Goal: Task Accomplishment & Management: Manage account settings

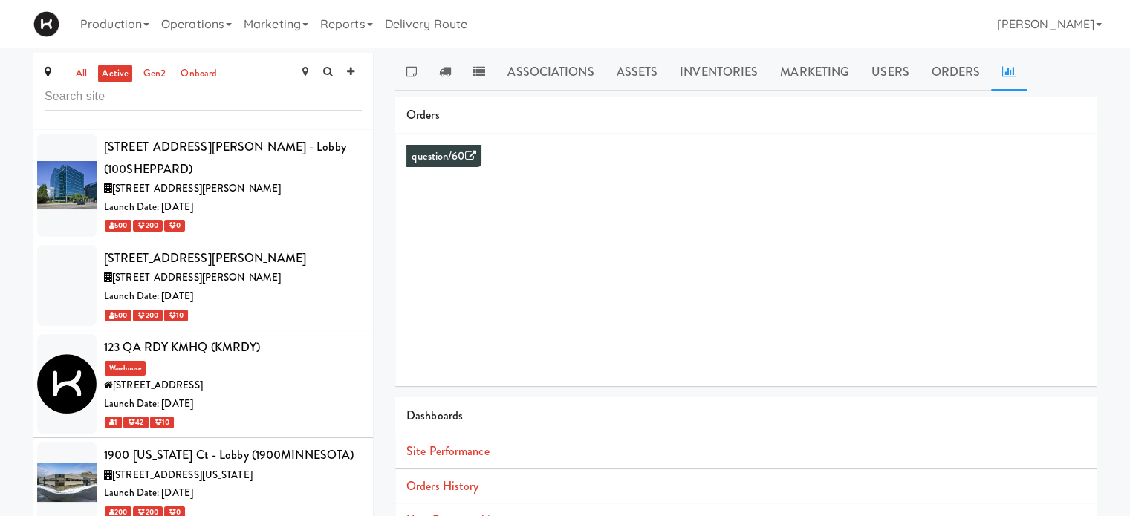
scroll to position [3375, 0]
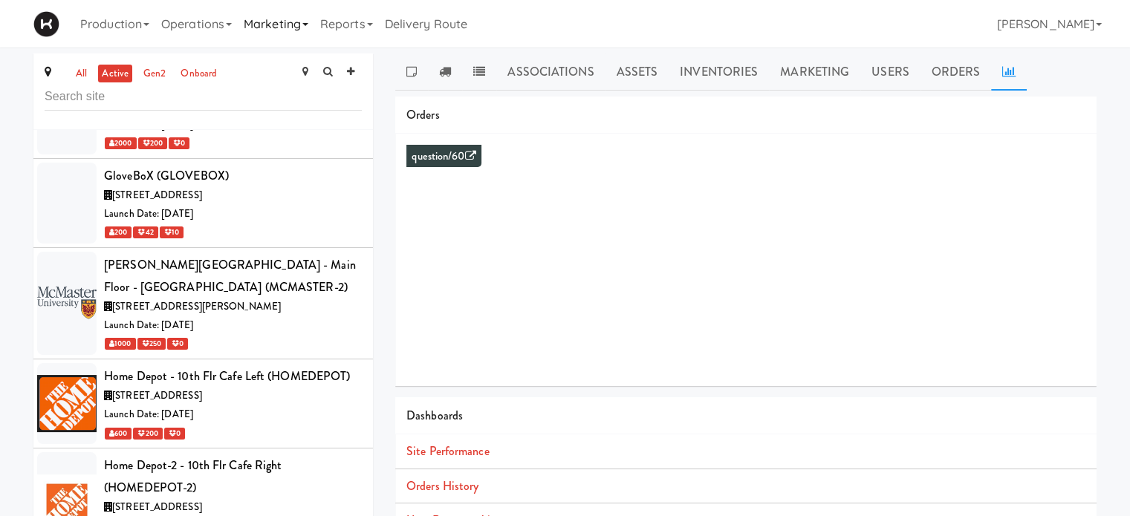
click at [293, 23] on link "Marketing" at bounding box center [276, 24] width 76 height 48
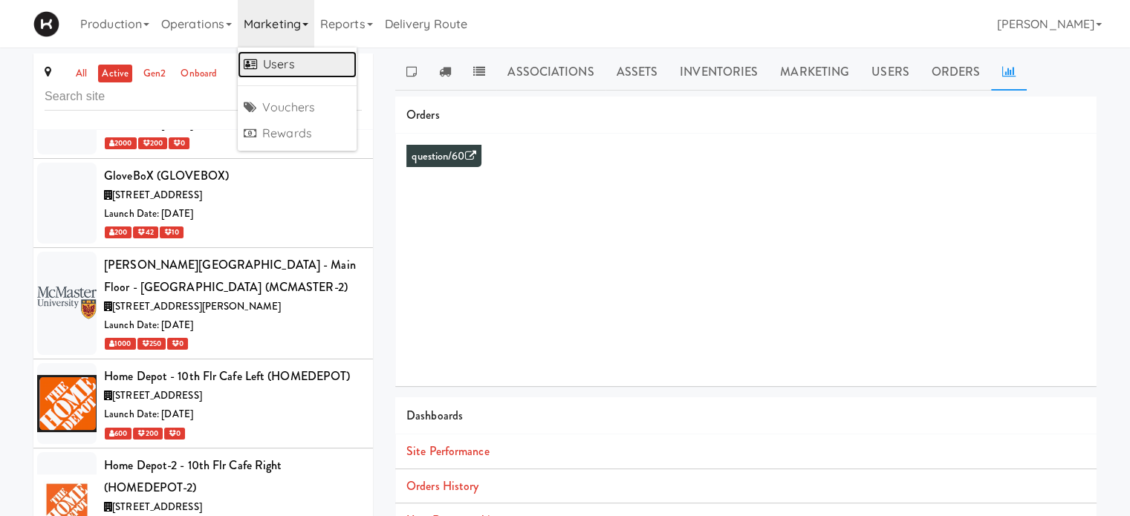
click at [288, 56] on link "Users" at bounding box center [297, 64] width 119 height 27
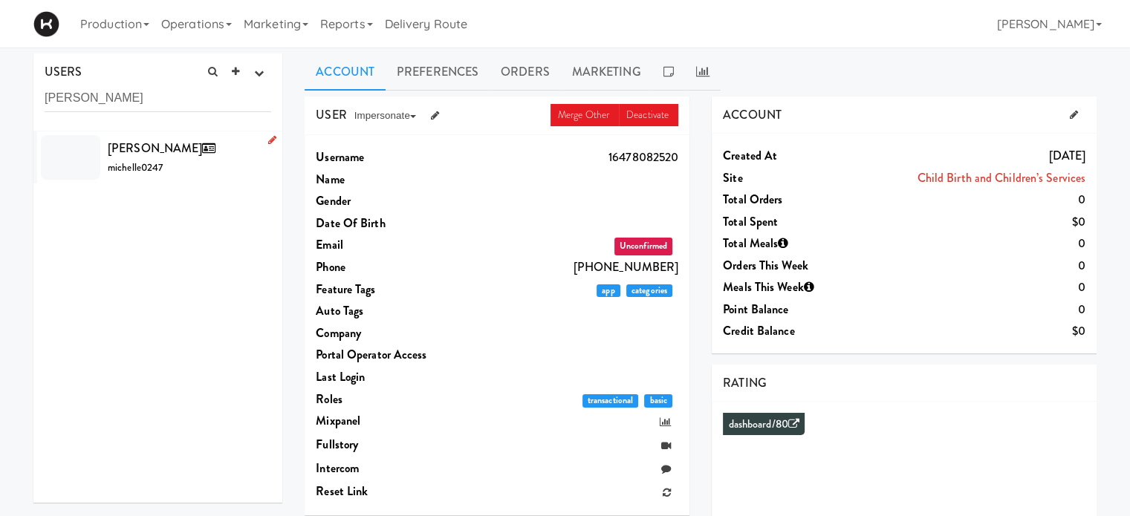
type input "[PERSON_NAME]"
click at [192, 173] on div "[PERSON_NAME] michelle0247" at bounding box center [189, 157] width 163 height 40
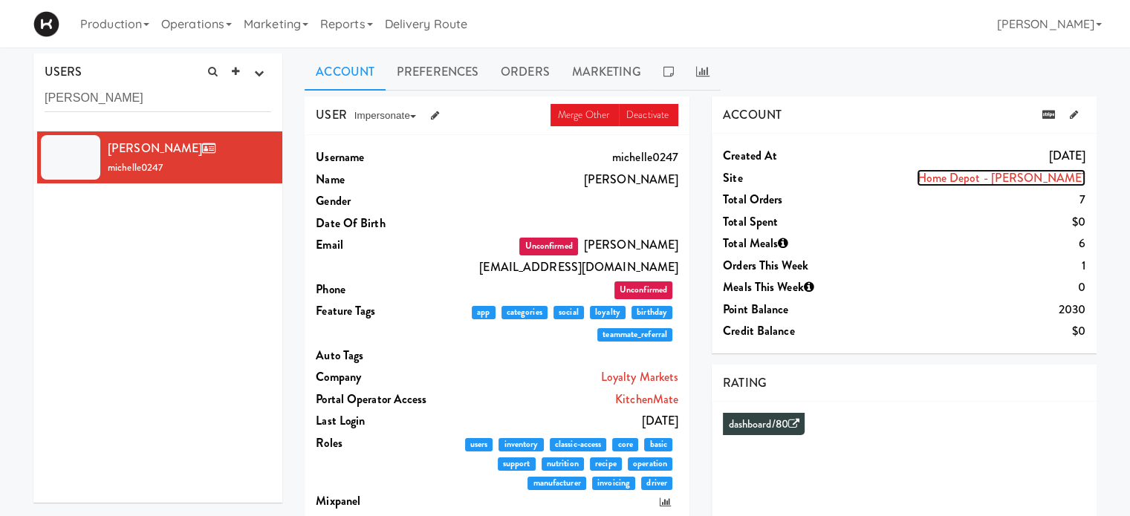
click at [966, 178] on link "Home Depot - [PERSON_NAME]" at bounding box center [1001, 177] width 169 height 17
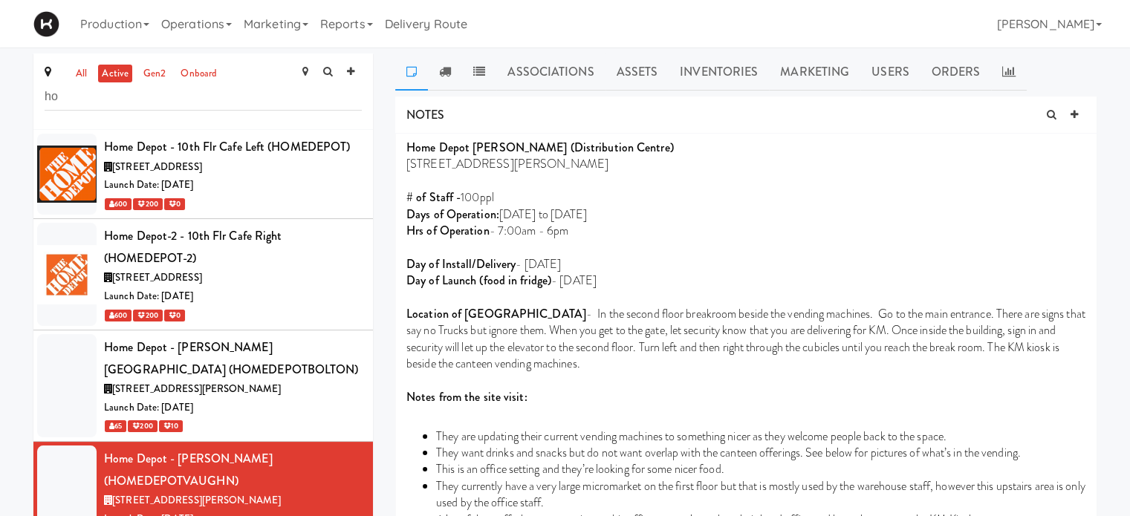
type input "h"
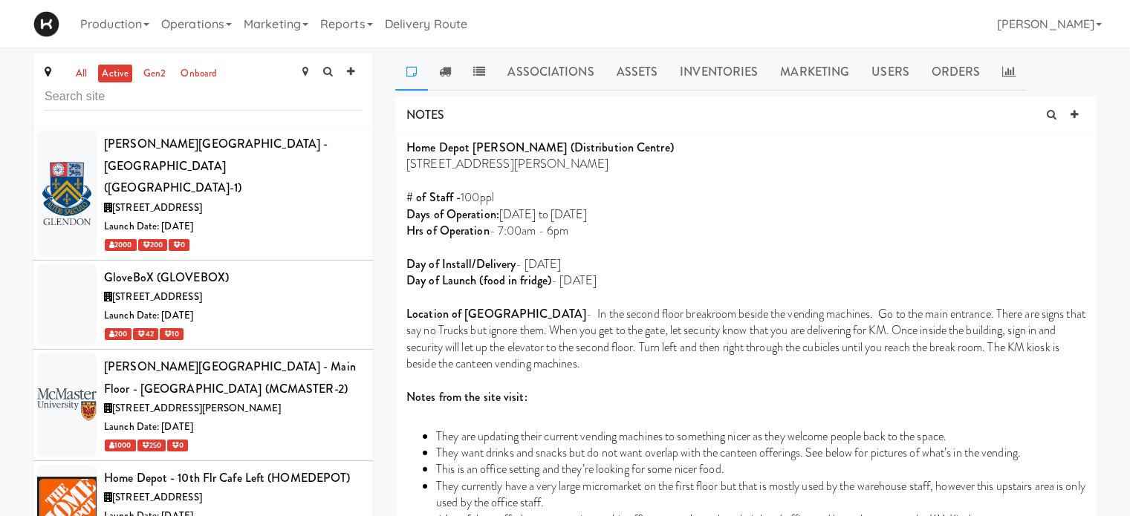
scroll to position [3687, 0]
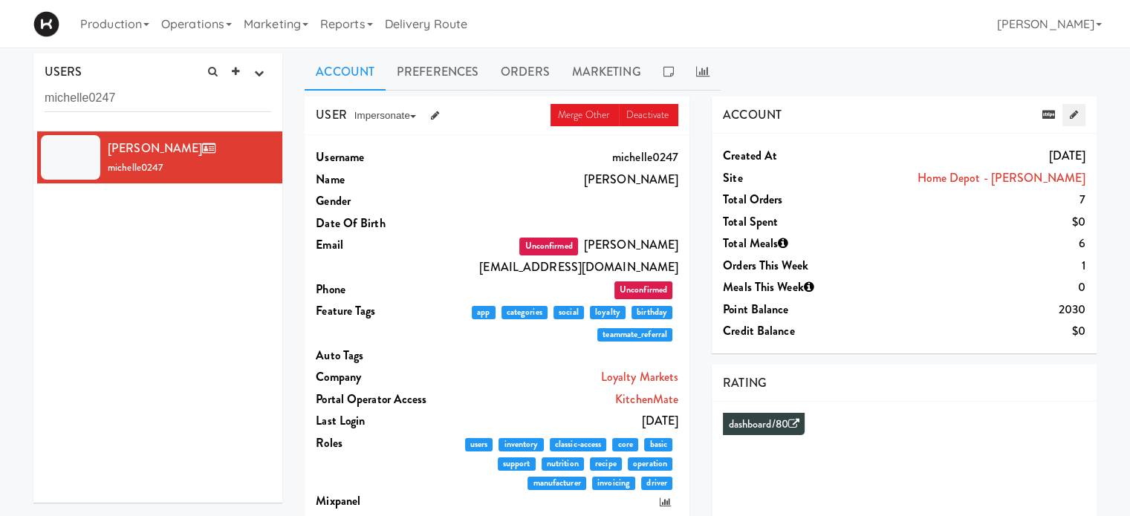
click at [1075, 114] on icon at bounding box center [1074, 115] width 8 height 10
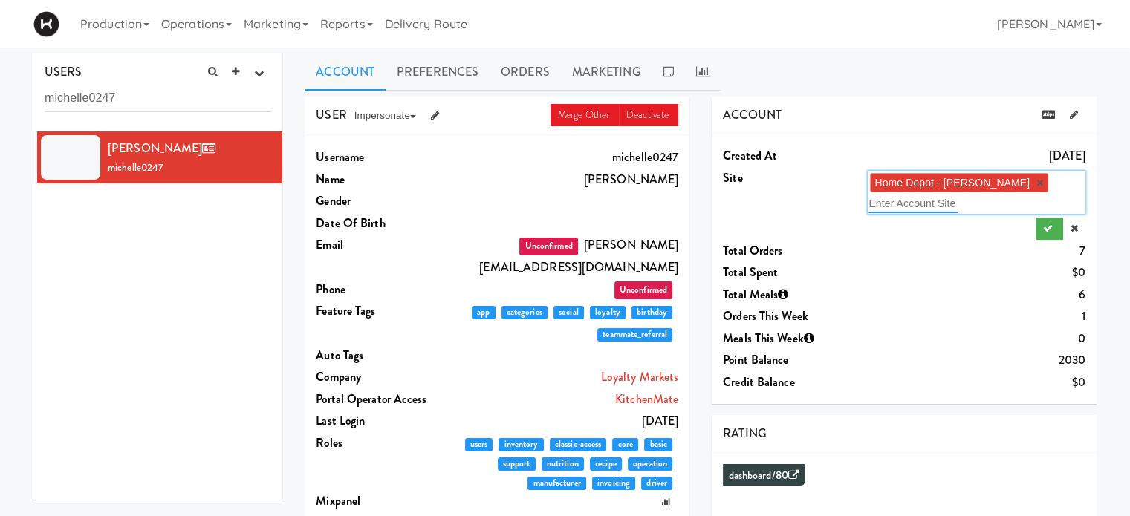
click at [943, 212] on input "text" at bounding box center [912, 203] width 89 height 19
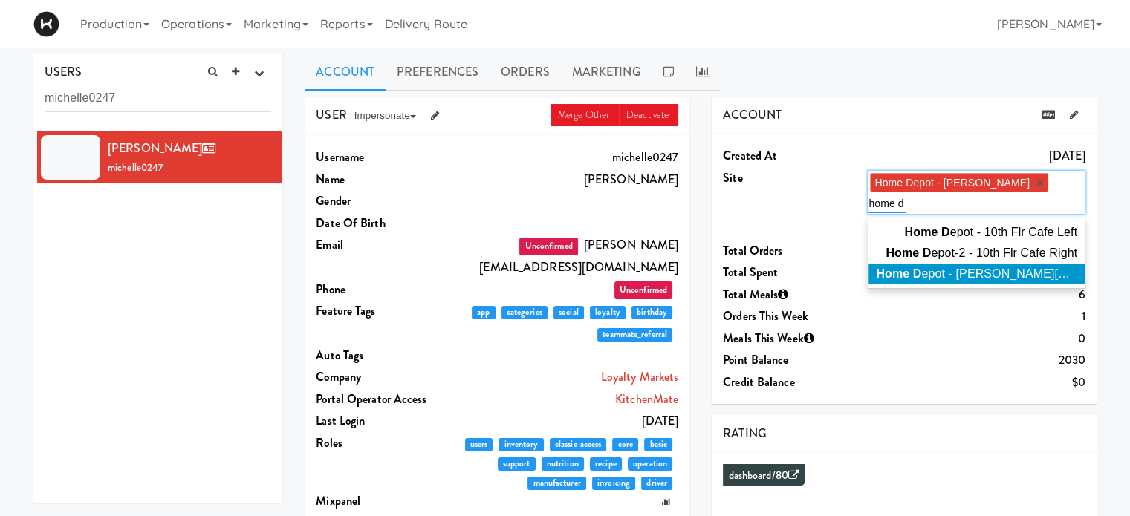
type input "home d"
click at [921, 267] on em "Home D" at bounding box center [898, 273] width 45 height 13
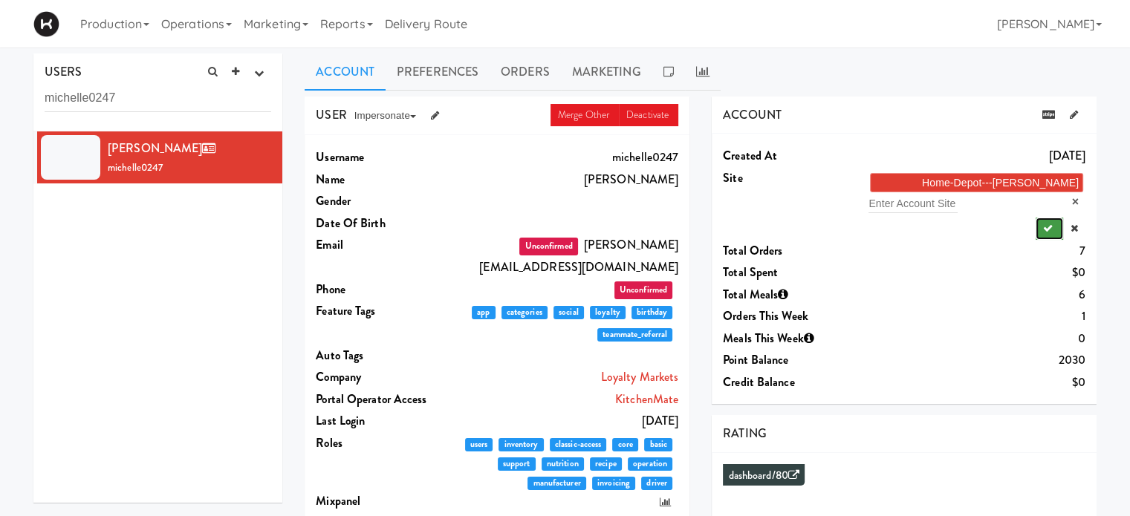
click at [1040, 229] on button "submit" at bounding box center [1048, 229] width 27 height 22
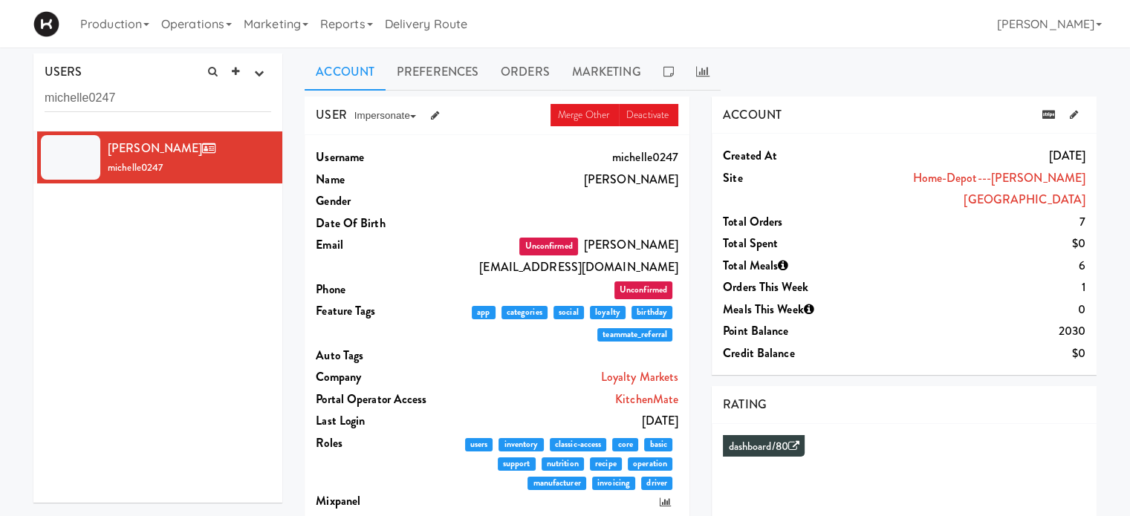
click at [873, 31] on div "Production Menus Manufacturers Inventory Plans Routing Deliveries Delivery Plan…" at bounding box center [564, 24] width 1063 height 48
click at [238, 19] on link "Operations" at bounding box center [196, 24] width 82 height 48
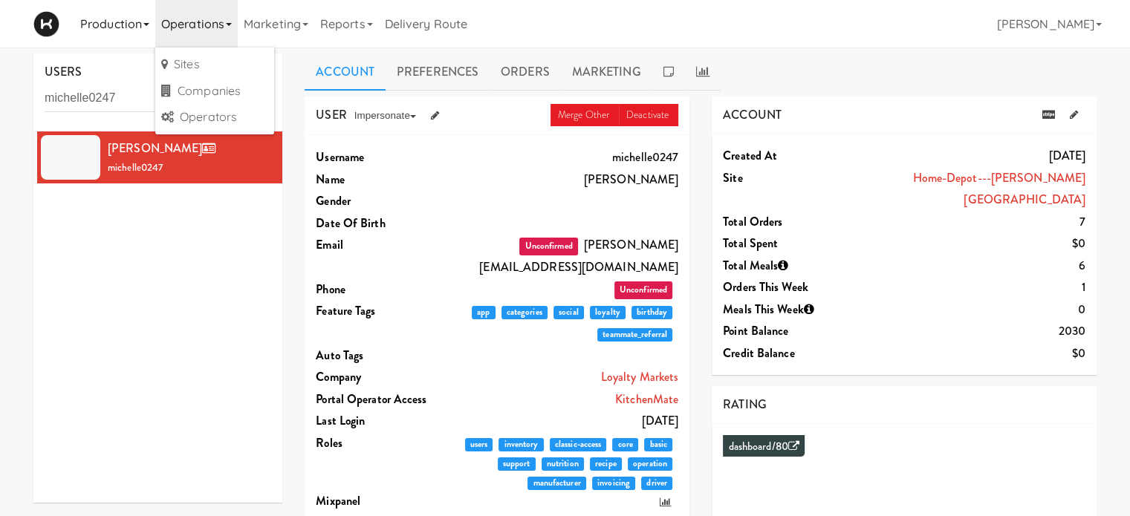
click at [140, 20] on link "Production" at bounding box center [114, 24] width 81 height 48
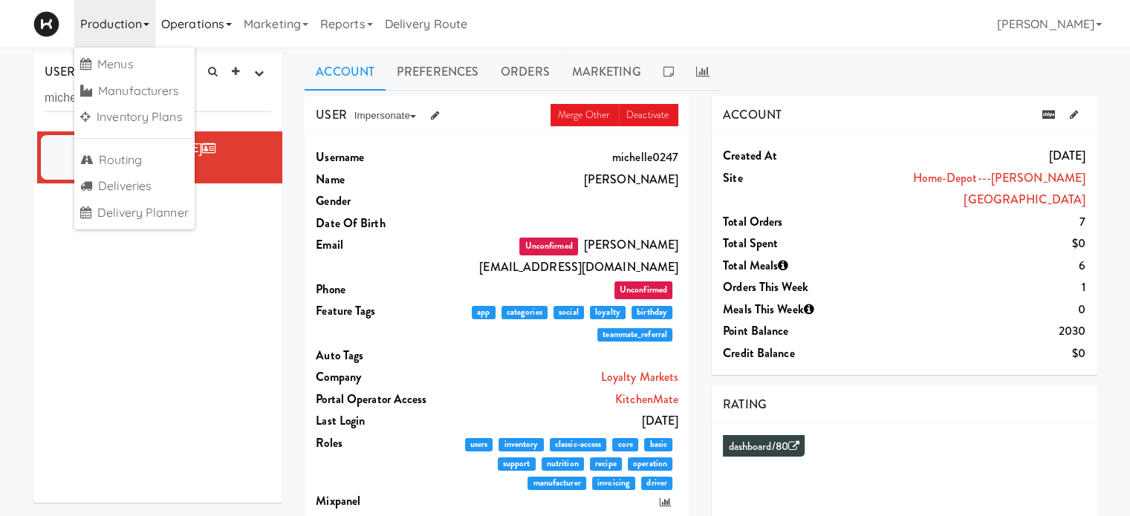
click at [193, 27] on link "Operations" at bounding box center [196, 24] width 82 height 48
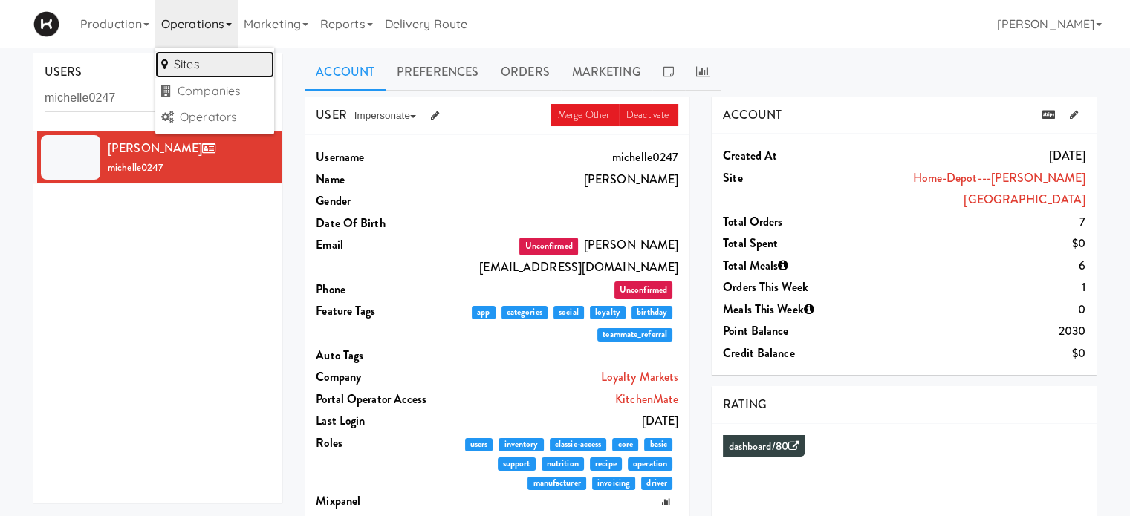
click at [196, 66] on link "Sites" at bounding box center [214, 64] width 119 height 27
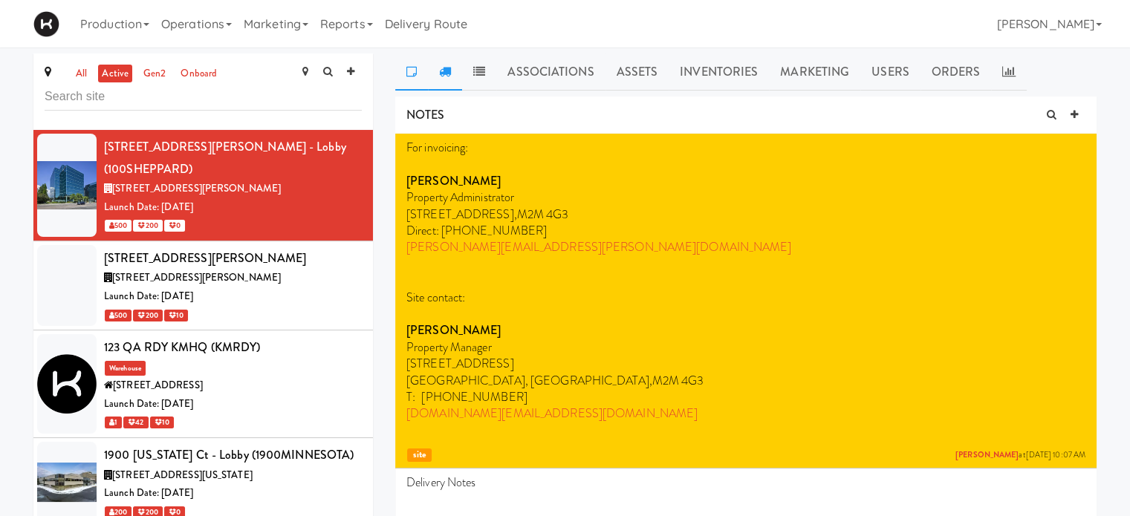
click at [449, 65] on icon at bounding box center [445, 71] width 12 height 12
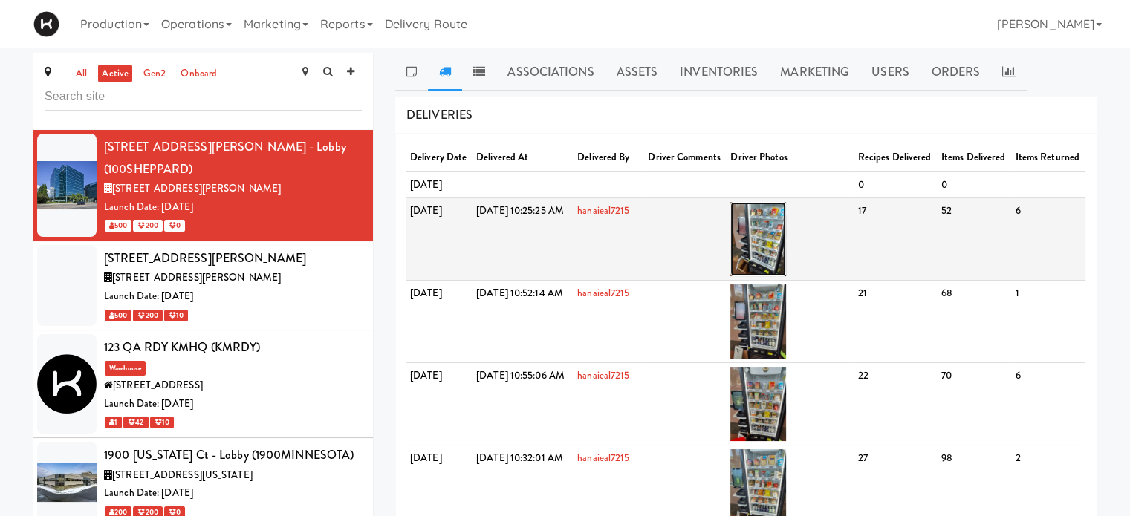
click at [774, 273] on img at bounding box center [758, 239] width 56 height 74
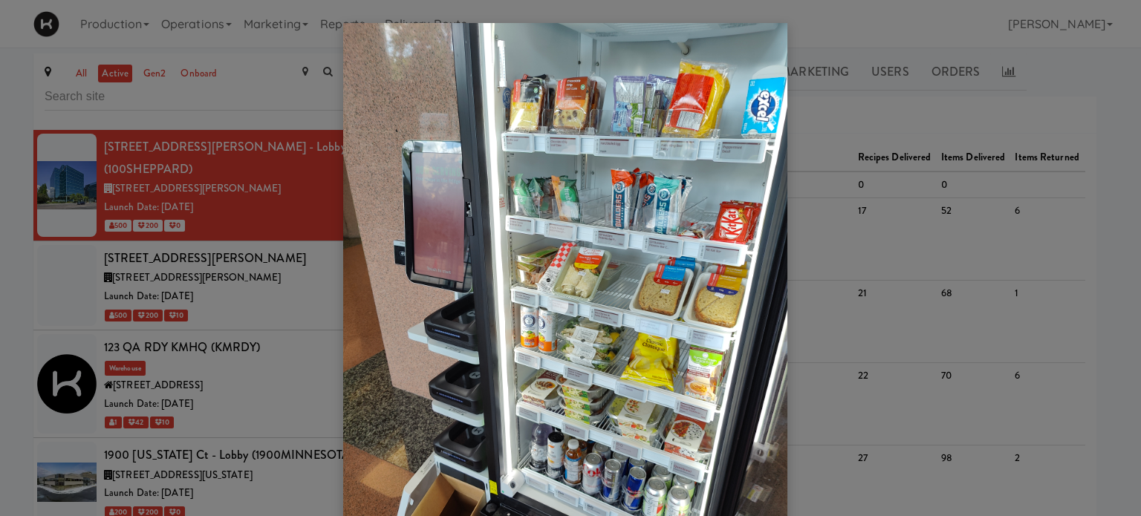
click at [286, 351] on div at bounding box center [570, 258] width 1141 height 516
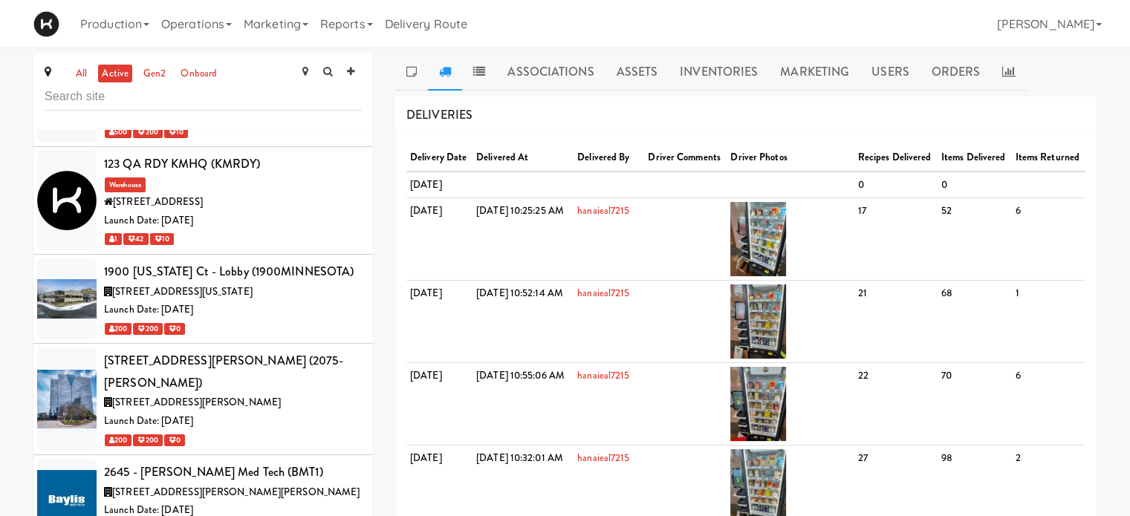
scroll to position [228, 0]
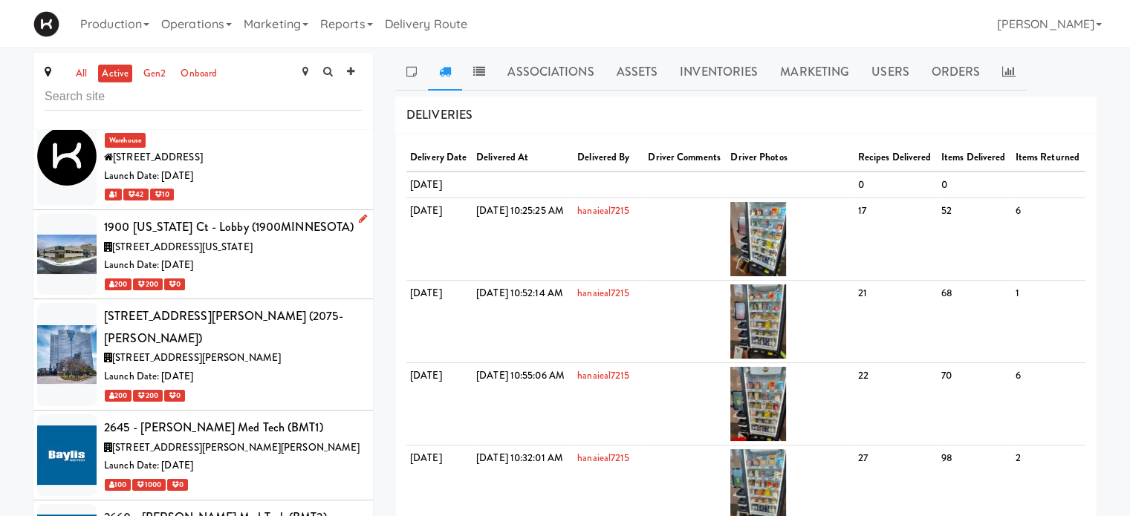
click at [297, 216] on div "1900 [US_STATE] Ct - Lobby (1900MINNESOTA)" at bounding box center [233, 227] width 258 height 22
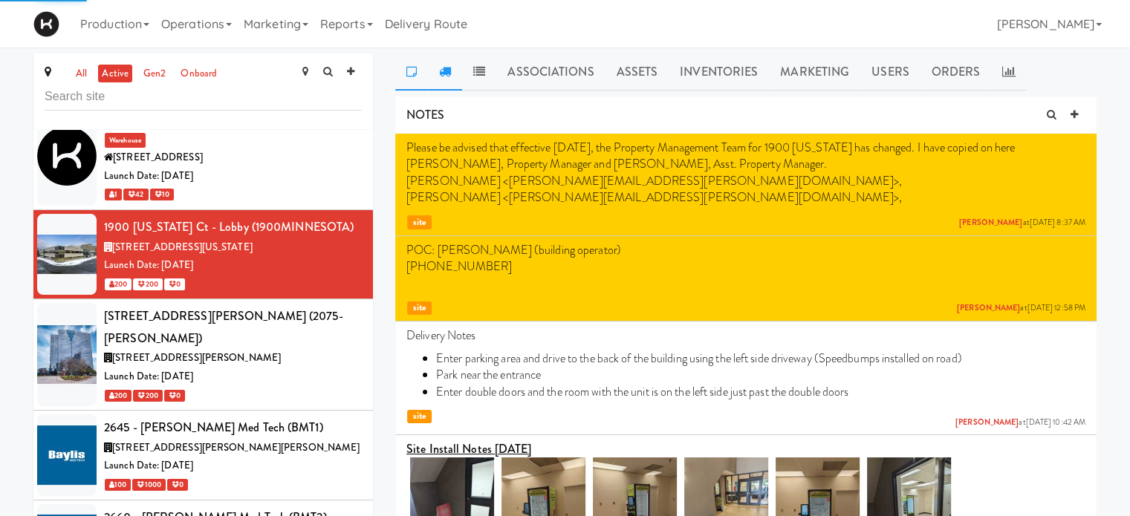
click at [446, 77] on link at bounding box center [445, 71] width 34 height 37
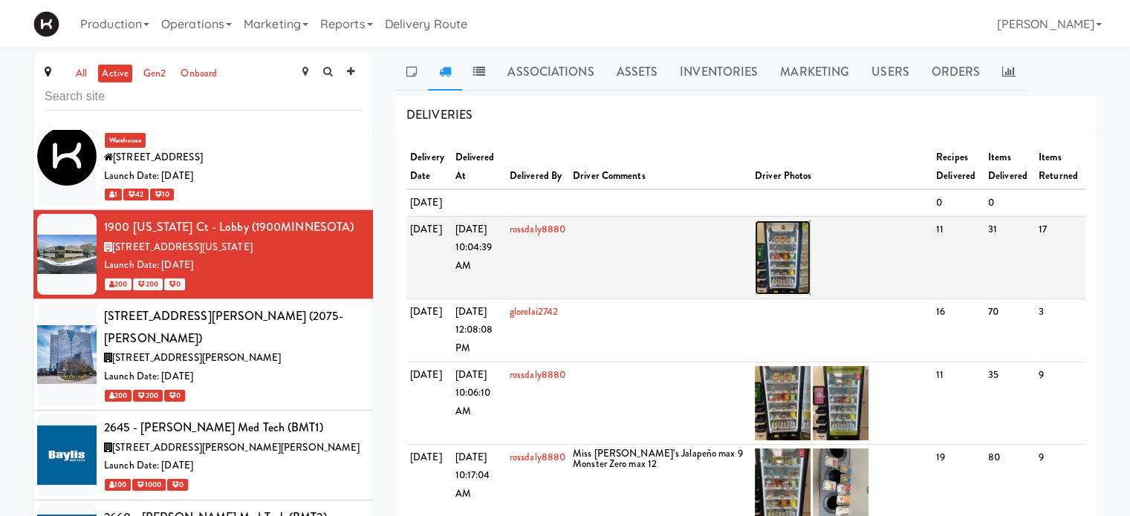
click at [802, 288] on img at bounding box center [783, 258] width 56 height 74
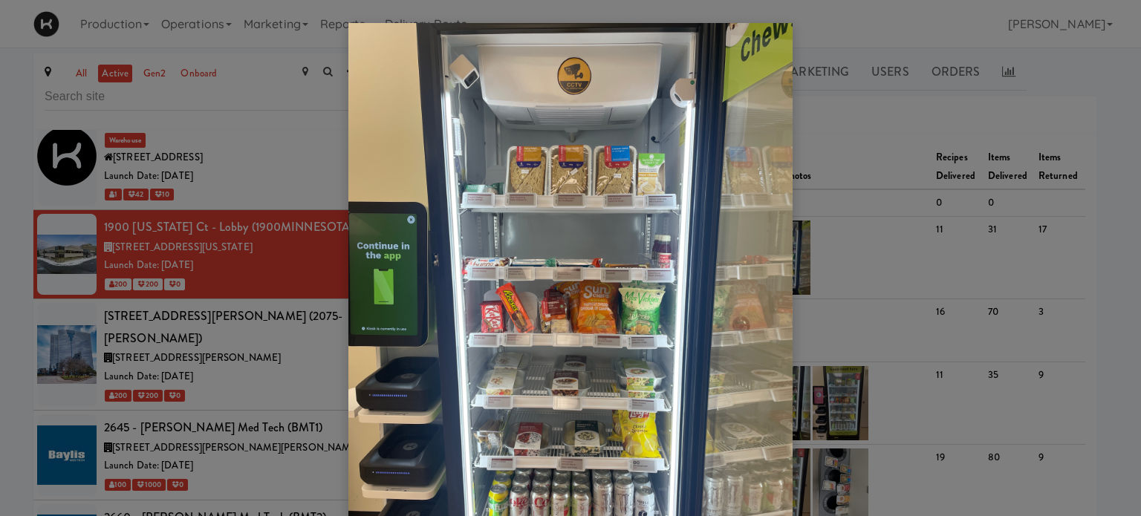
click at [250, 319] on div at bounding box center [570, 258] width 1141 height 516
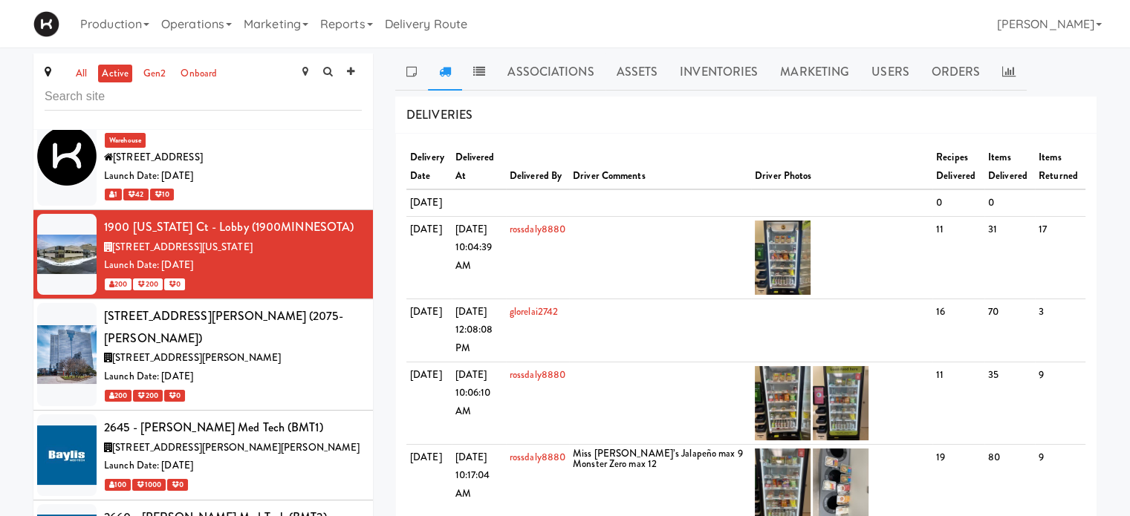
click at [250, 349] on div "[STREET_ADDRESS][PERSON_NAME]" at bounding box center [233, 358] width 258 height 19
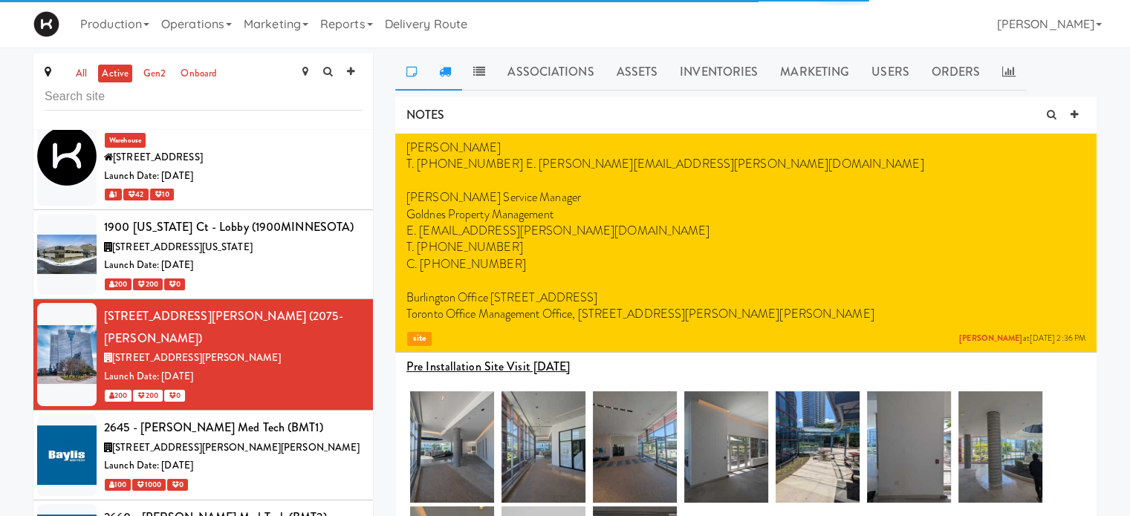
click at [443, 70] on icon at bounding box center [445, 71] width 12 height 12
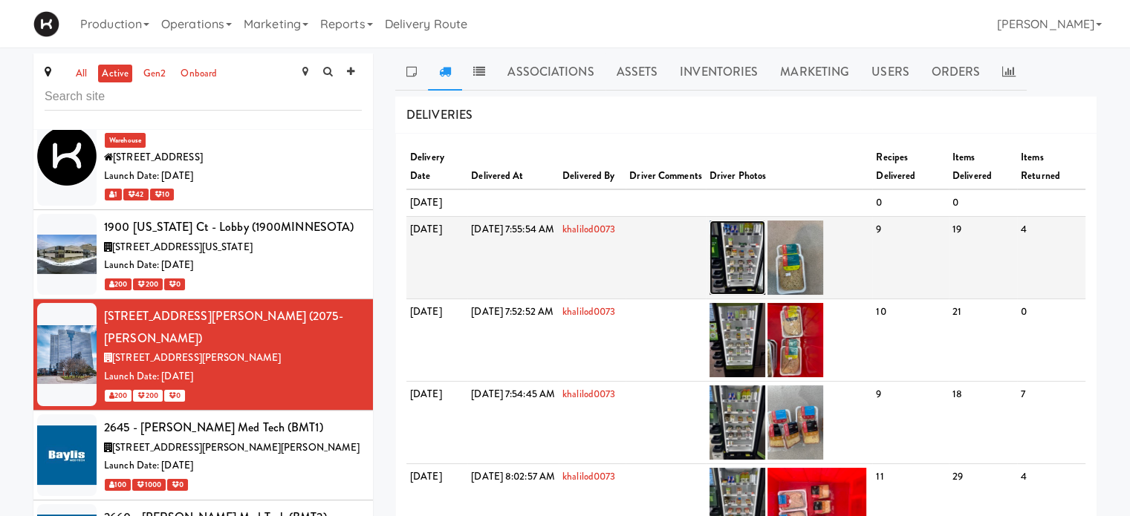
click at [765, 287] on img at bounding box center [737, 258] width 56 height 74
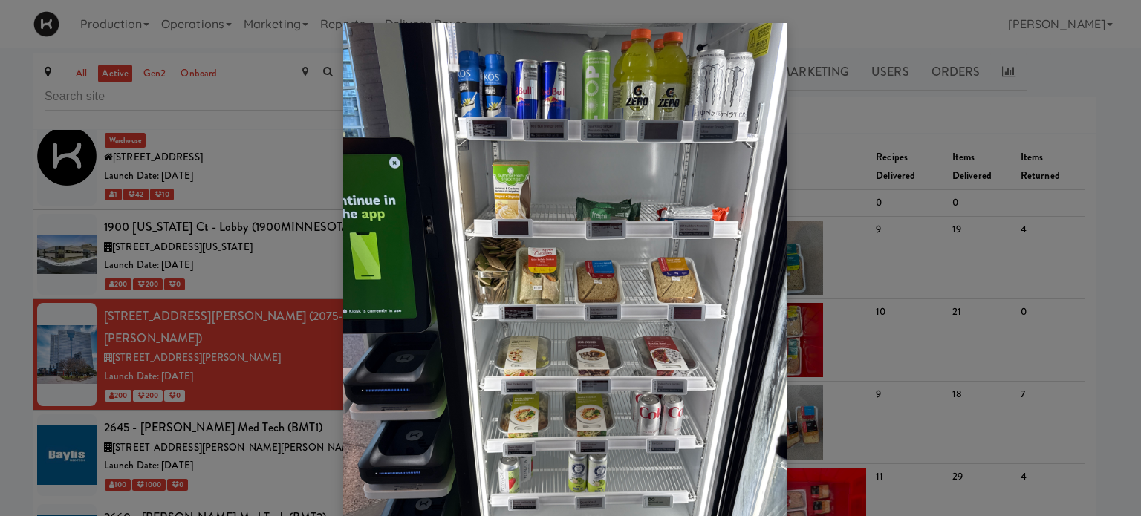
click at [273, 393] on div at bounding box center [570, 258] width 1141 height 516
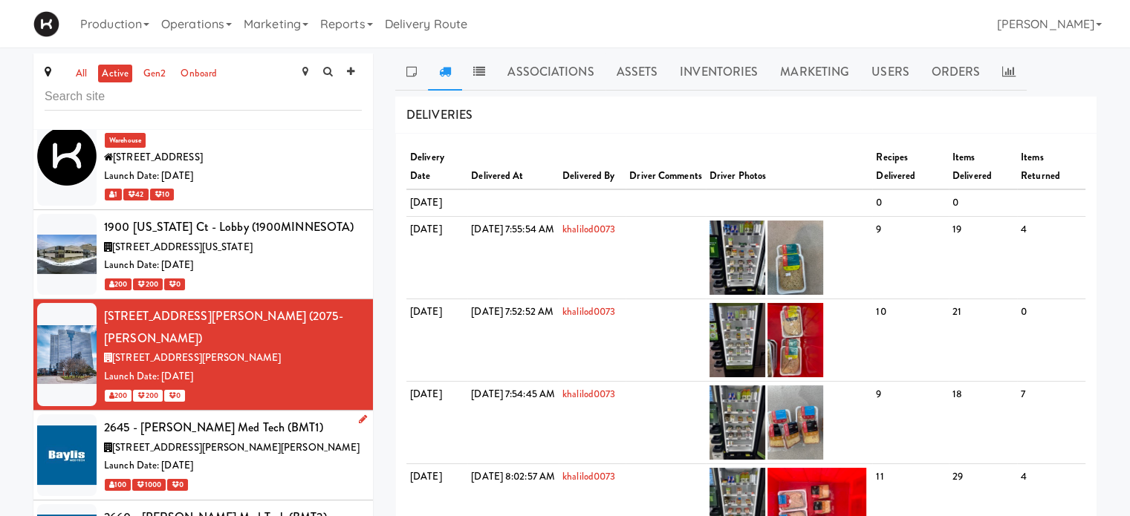
click at [249, 440] on span "[STREET_ADDRESS][PERSON_NAME][PERSON_NAME]" at bounding box center [235, 447] width 247 height 14
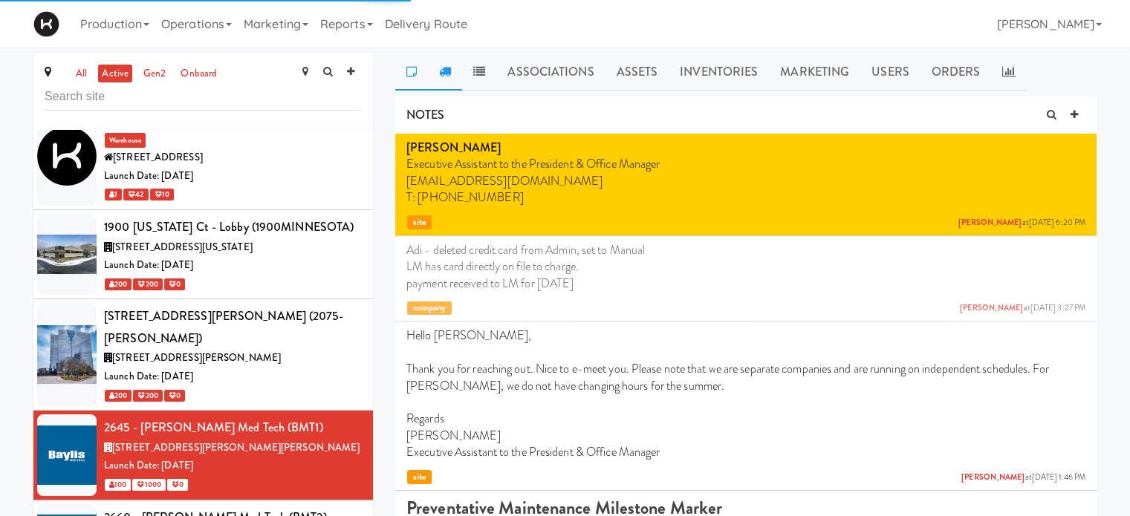
click at [449, 79] on link at bounding box center [445, 71] width 34 height 37
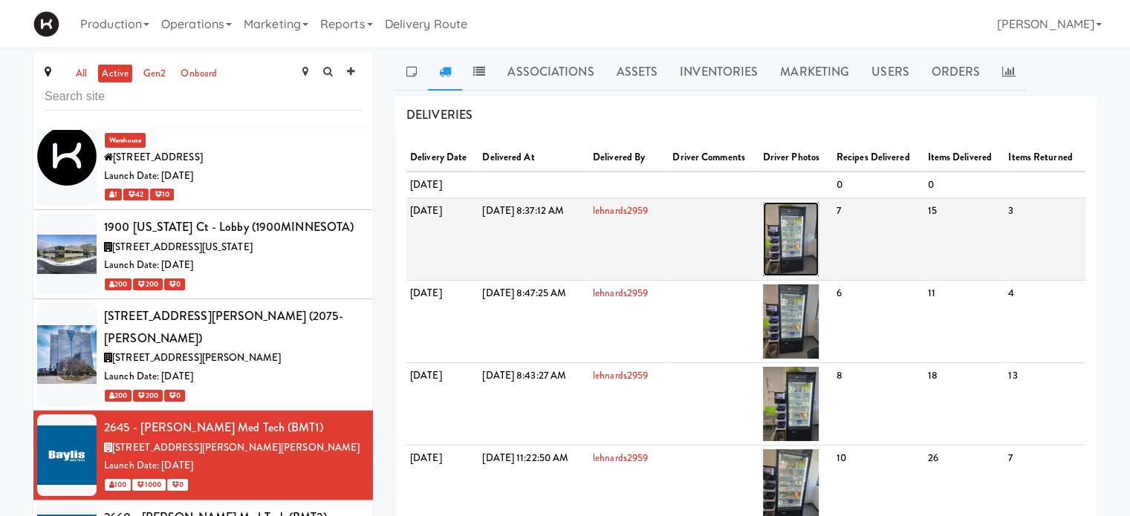
click at [814, 276] on img at bounding box center [791, 239] width 56 height 74
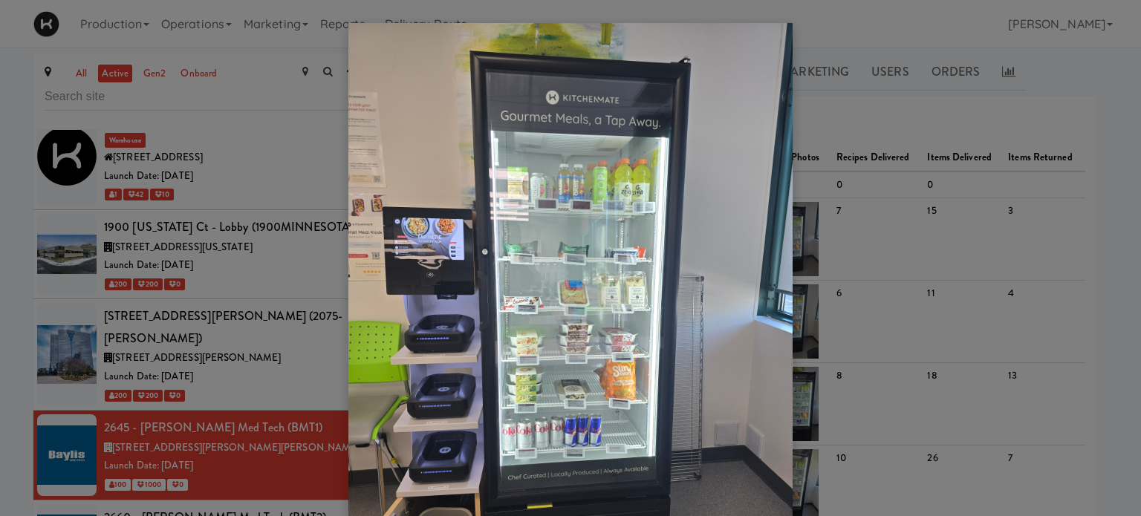
click at [954, 29] on div at bounding box center [570, 258] width 1141 height 516
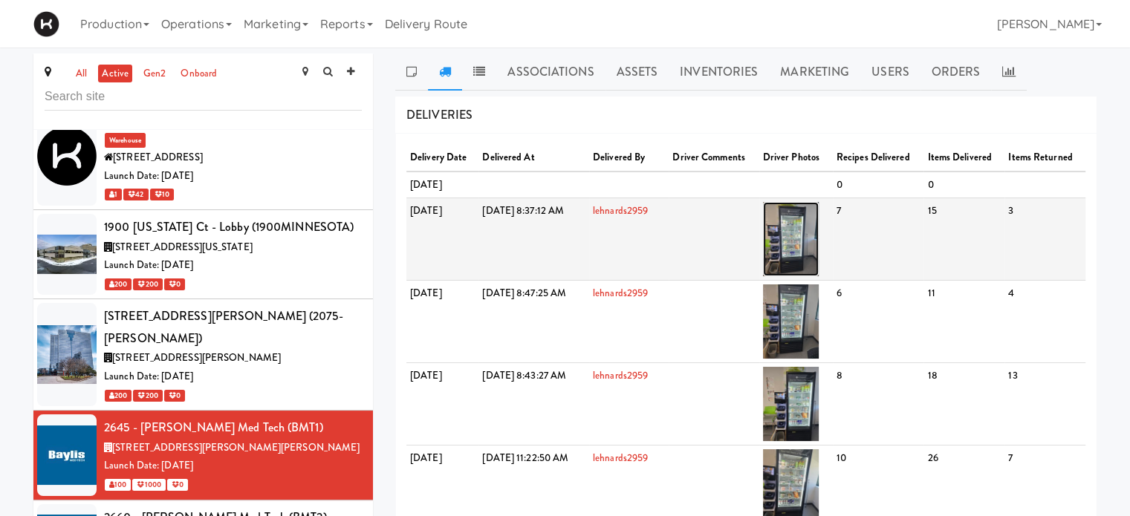
click at [818, 270] on img at bounding box center [791, 239] width 56 height 74
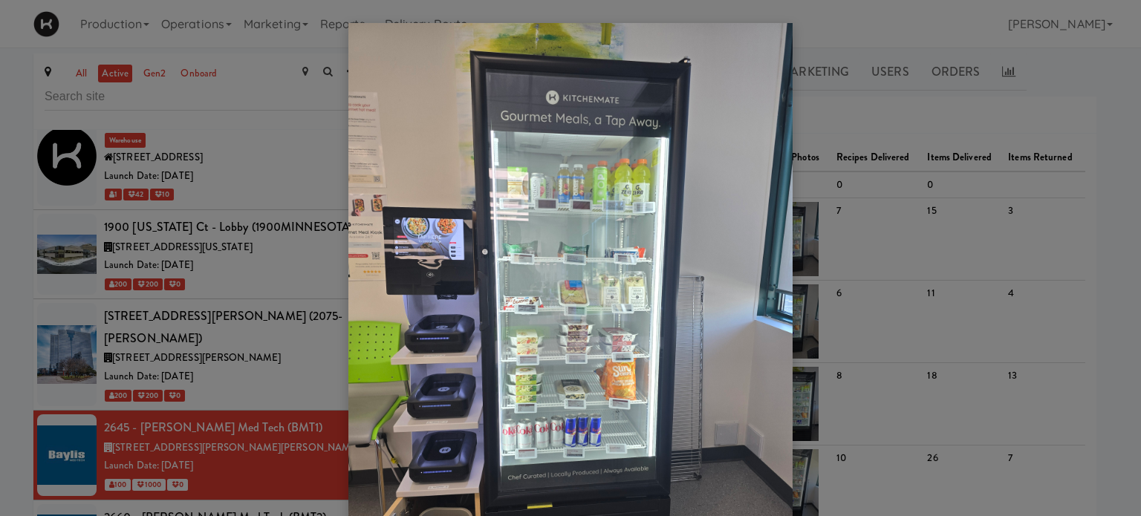
click at [934, 32] on div at bounding box center [570, 258] width 1141 height 516
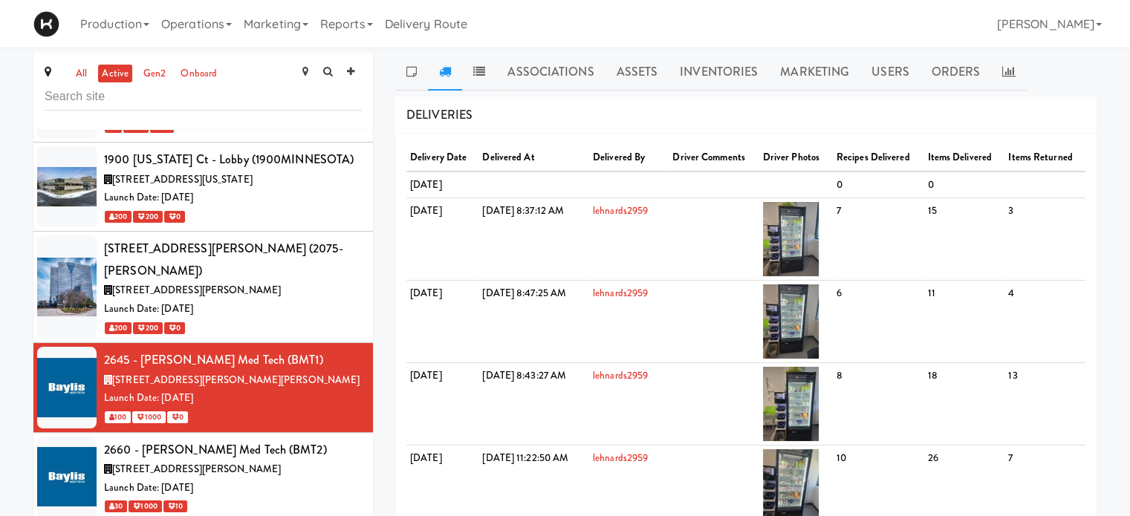
scroll to position [318, 0]
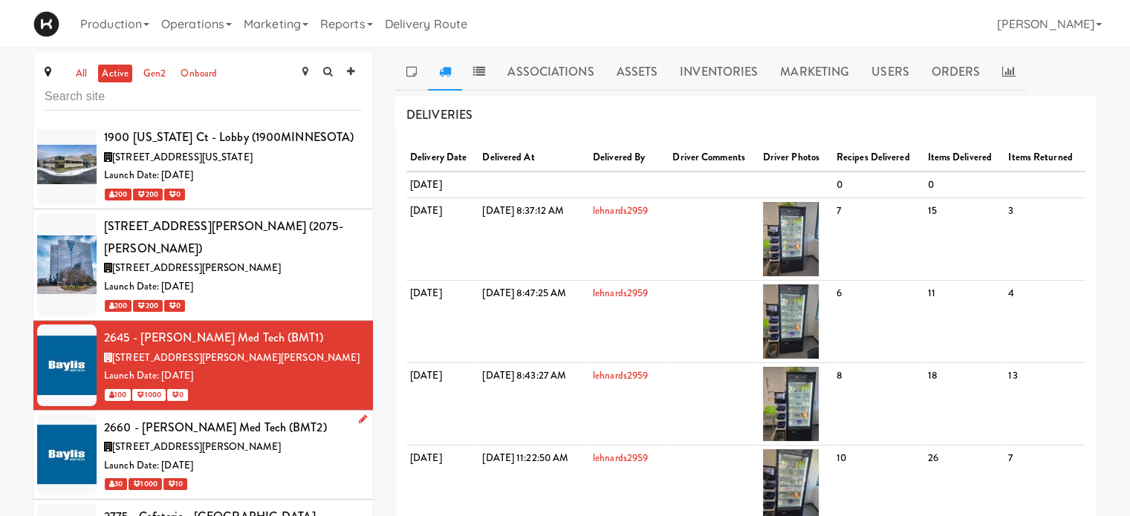
click at [315, 417] on div "2660 - [PERSON_NAME] Med Tech (BMT2)" at bounding box center [233, 428] width 258 height 22
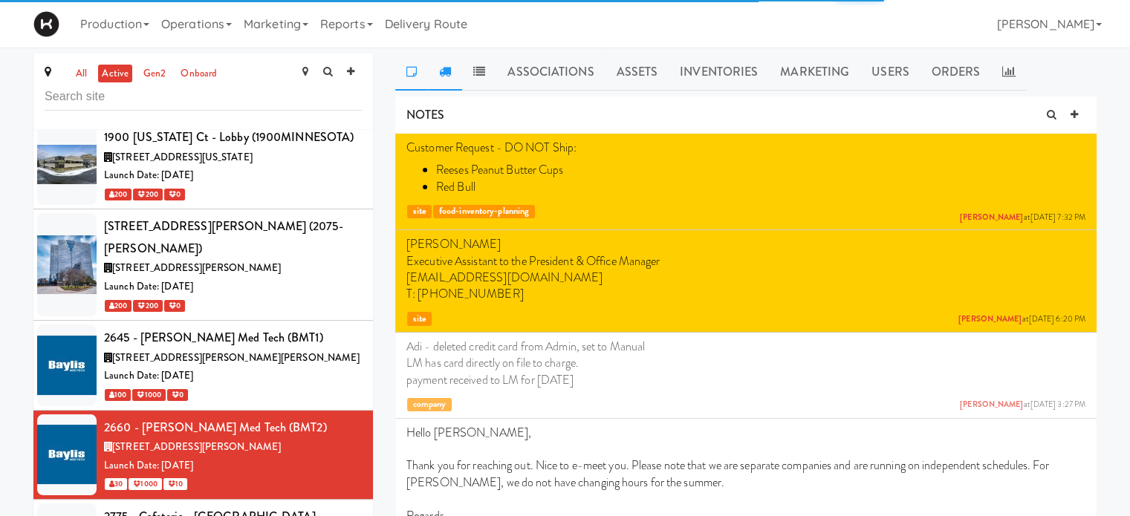
click at [452, 76] on link at bounding box center [445, 71] width 34 height 37
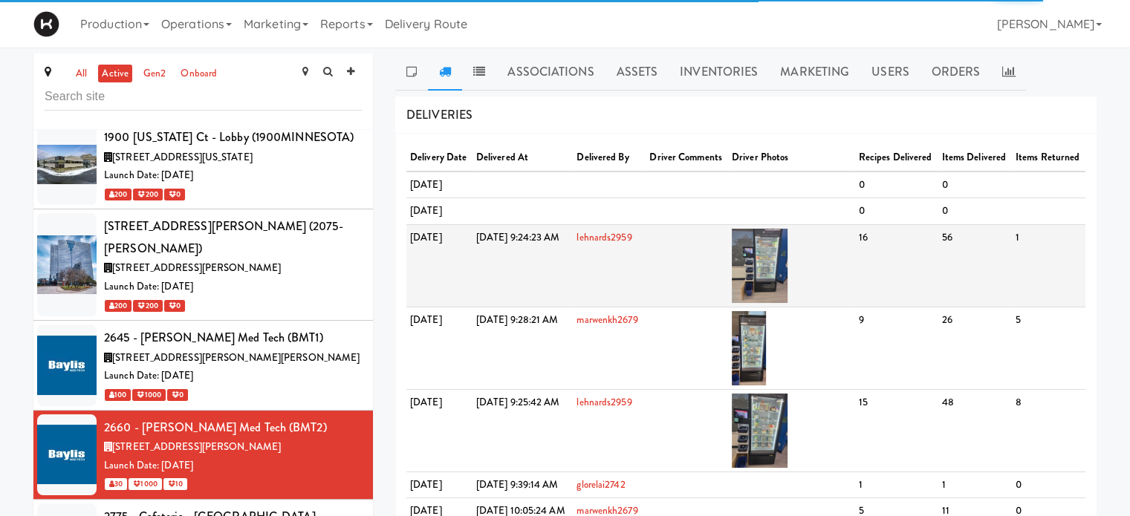
click at [835, 287] on td at bounding box center [791, 265] width 127 height 82
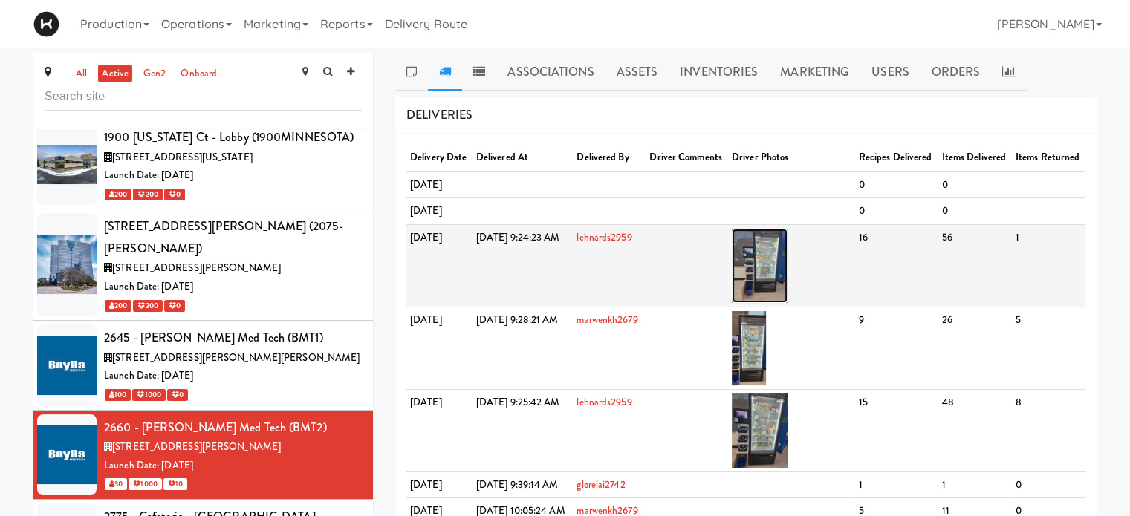
click at [787, 303] on img at bounding box center [760, 266] width 56 height 74
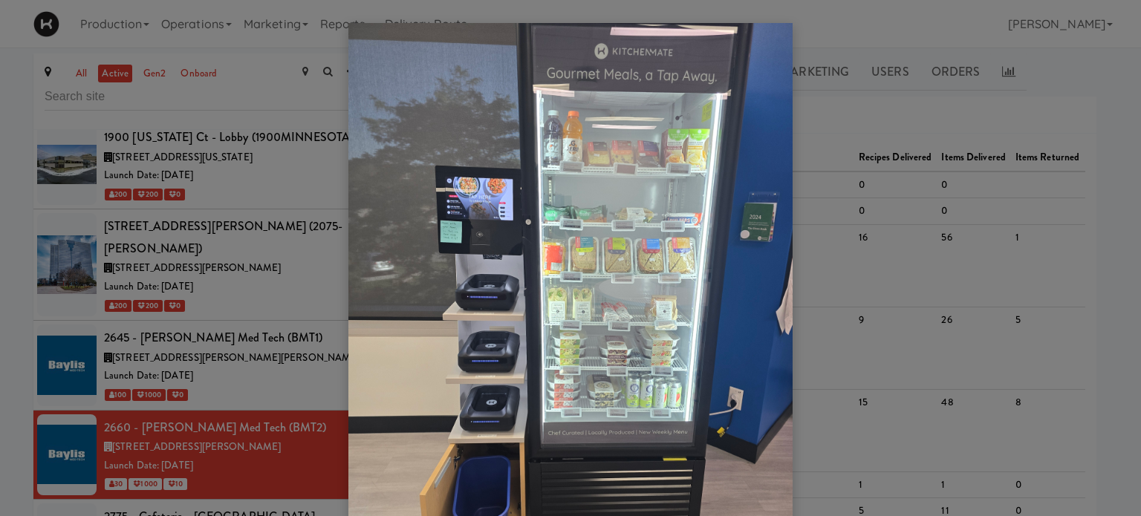
click at [1090, 118] on div at bounding box center [570, 258] width 1141 height 516
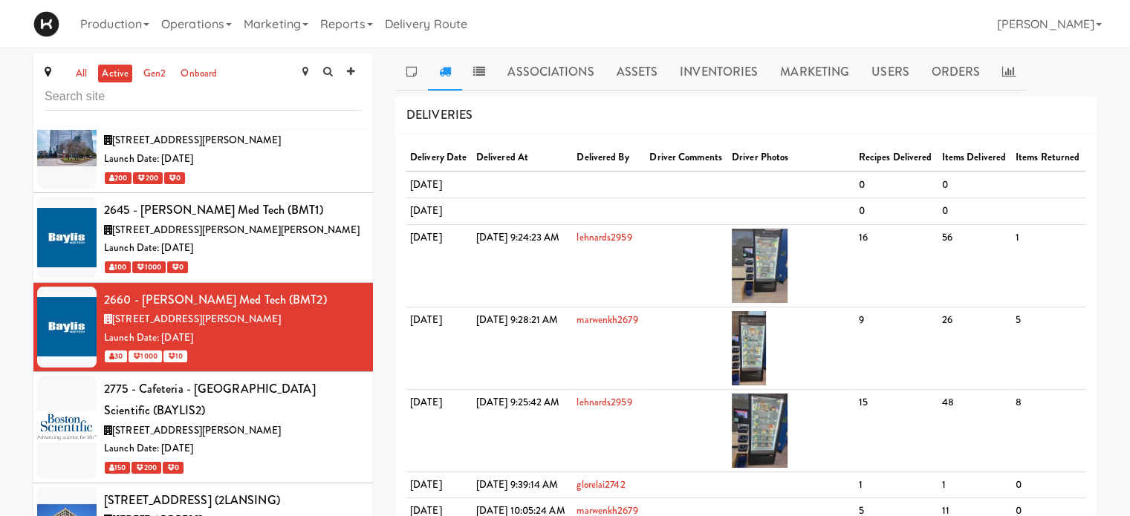
scroll to position [479, 0]
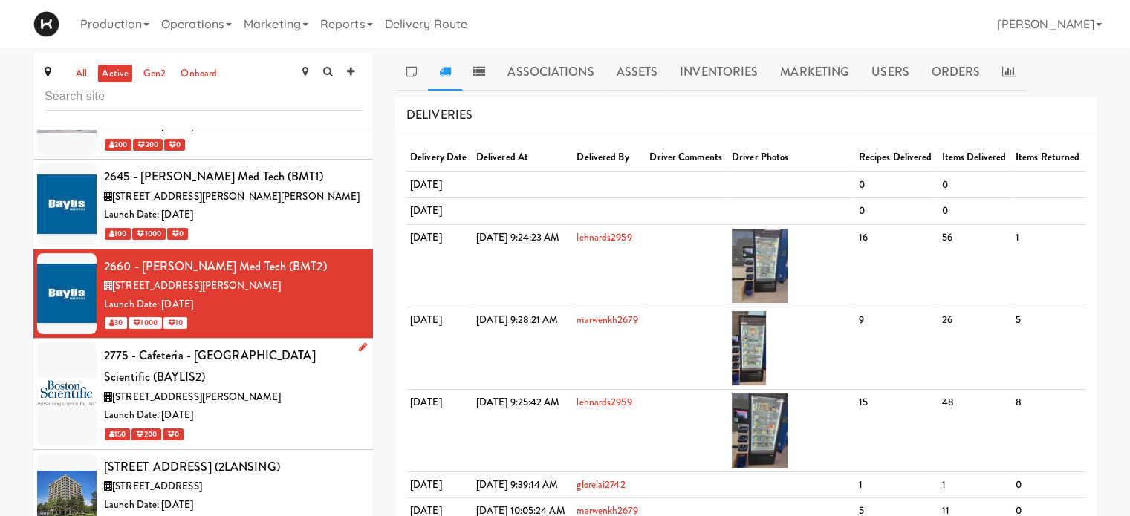
click at [312, 388] on div "[STREET_ADDRESS][PERSON_NAME]" at bounding box center [233, 397] width 258 height 19
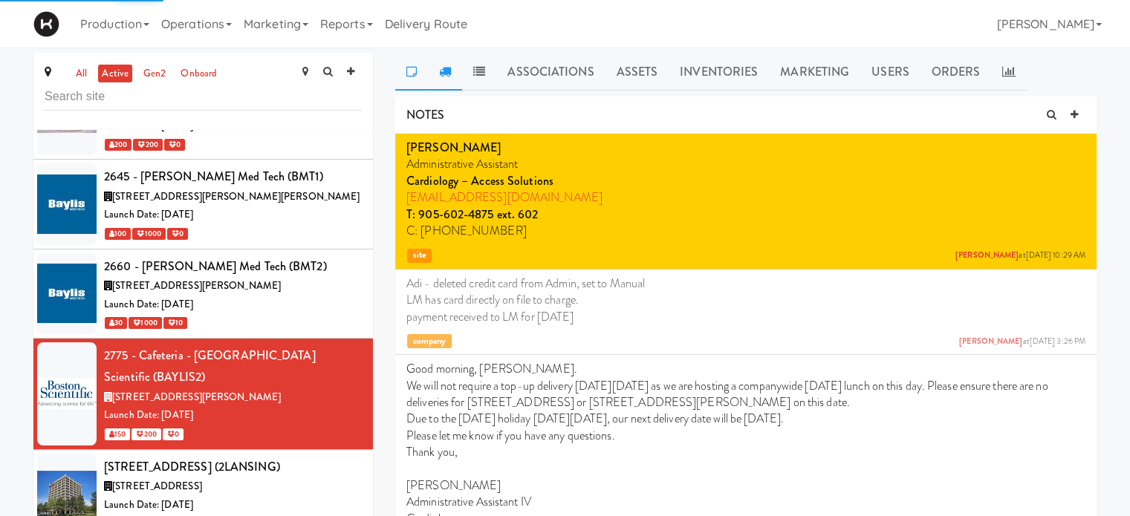
click at [451, 73] on link at bounding box center [445, 71] width 34 height 37
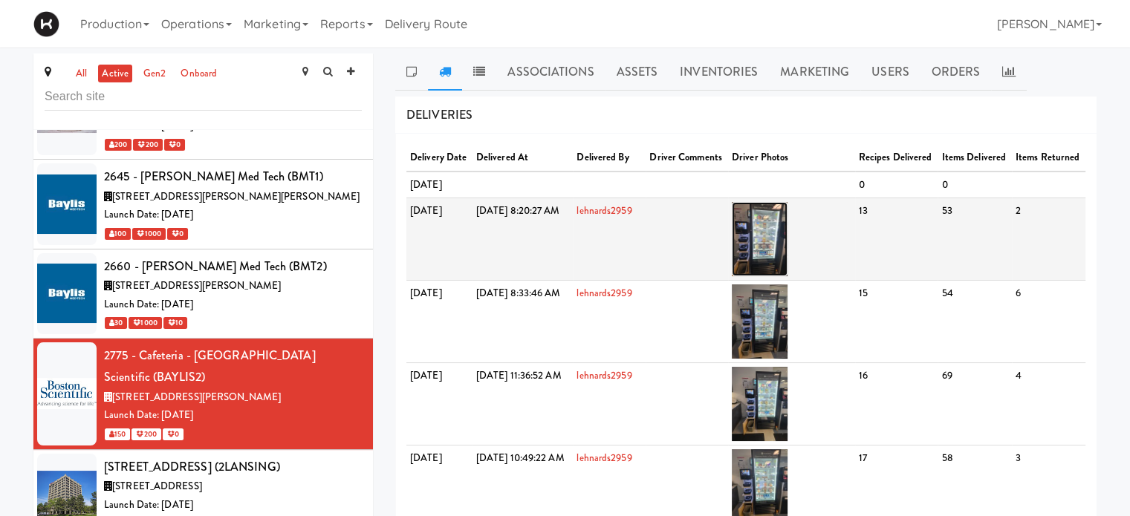
click at [787, 276] on img at bounding box center [760, 239] width 56 height 74
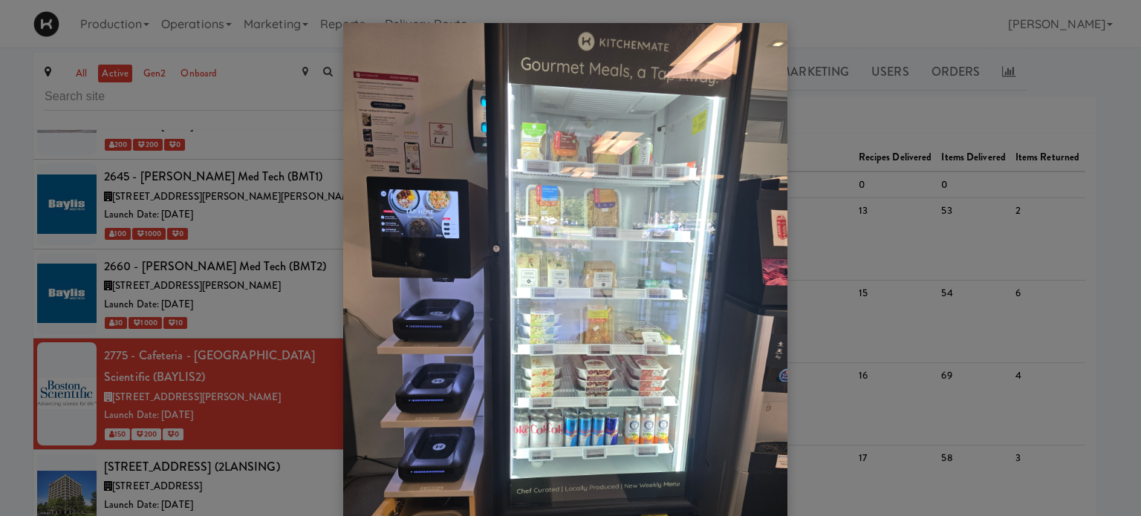
click at [1101, 57] on div at bounding box center [570, 258] width 1141 height 516
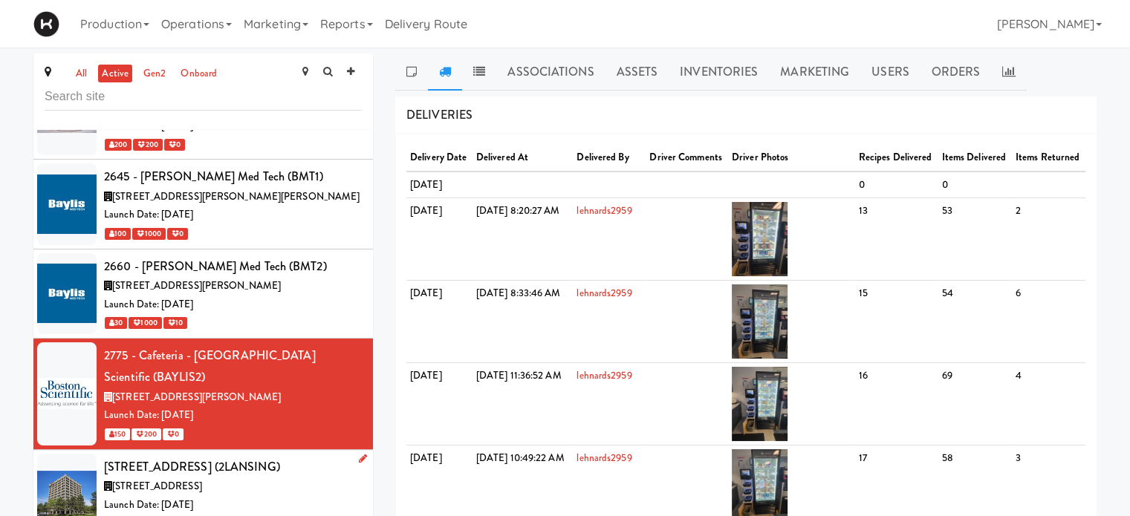
click at [281, 496] on div "Launch Date: [DATE]" at bounding box center [233, 505] width 258 height 19
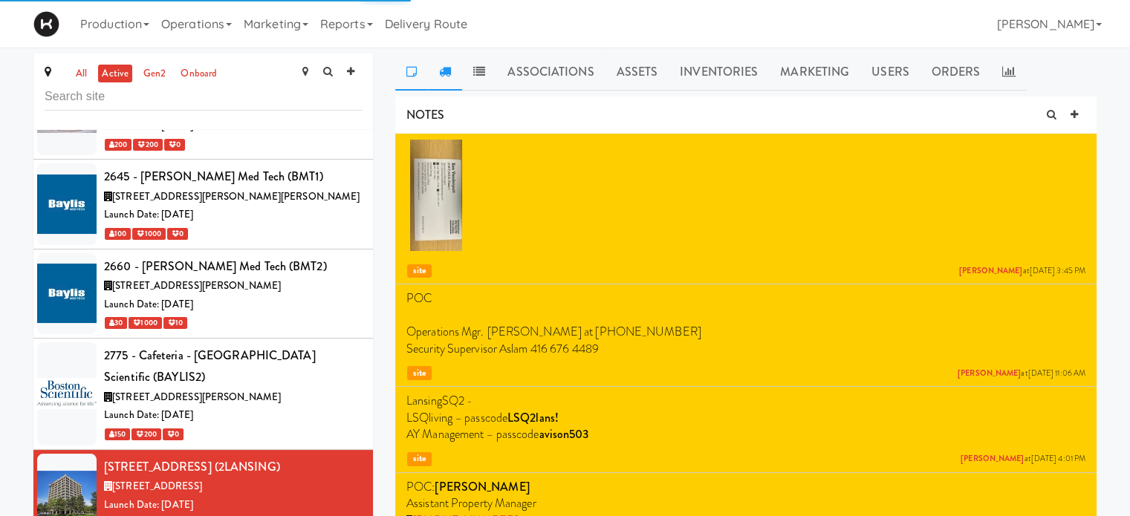
click at [444, 79] on link at bounding box center [445, 71] width 34 height 37
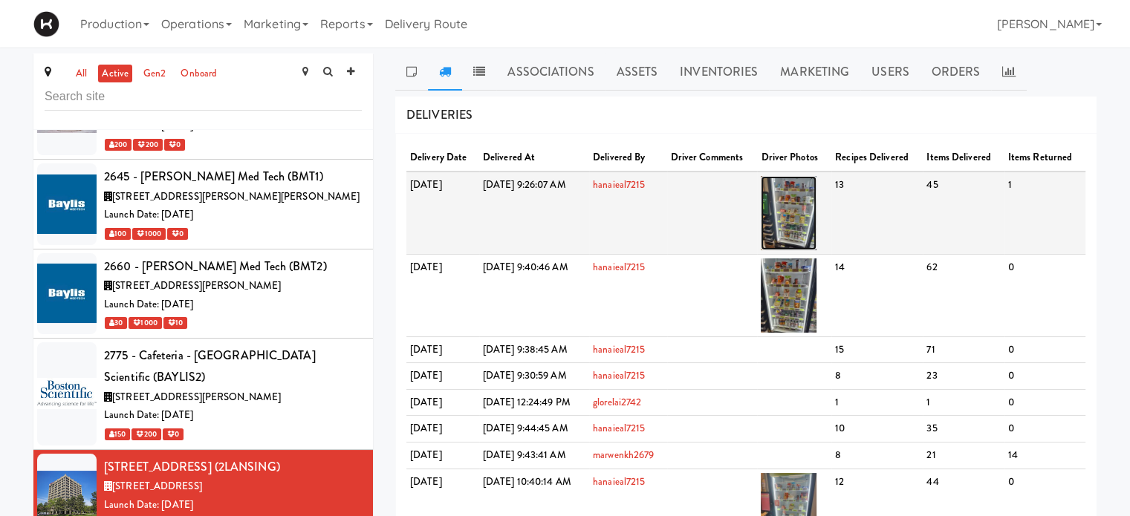
click at [816, 217] on img at bounding box center [789, 213] width 56 height 74
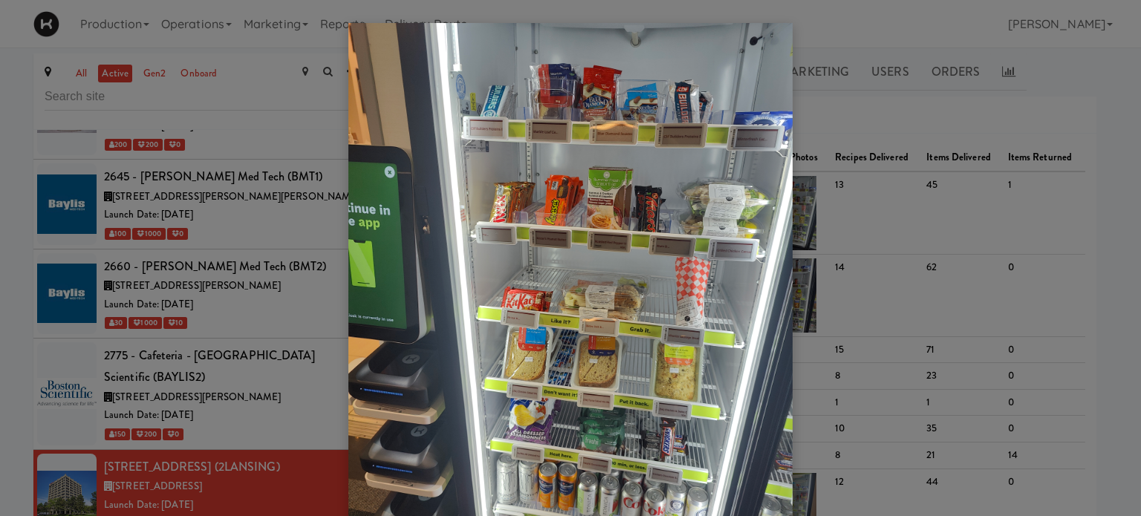
click at [1102, 74] on div at bounding box center [570, 258] width 1141 height 516
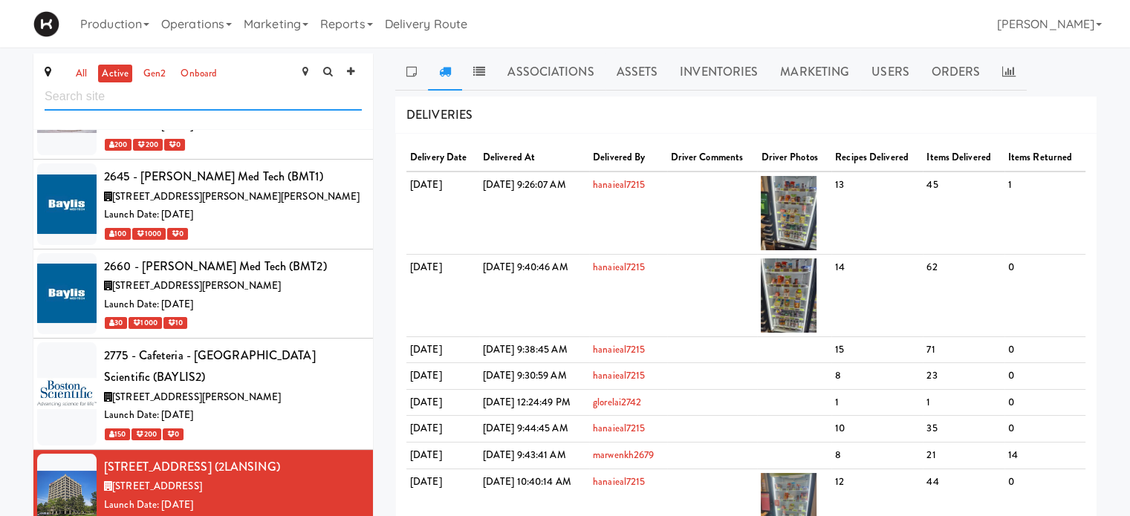
click at [97, 102] on input "text" at bounding box center [203, 96] width 317 height 27
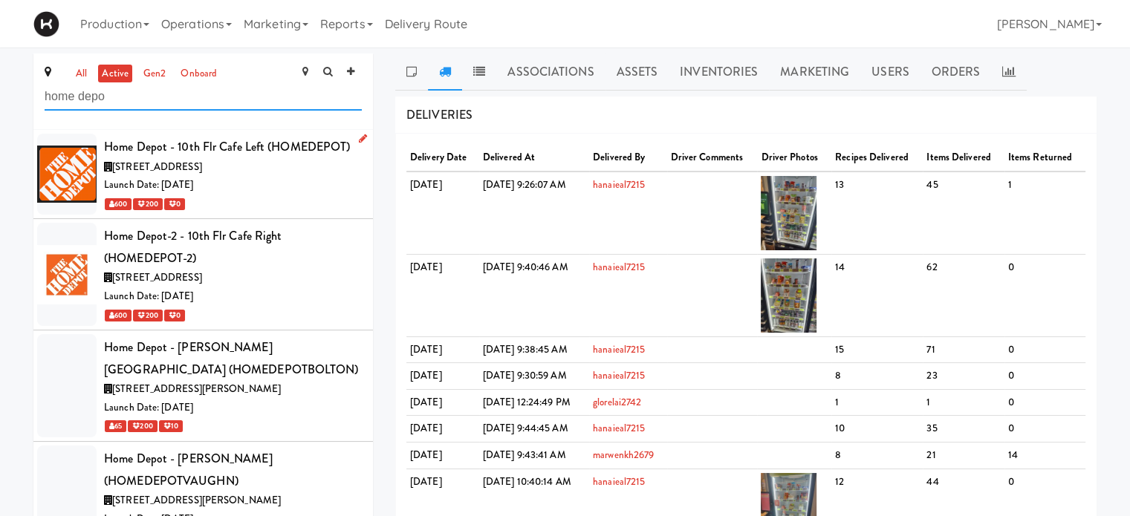
type input "home depo"
click at [276, 184] on div "Launch Date: [DATE]" at bounding box center [233, 185] width 258 height 19
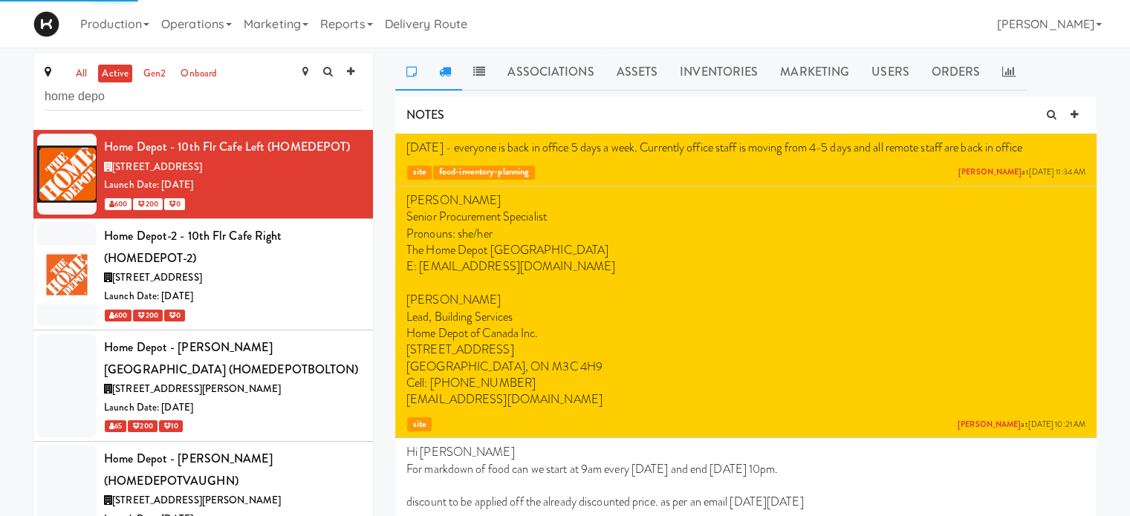
click at [440, 71] on icon at bounding box center [445, 71] width 12 height 12
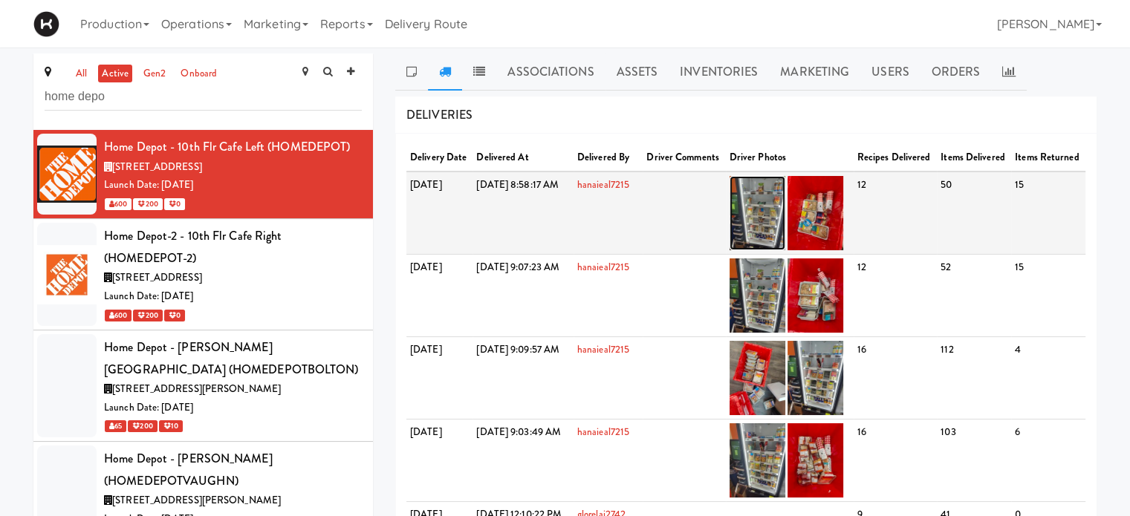
click at [783, 234] on img at bounding box center [757, 213] width 56 height 74
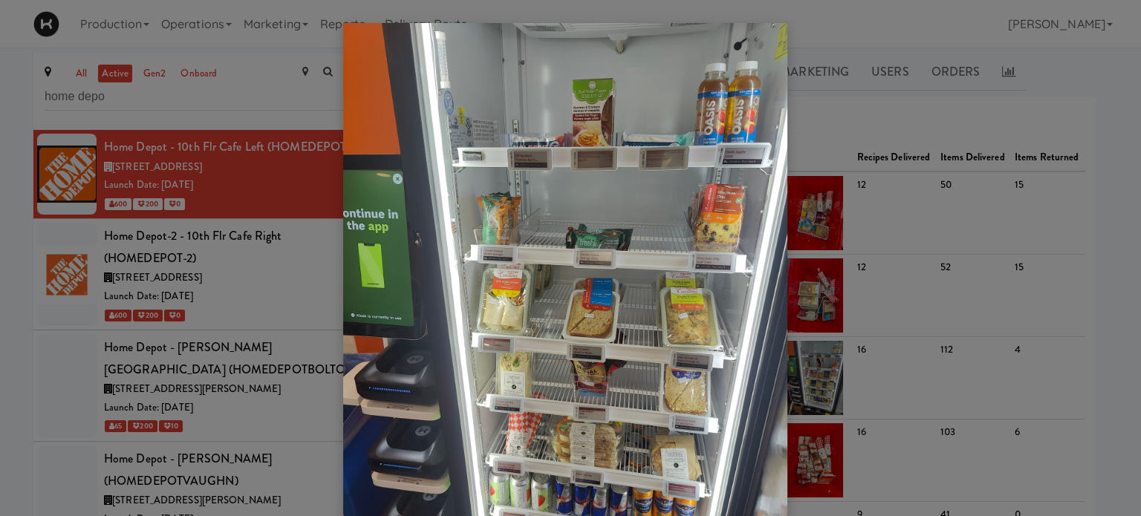
click at [870, 237] on div at bounding box center [570, 258] width 1141 height 516
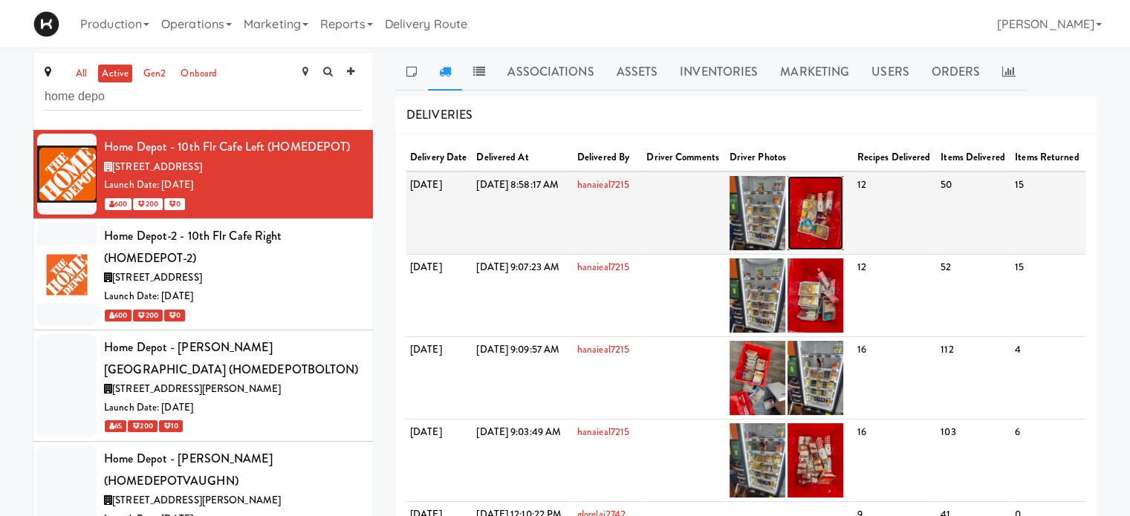
click at [843, 240] on img at bounding box center [815, 213] width 56 height 74
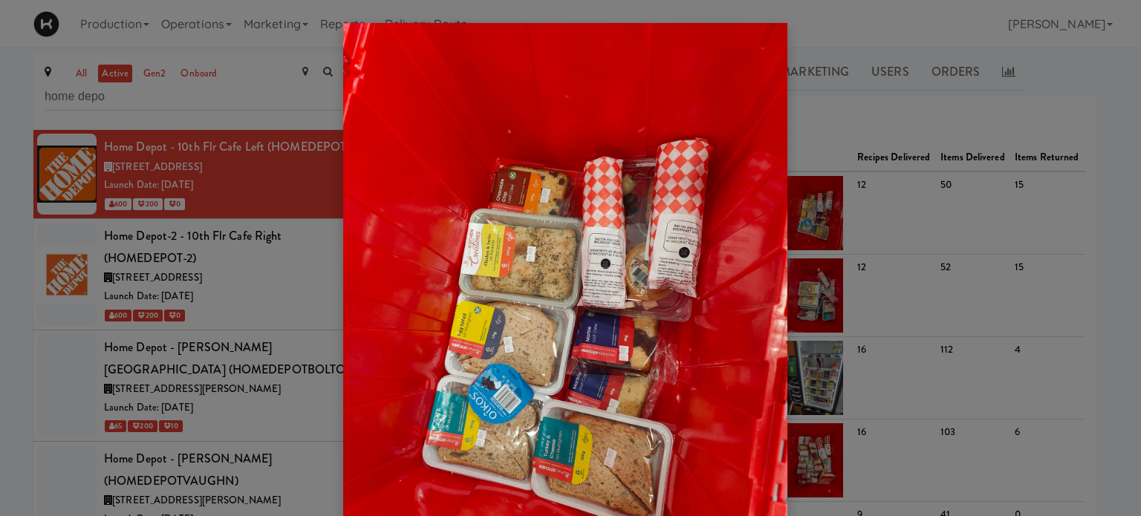
click at [1078, 283] on div at bounding box center [570, 258] width 1141 height 516
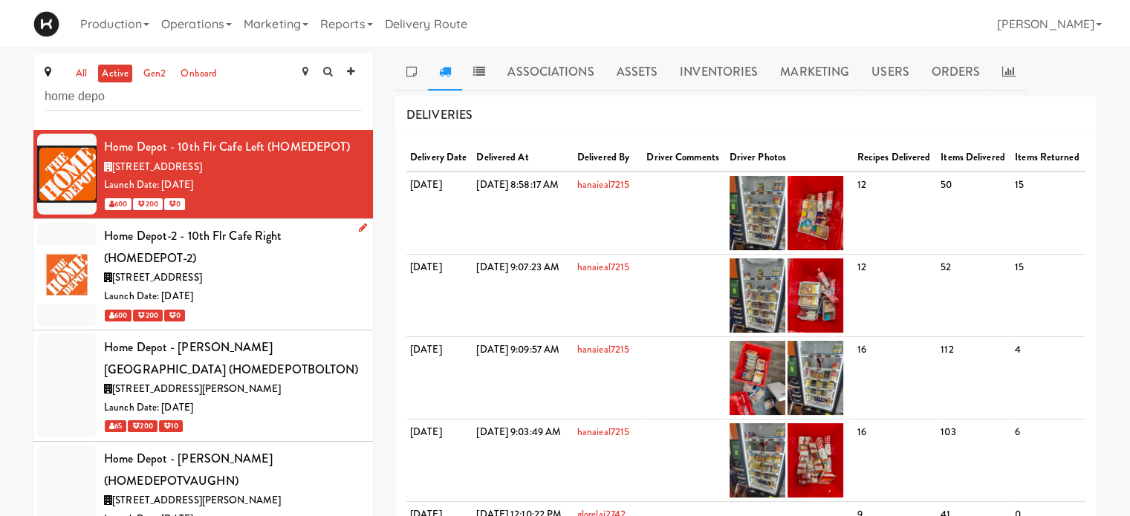
click at [345, 293] on div "Launch Date: [DATE]" at bounding box center [233, 296] width 258 height 19
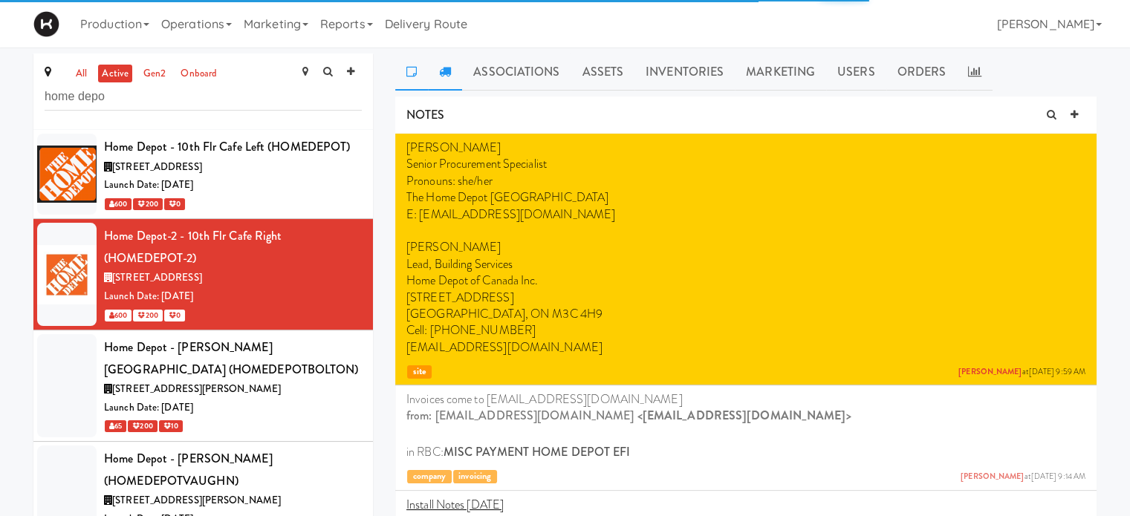
click at [452, 75] on link at bounding box center [445, 71] width 34 height 37
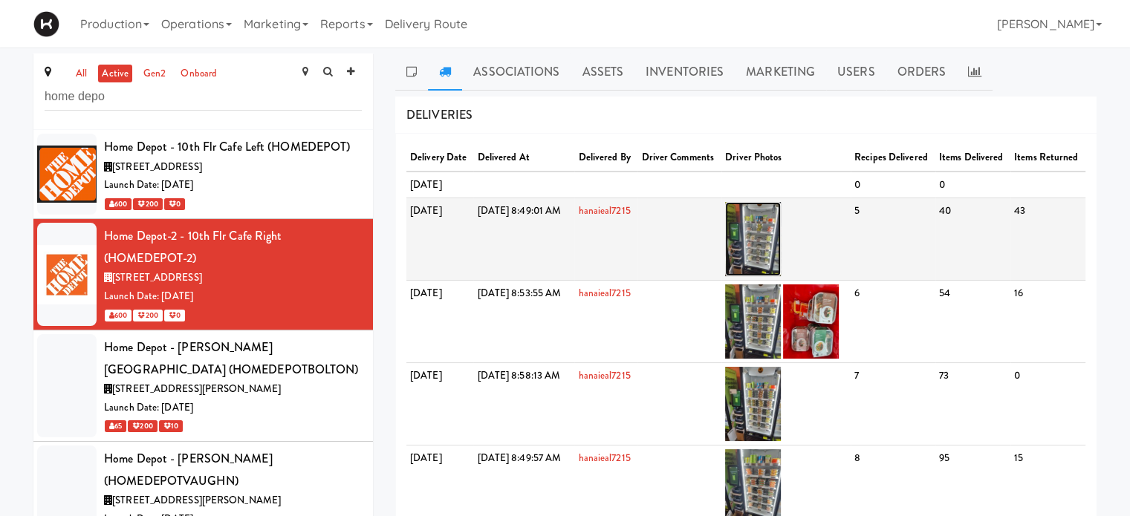
click at [781, 264] on img at bounding box center [753, 239] width 56 height 74
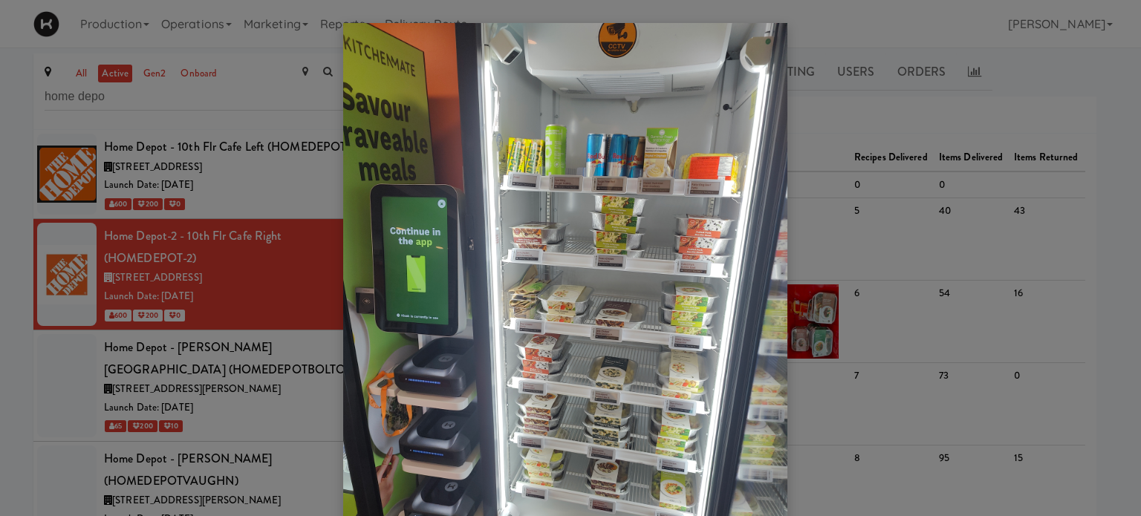
click at [850, 359] on div at bounding box center [570, 258] width 1141 height 516
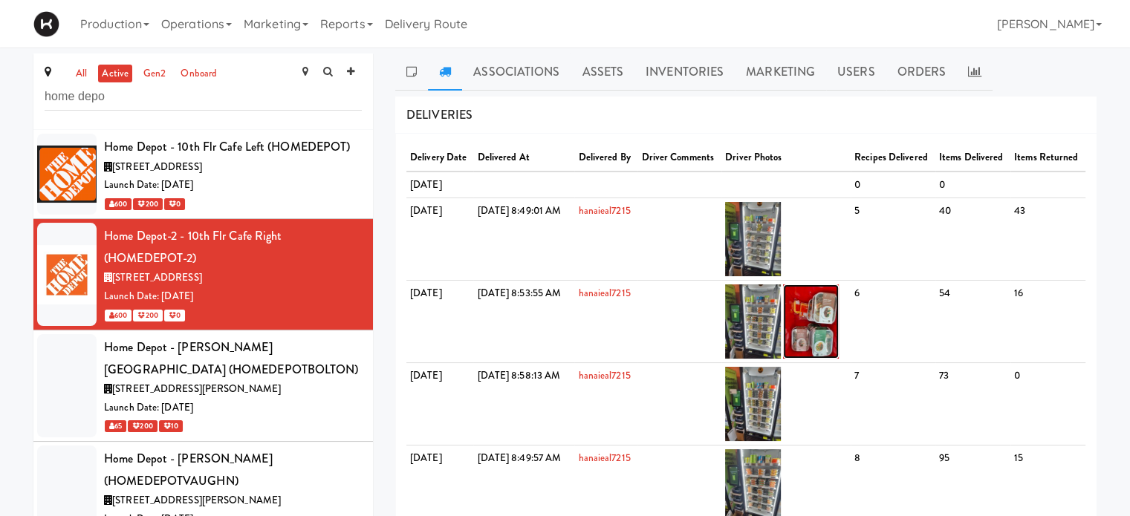
click at [839, 359] on img at bounding box center [811, 321] width 56 height 74
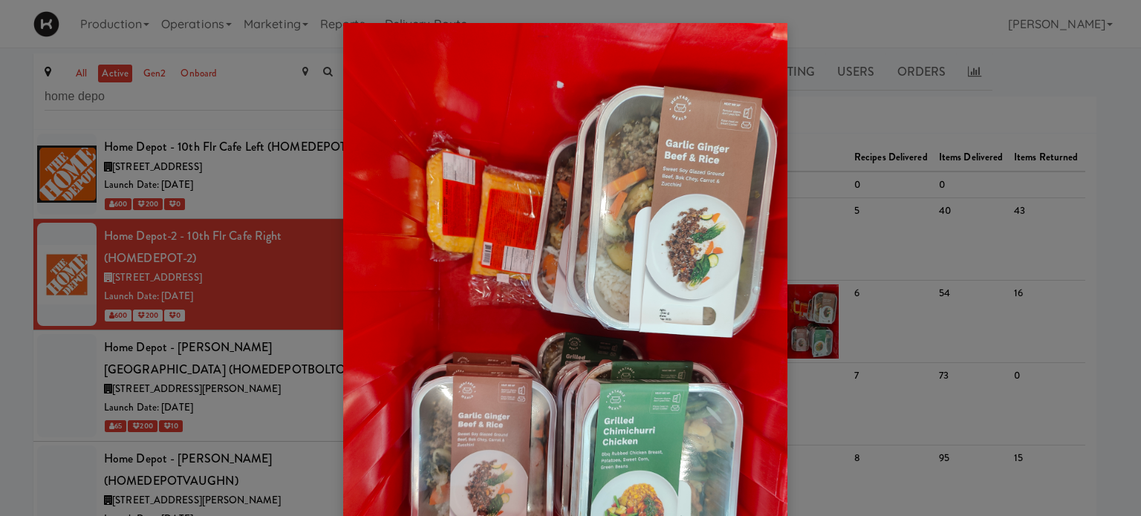
click at [1087, 106] on div at bounding box center [570, 258] width 1141 height 516
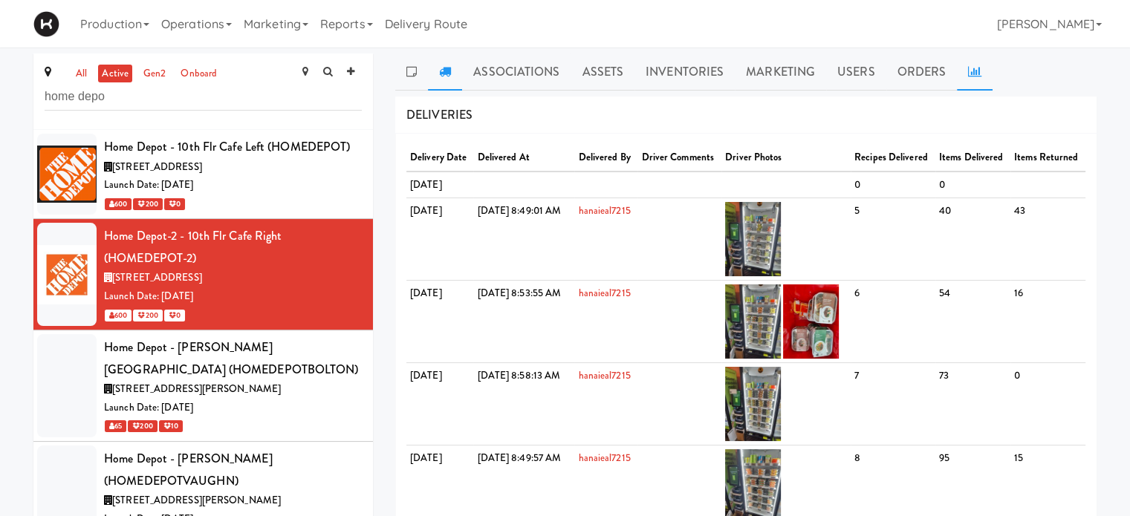
click at [971, 69] on icon at bounding box center [974, 71] width 13 height 12
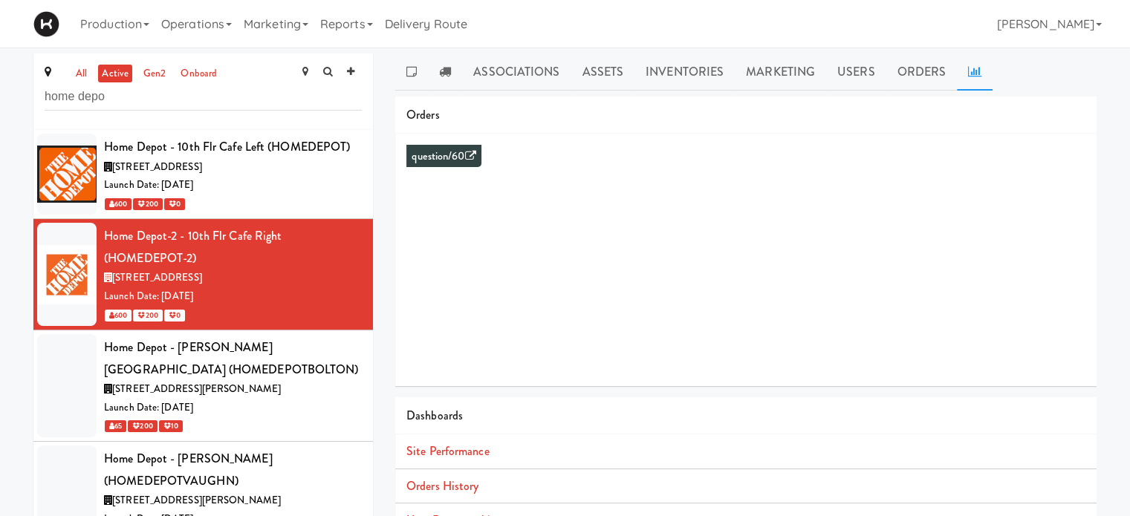
scroll to position [135, 0]
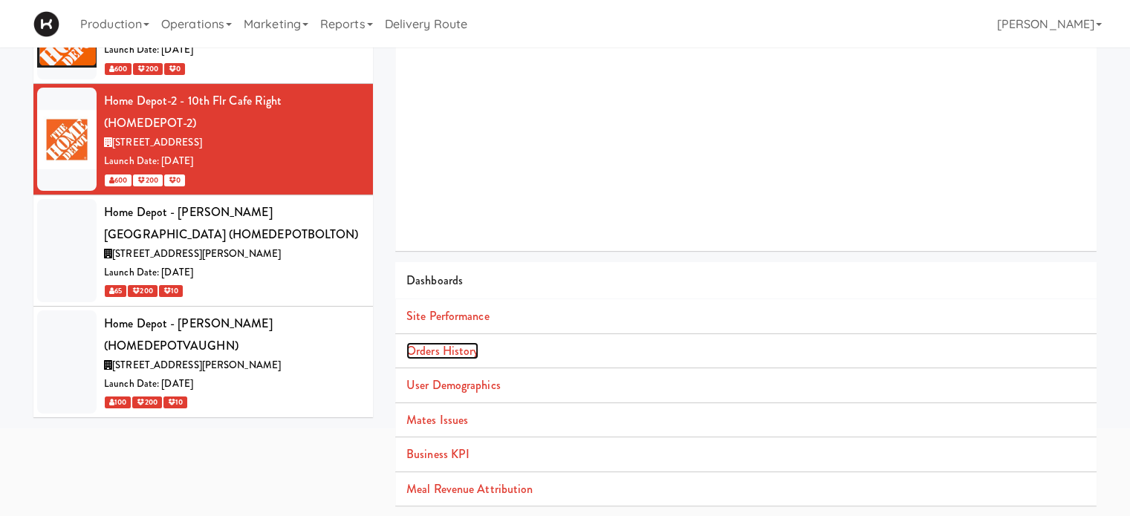
click at [427, 351] on link "Orders History" at bounding box center [442, 350] width 72 height 17
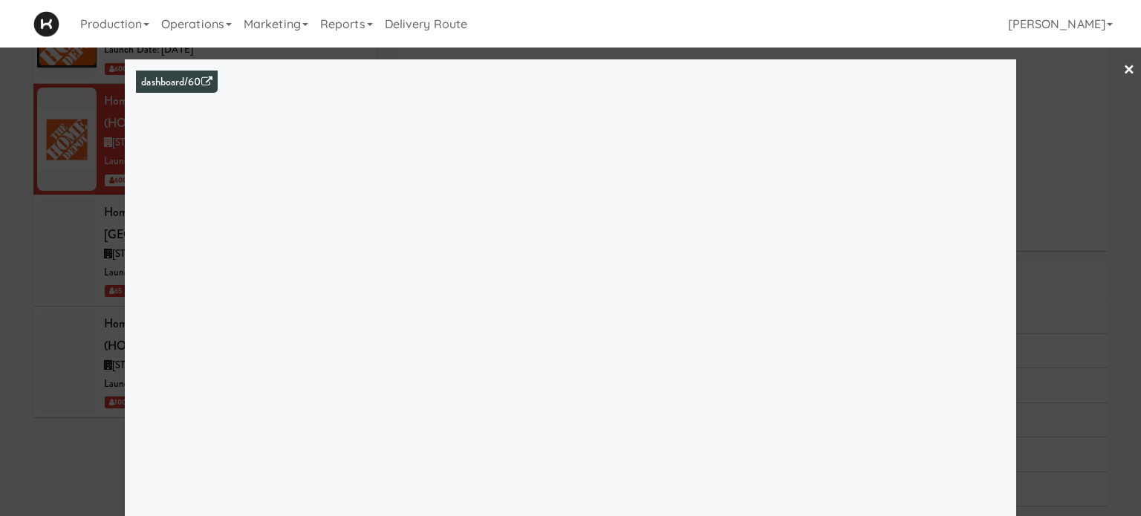
click at [1078, 118] on div at bounding box center [570, 258] width 1141 height 516
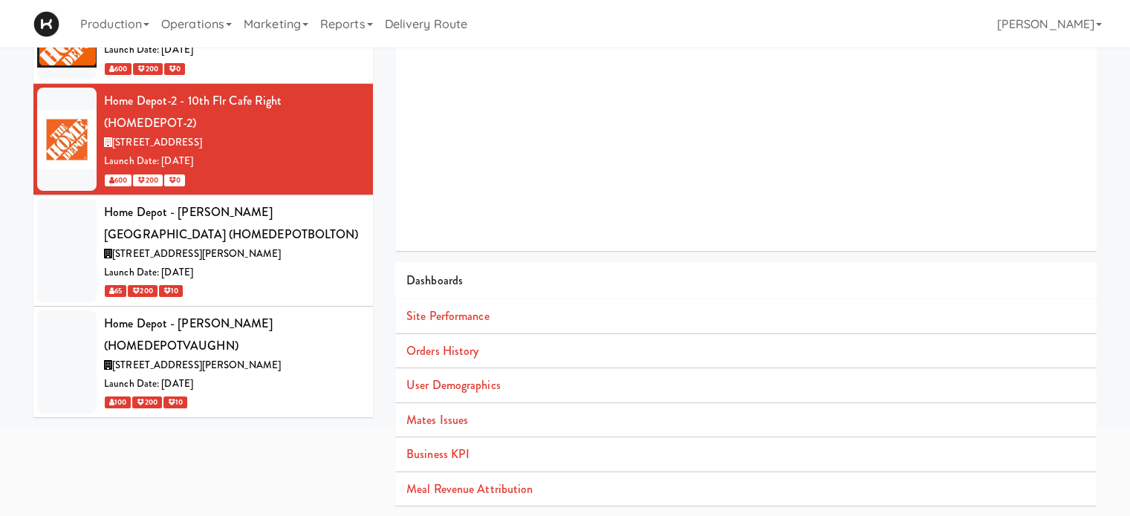
scroll to position [46, 0]
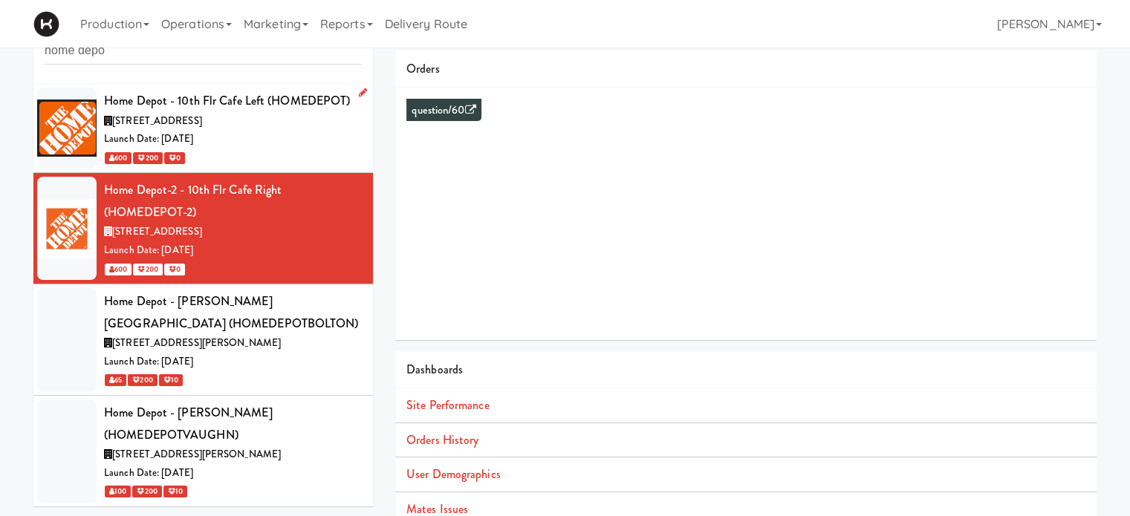
click at [269, 146] on div "Launch Date: [DATE]" at bounding box center [233, 139] width 258 height 19
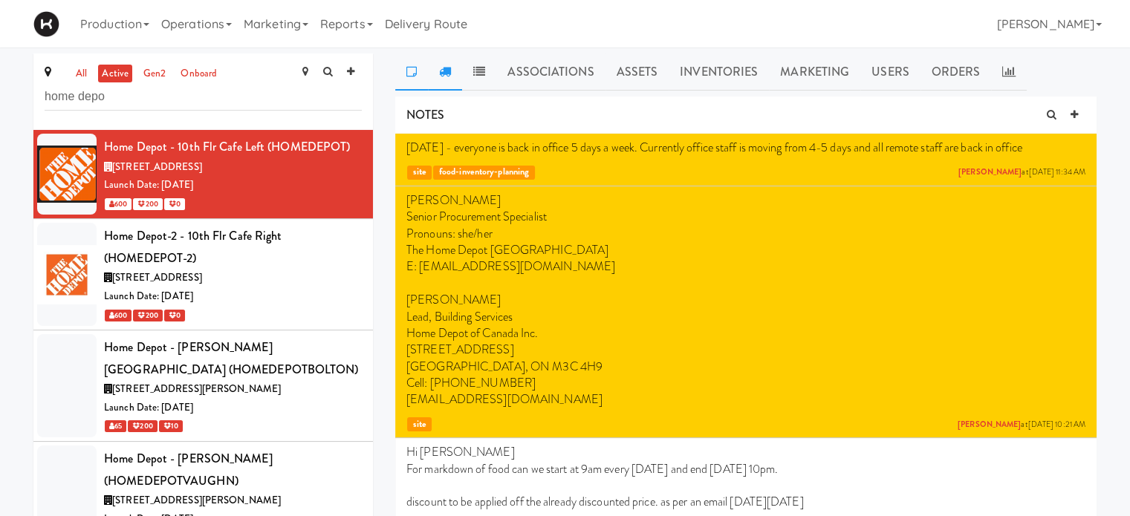
click at [443, 73] on icon at bounding box center [445, 71] width 12 height 12
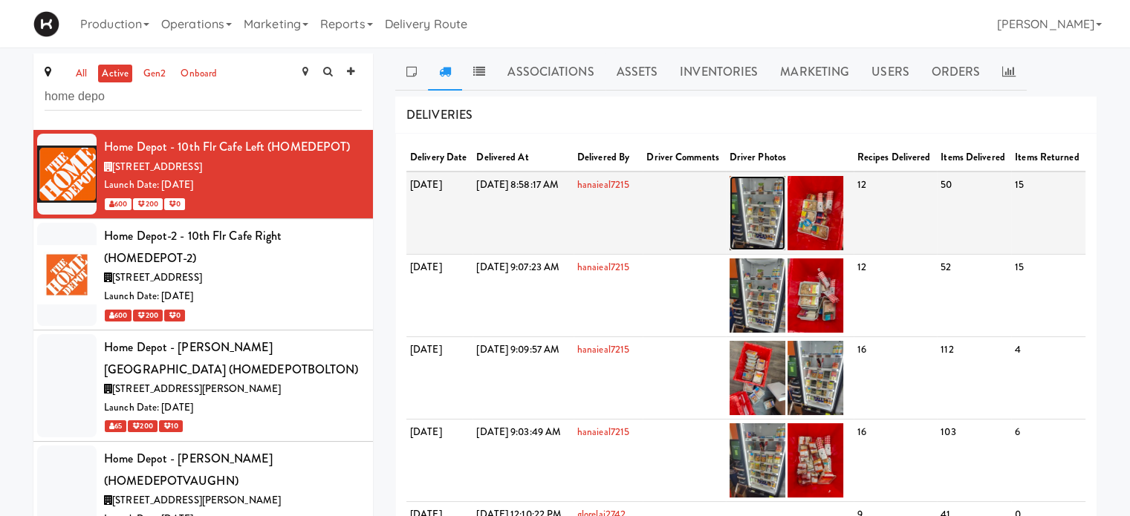
click at [785, 209] on img at bounding box center [757, 213] width 56 height 74
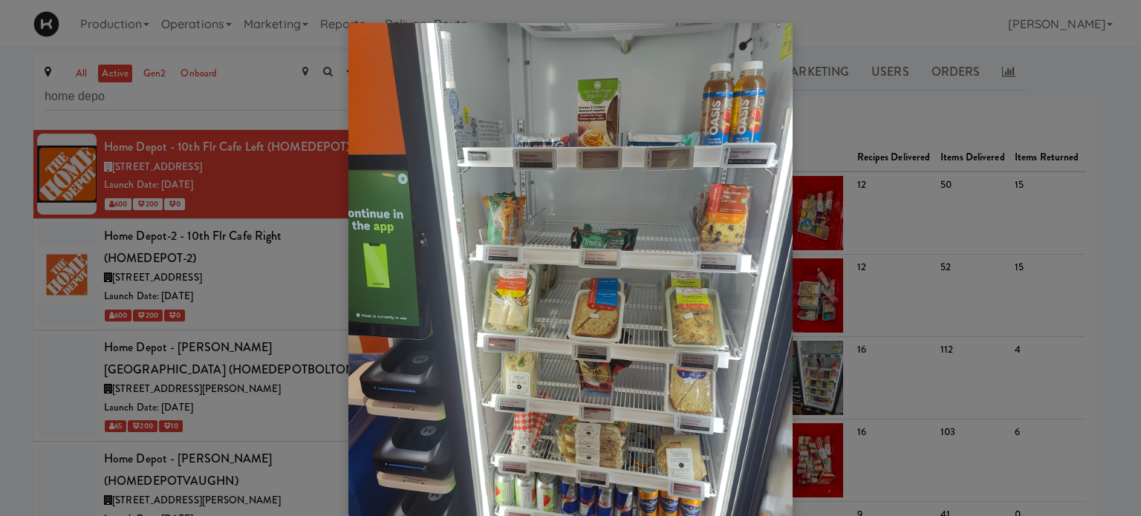
click at [1097, 88] on div at bounding box center [570, 258] width 1141 height 516
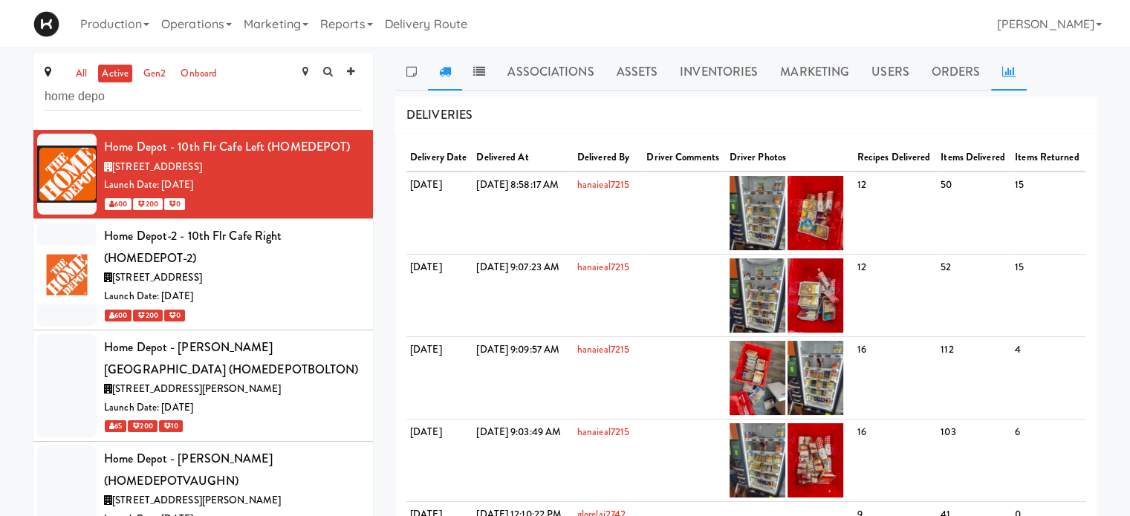
click at [1005, 73] on icon at bounding box center [1008, 71] width 13 height 12
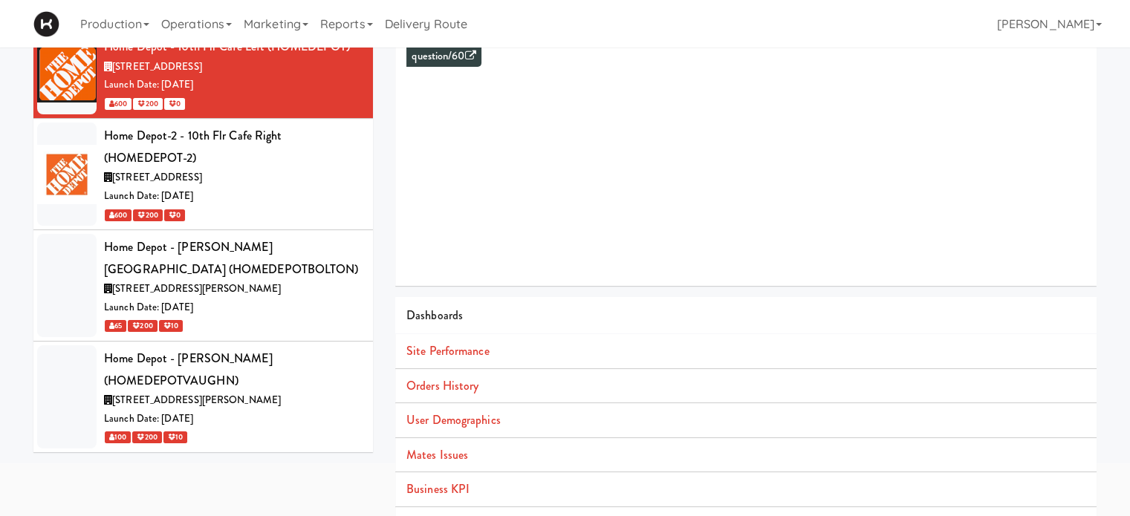
scroll to position [108, 0]
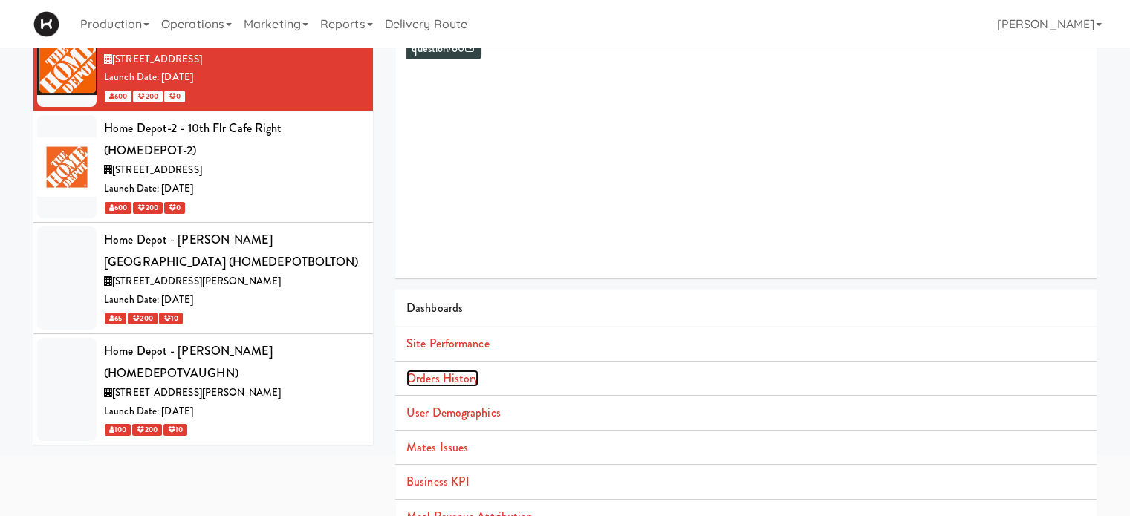
click at [407, 377] on link "Orders History" at bounding box center [442, 378] width 72 height 17
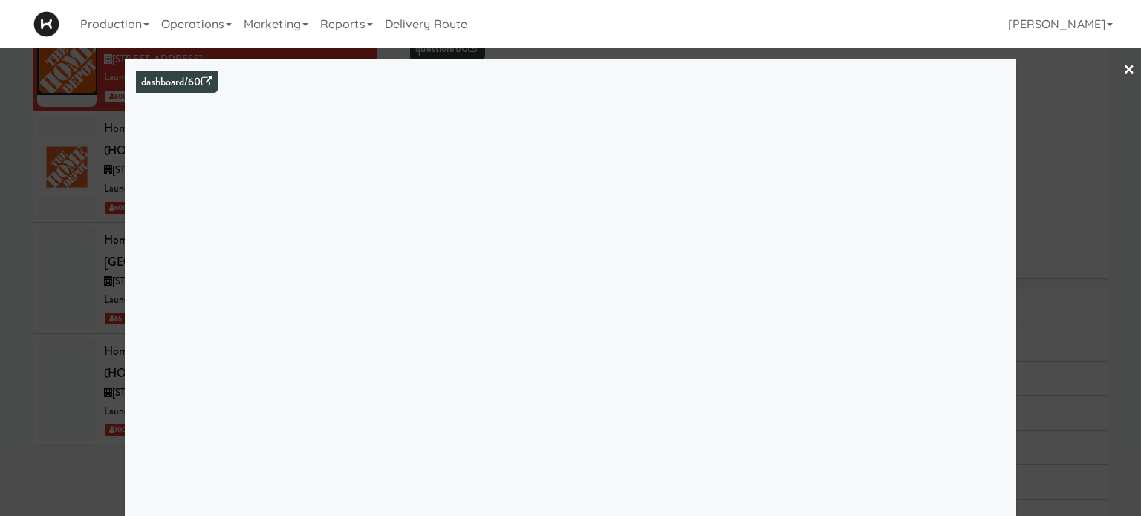
click at [1123, 65] on link "×" at bounding box center [1129, 71] width 12 height 46
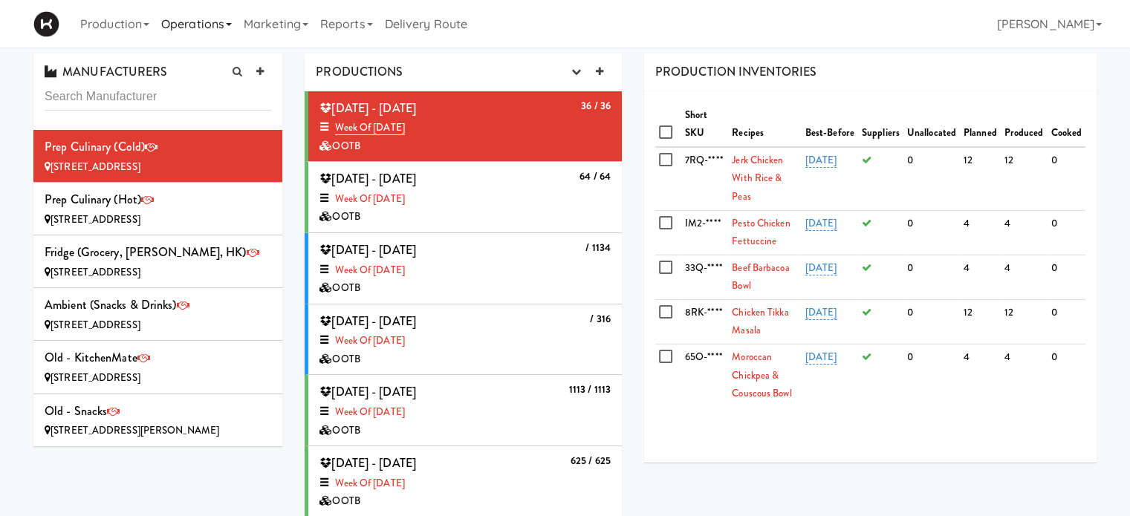
click at [234, 32] on link "Operations" at bounding box center [196, 24] width 82 height 48
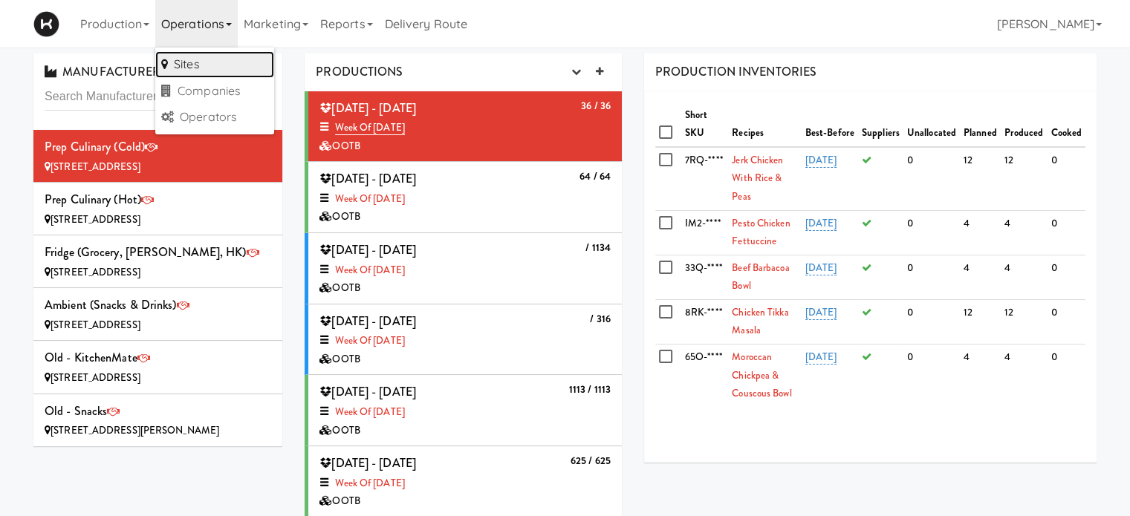
click at [204, 69] on link "Sites" at bounding box center [214, 64] width 119 height 27
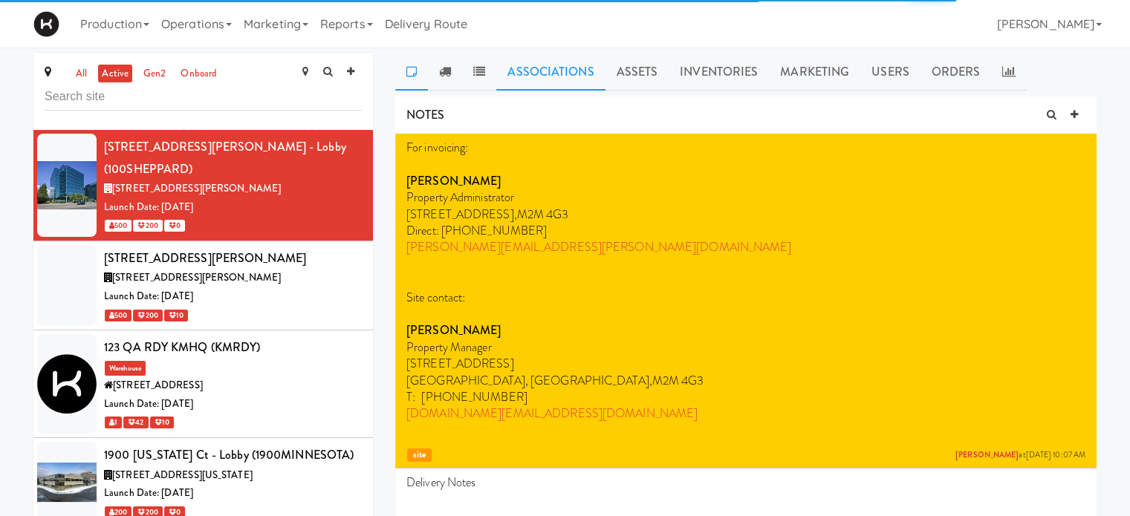
click at [563, 76] on link "Associations" at bounding box center [550, 71] width 108 height 37
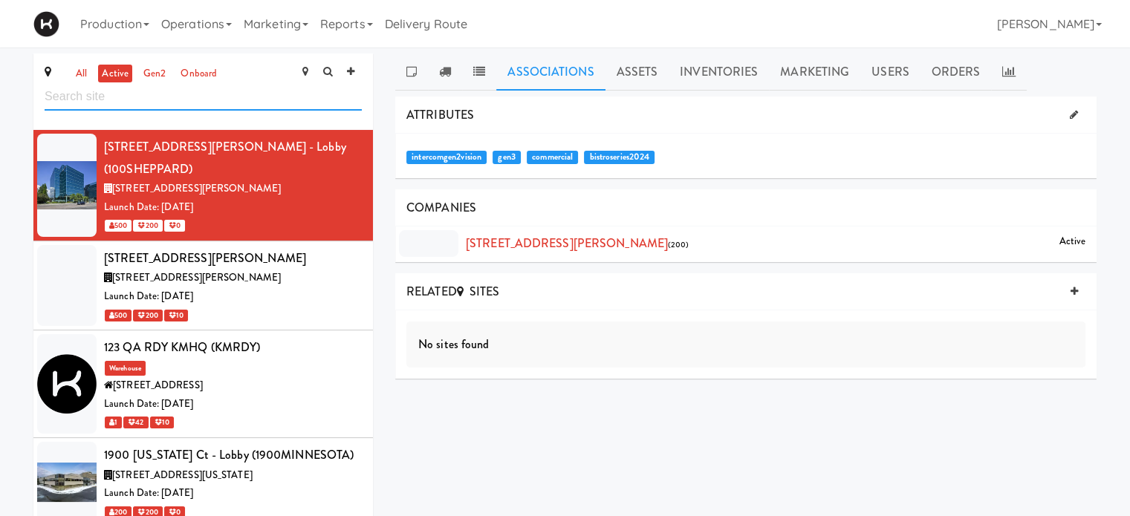
click at [64, 100] on input "text" at bounding box center [203, 96] width 317 height 27
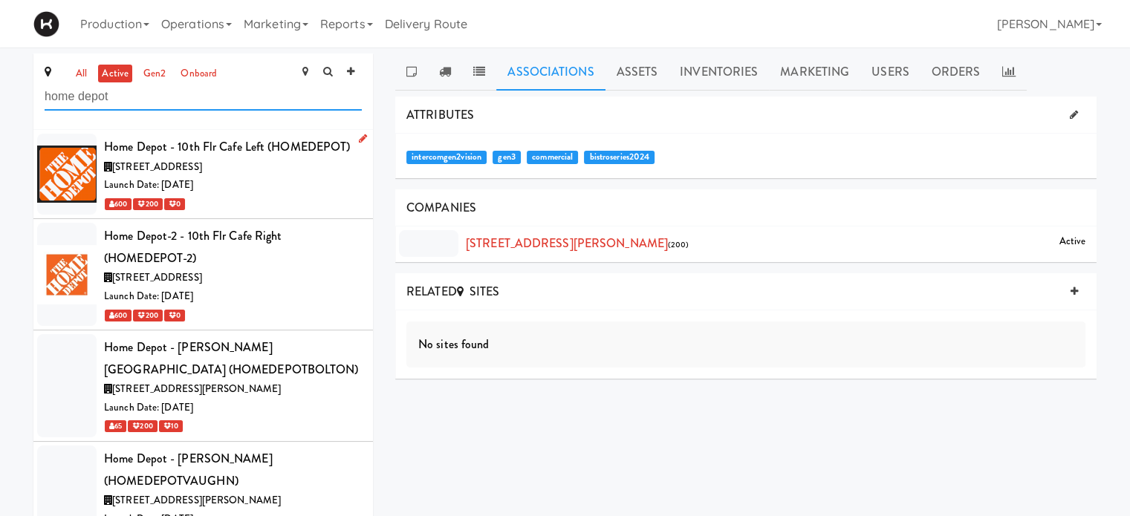
type input "home depot"
click at [274, 198] on div "600 200 0" at bounding box center [233, 204] width 258 height 19
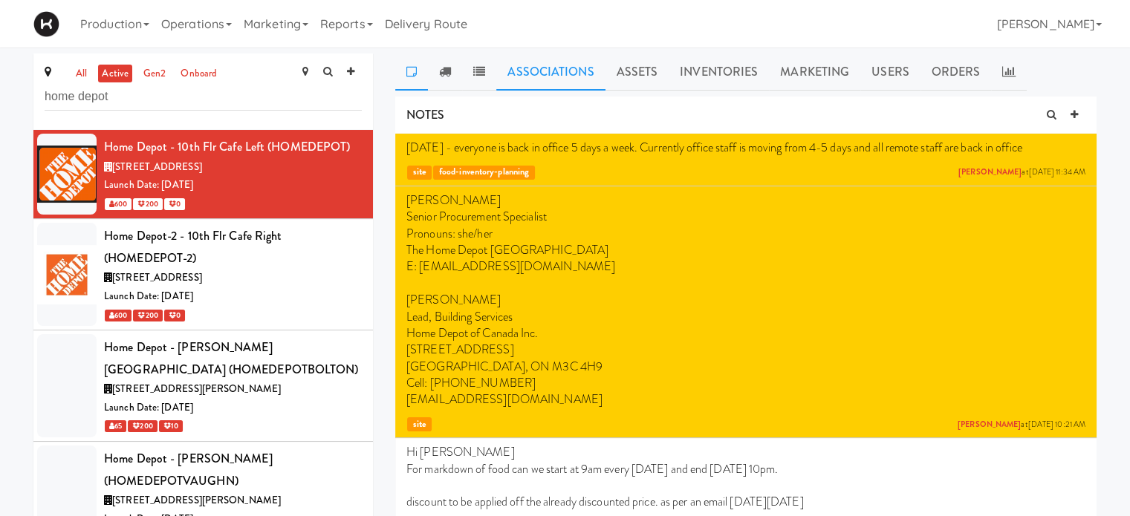
click at [544, 71] on link "Associations" at bounding box center [550, 71] width 108 height 37
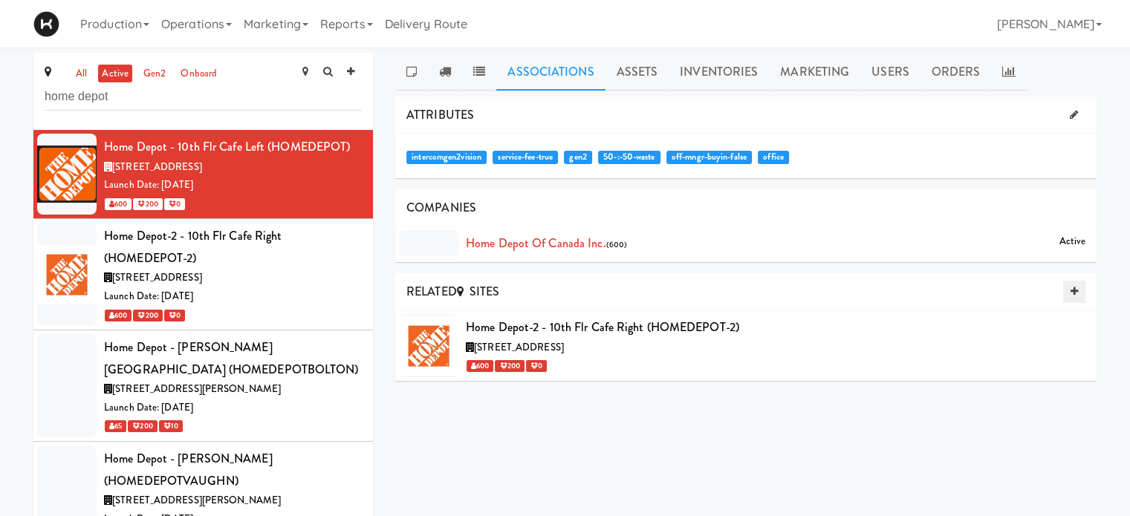
click at [1070, 296] on link at bounding box center [1074, 292] width 22 height 22
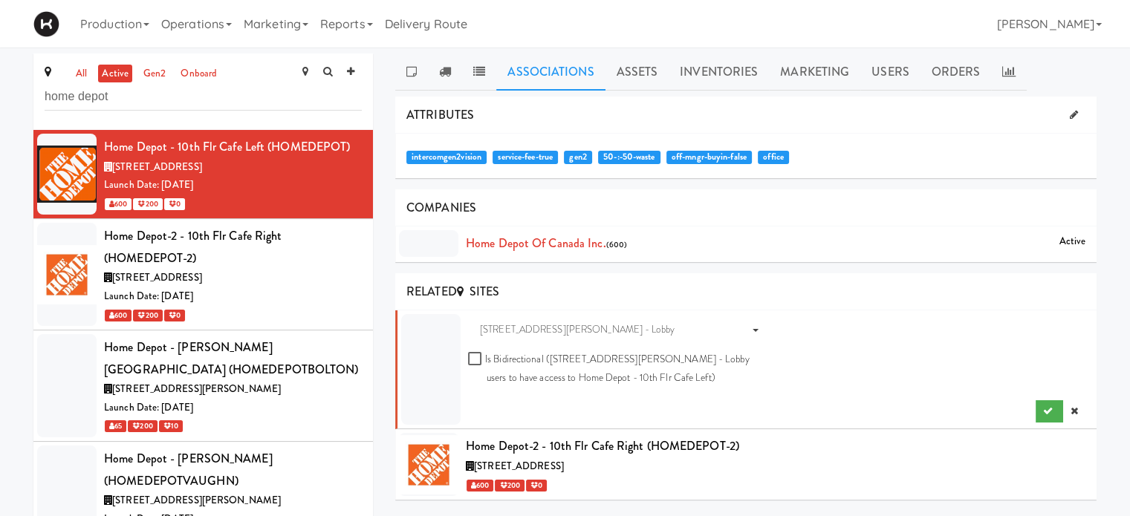
scroll to position [48, 0]
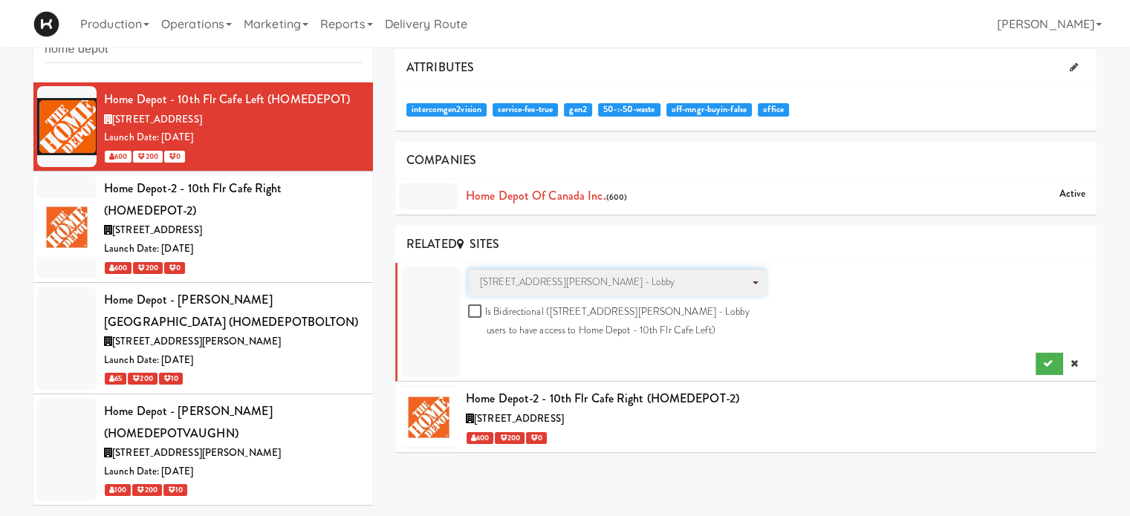
click at [749, 281] on span "100 Sheppard Ave - Lobby" at bounding box center [617, 285] width 274 height 24
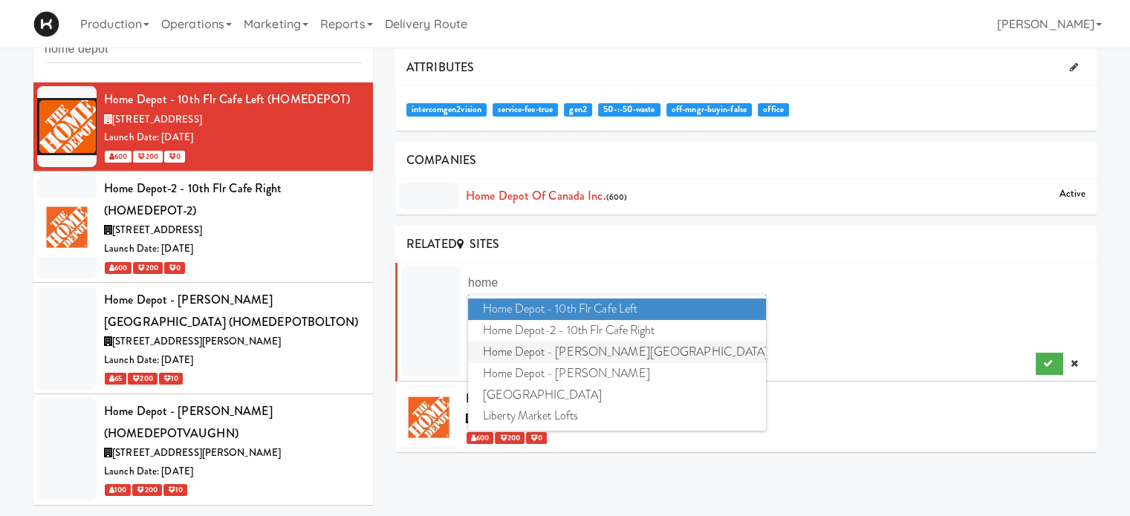
type input "home"
click at [647, 354] on span "Home Depot - Bolton IC" at bounding box center [617, 353] width 298 height 22
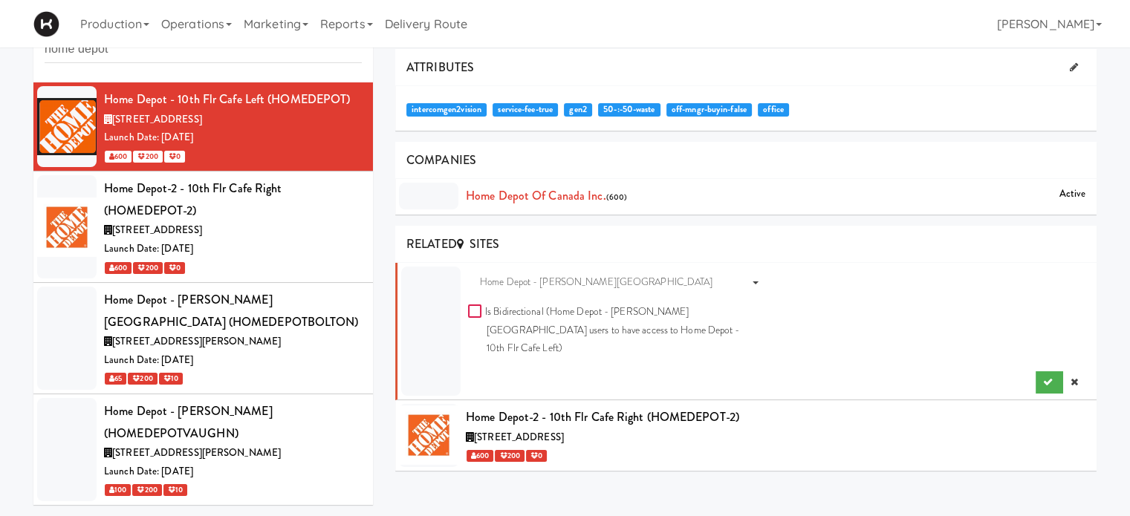
click at [475, 308] on input "Is Bidirectional (Home Depot - Bolton IC users to have access to Home Depot - 1…" at bounding box center [476, 312] width 17 height 12
checkbox input "false"
click at [1043, 377] on icon "submit" at bounding box center [1048, 382] width 10 height 10
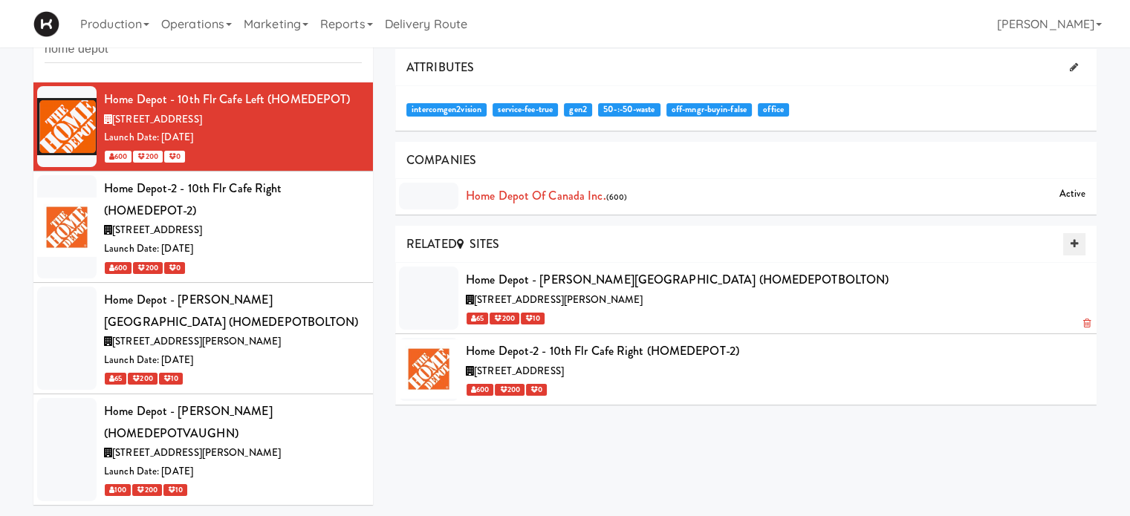
click at [1069, 245] on link at bounding box center [1074, 244] width 22 height 22
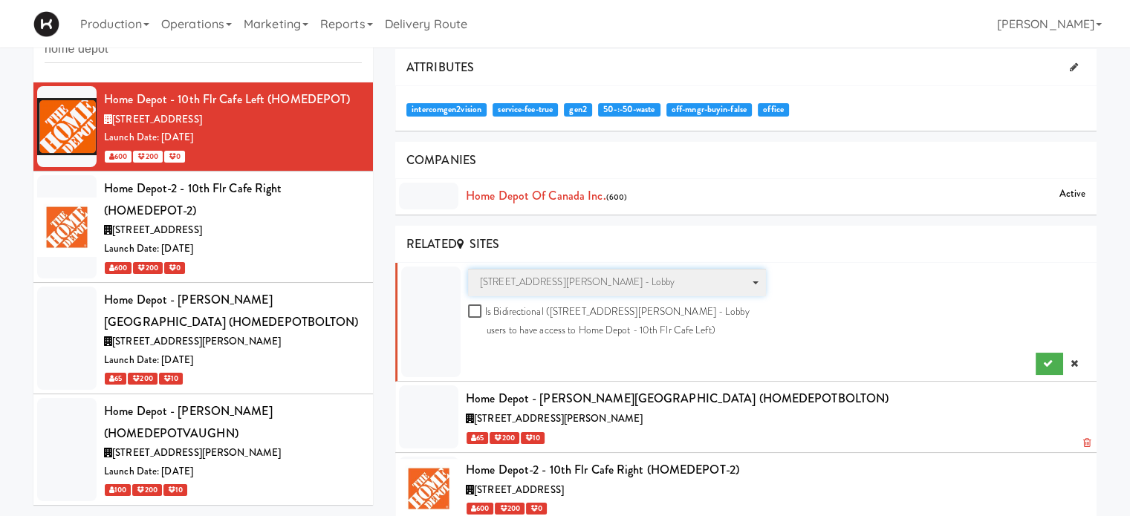
click at [580, 280] on span "100 Sheppard Ave - Lobby" at bounding box center [612, 282] width 264 height 18
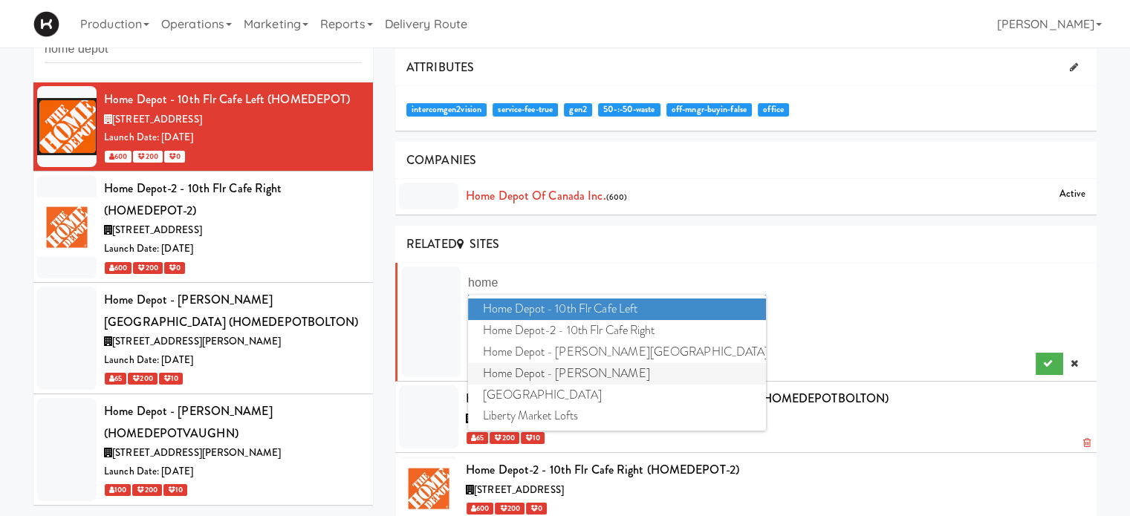
type input "home"
click at [597, 369] on span "Home Depot - [PERSON_NAME]" at bounding box center [617, 374] width 298 height 22
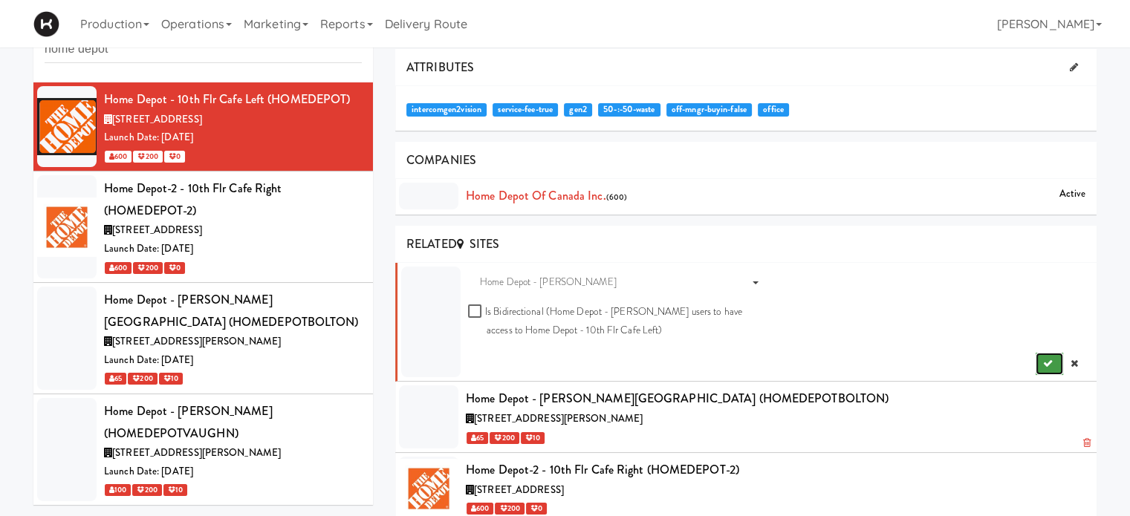
click at [1049, 364] on icon "submit" at bounding box center [1048, 364] width 10 height 10
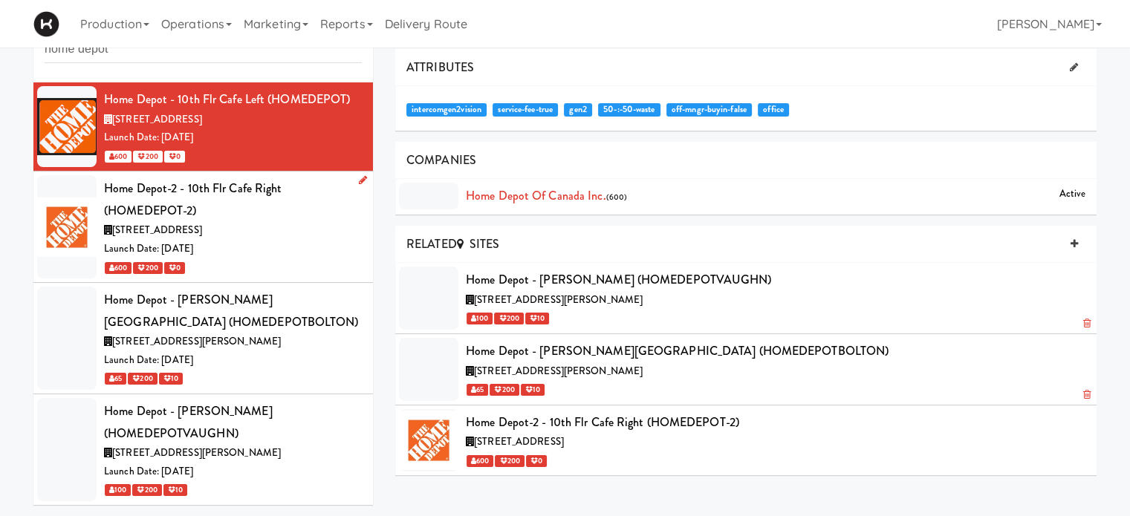
click at [296, 242] on div "Launch Date: [DATE]" at bounding box center [233, 249] width 258 height 19
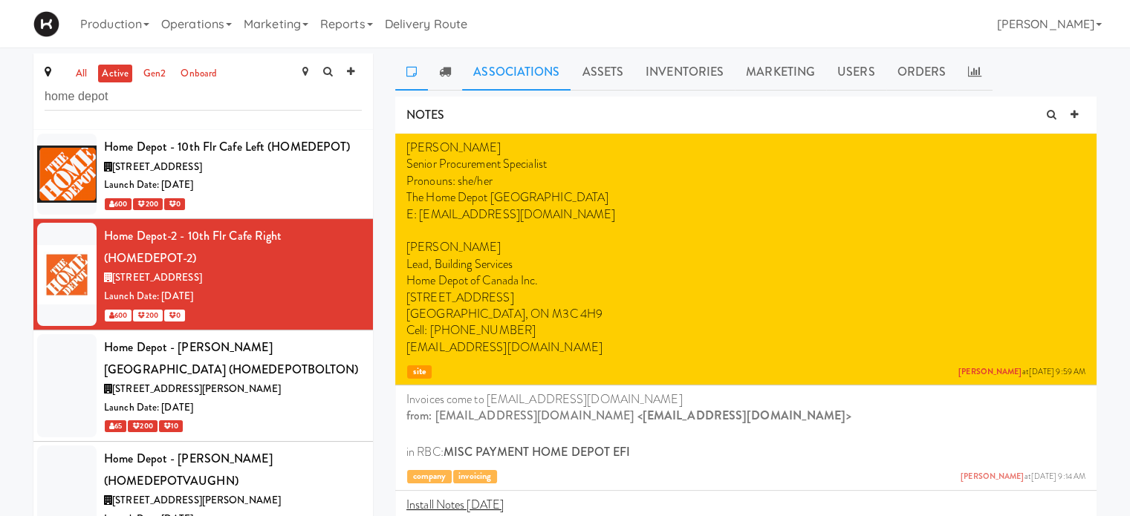
click at [487, 74] on link "Associations" at bounding box center [516, 71] width 108 height 37
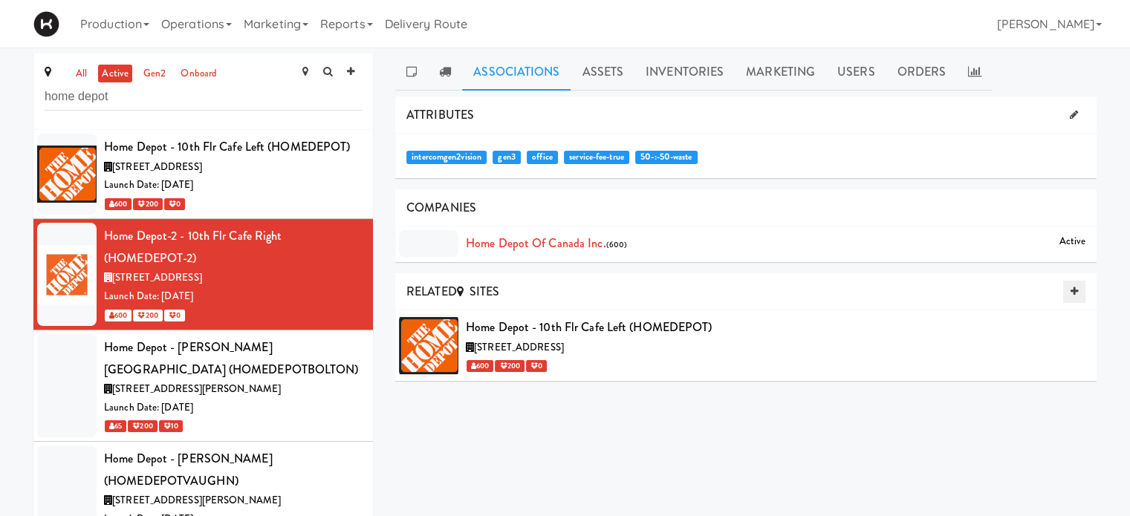
click at [1078, 293] on link at bounding box center [1074, 292] width 22 height 22
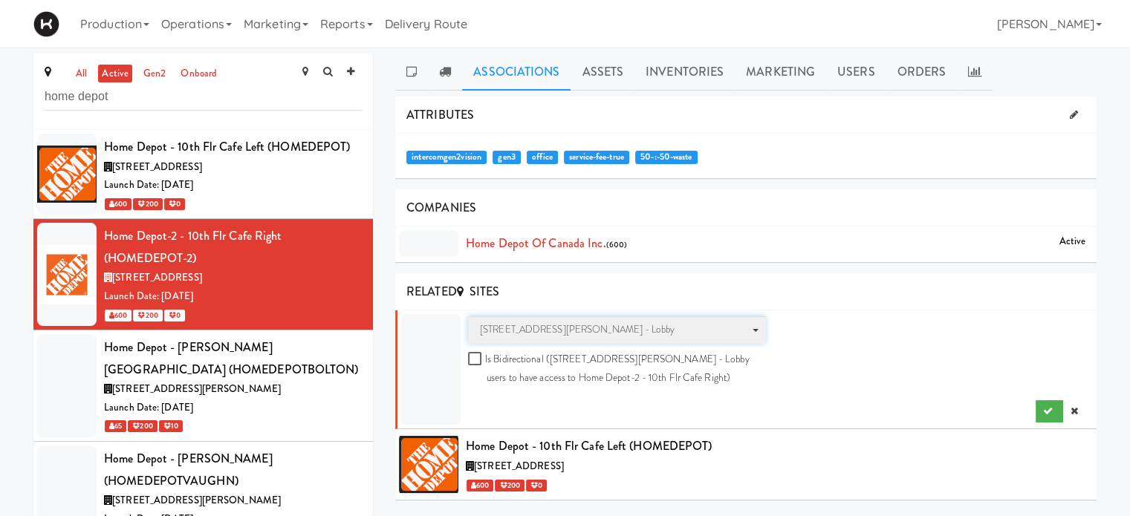
click at [526, 325] on span "100 Sheppard Ave - Lobby" at bounding box center [612, 330] width 264 height 18
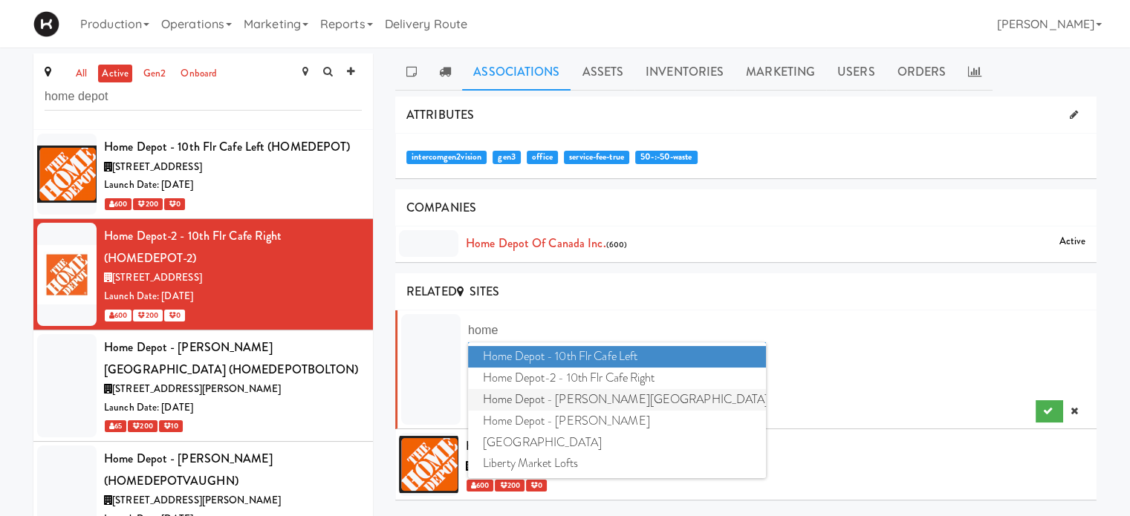
type input "home"
click at [553, 397] on span "Home Depot - Bolton IC" at bounding box center [617, 400] width 298 height 22
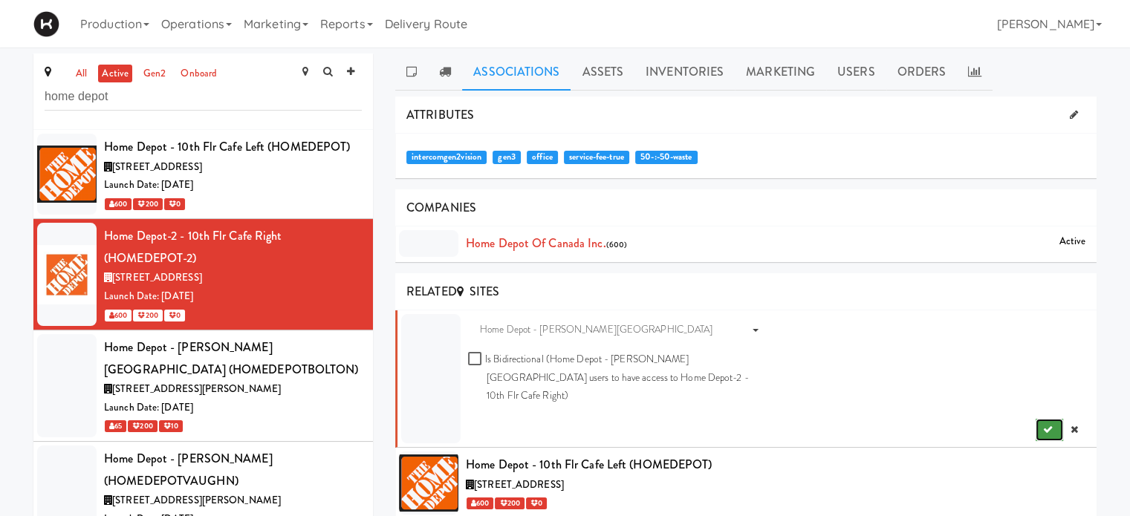
click at [1048, 425] on icon "submit" at bounding box center [1048, 430] width 10 height 10
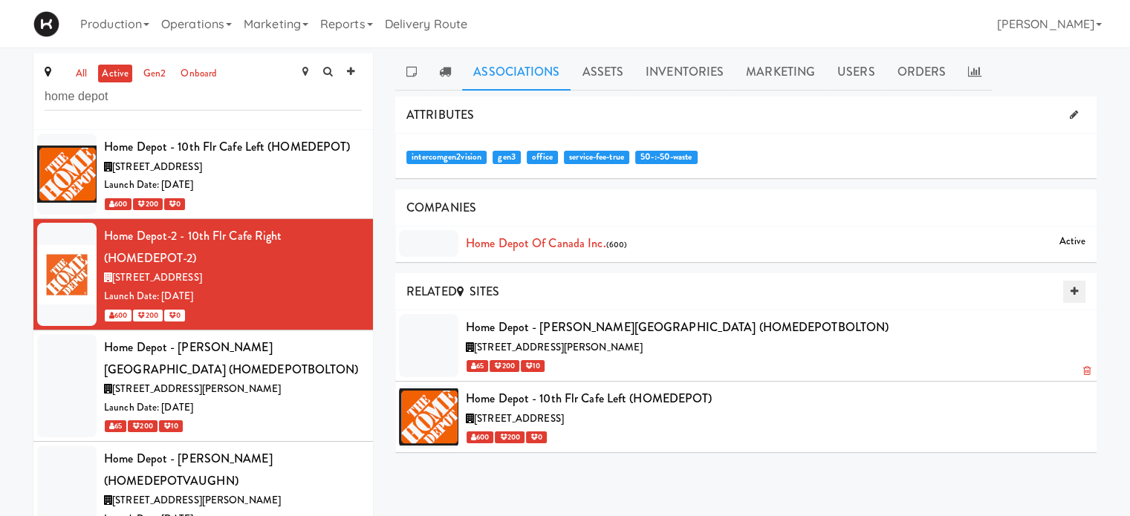
click at [1072, 287] on icon at bounding box center [1073, 292] width 7 height 10
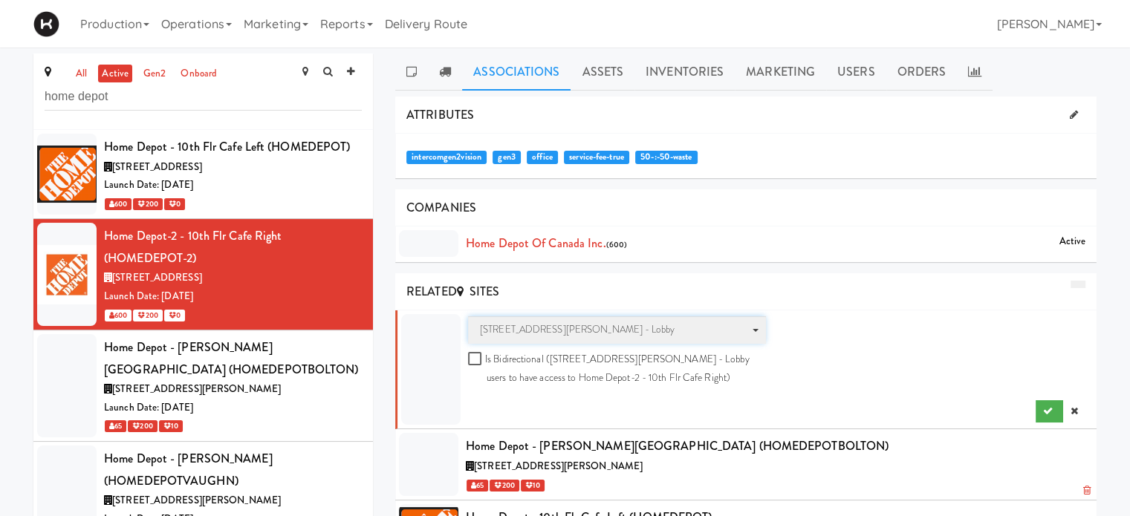
click at [510, 329] on span "100 Sheppard Ave - Lobby" at bounding box center [612, 330] width 264 height 18
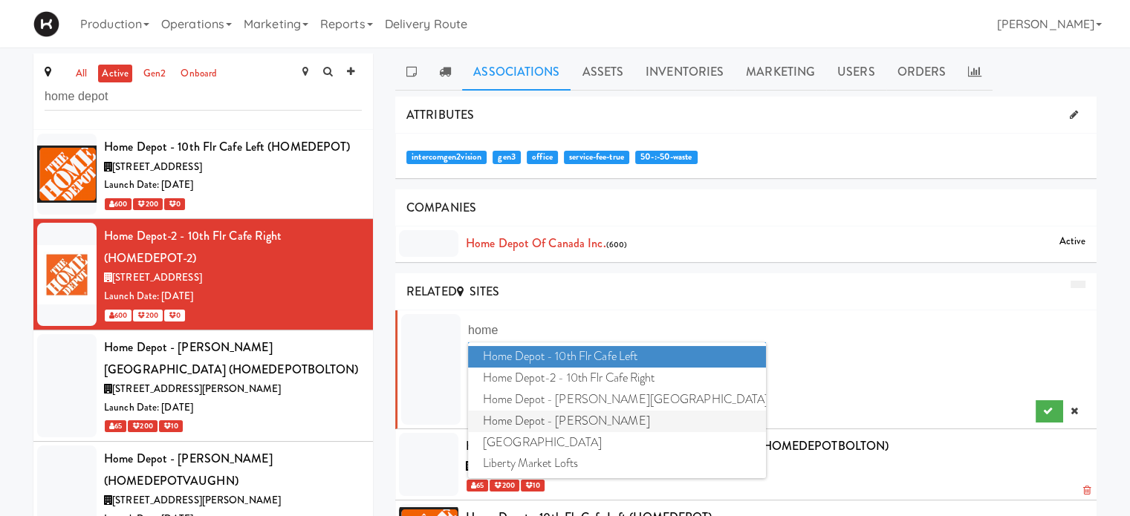
type input "home"
click at [560, 418] on span "Home Depot - [PERSON_NAME]" at bounding box center [617, 422] width 298 height 22
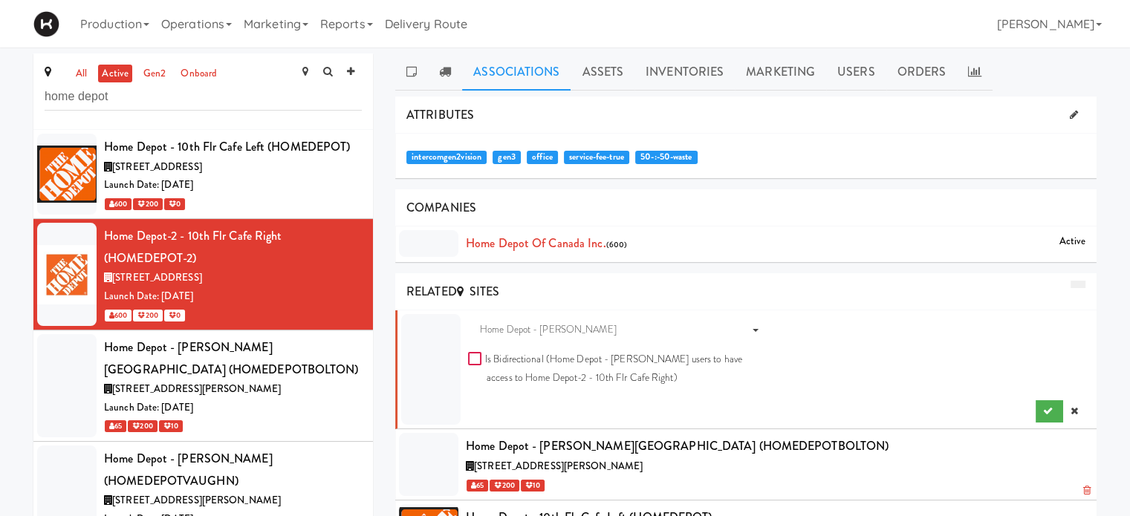
click at [475, 357] on input "Is Bidirectional (Home Depot - Vaughn DC users to have access to Home Depot-2 -…" at bounding box center [476, 360] width 17 height 12
checkbox input "true"
click at [1043, 409] on icon "submit" at bounding box center [1048, 411] width 10 height 10
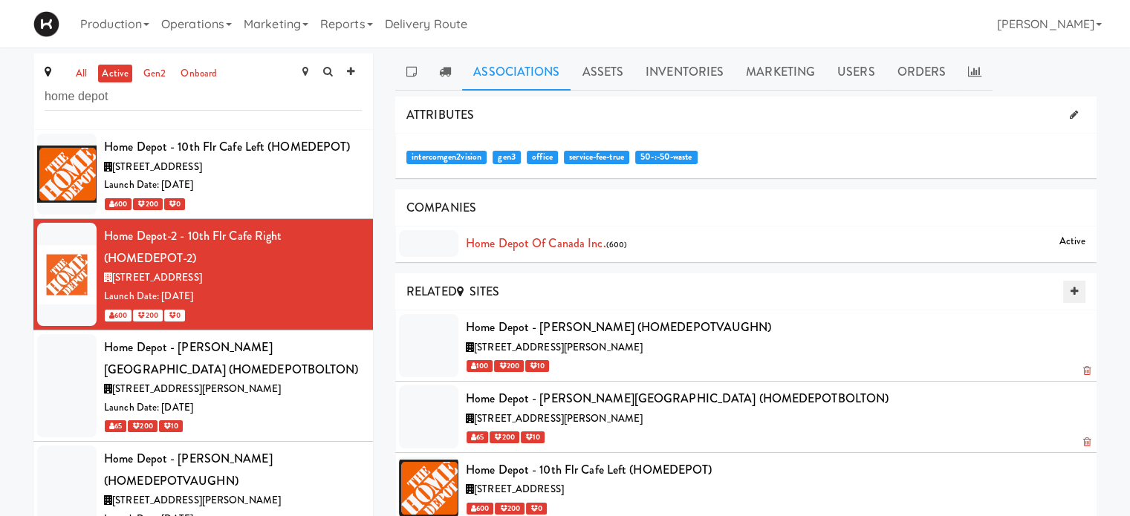
click at [752, 420] on div "[STREET_ADDRESS][PERSON_NAME]" at bounding box center [775, 419] width 619 height 19
click at [1084, 437] on icon at bounding box center [1086, 442] width 7 height 10
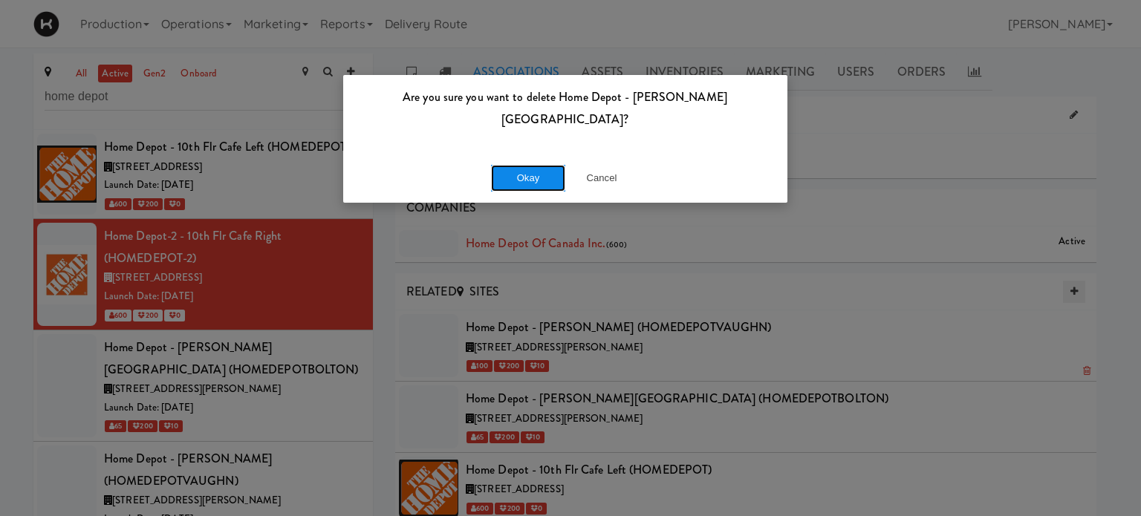
click at [505, 165] on button "Okay" at bounding box center [528, 178] width 74 height 27
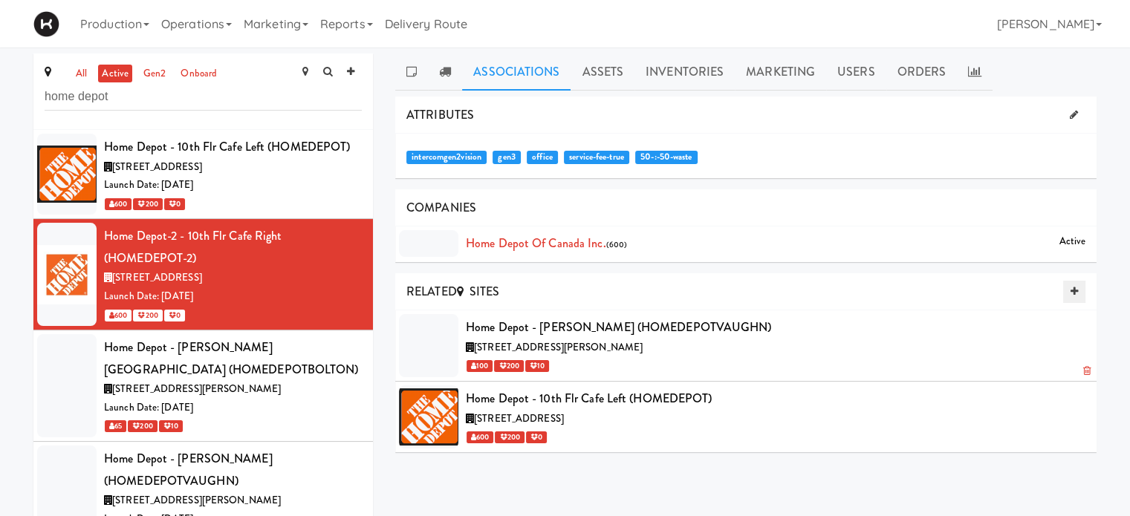
click at [1073, 288] on icon at bounding box center [1073, 292] width 7 height 10
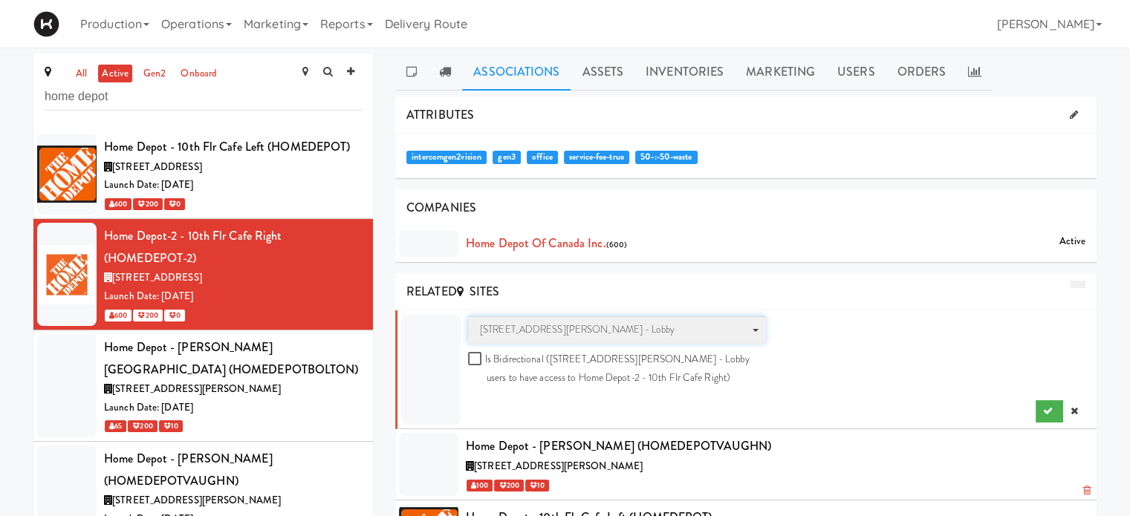
click at [630, 332] on span "100 Sheppard Ave - Lobby" at bounding box center [612, 330] width 264 height 18
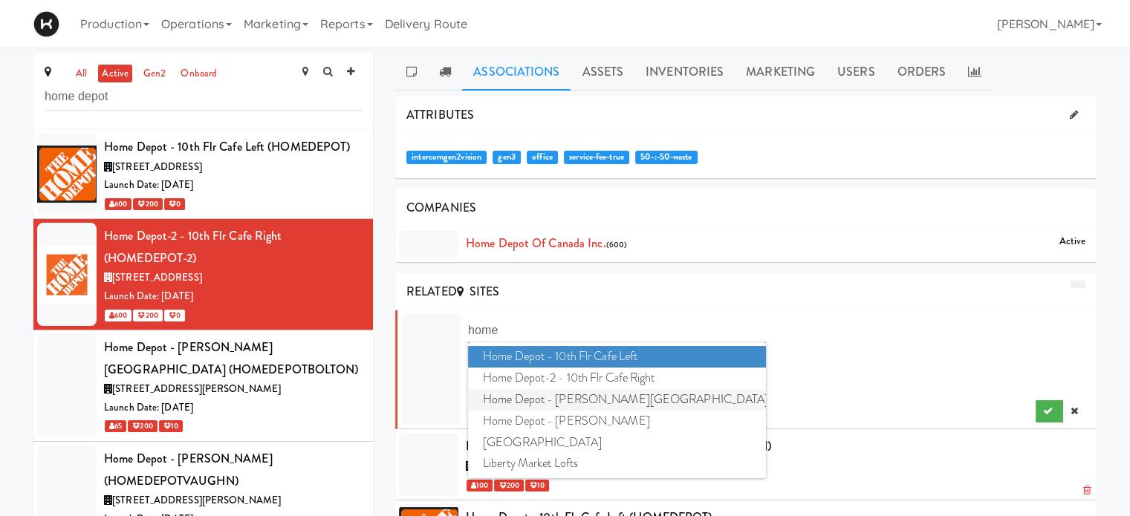
type input "home"
click at [622, 400] on span "Home Depot - Bolton IC" at bounding box center [617, 400] width 298 height 22
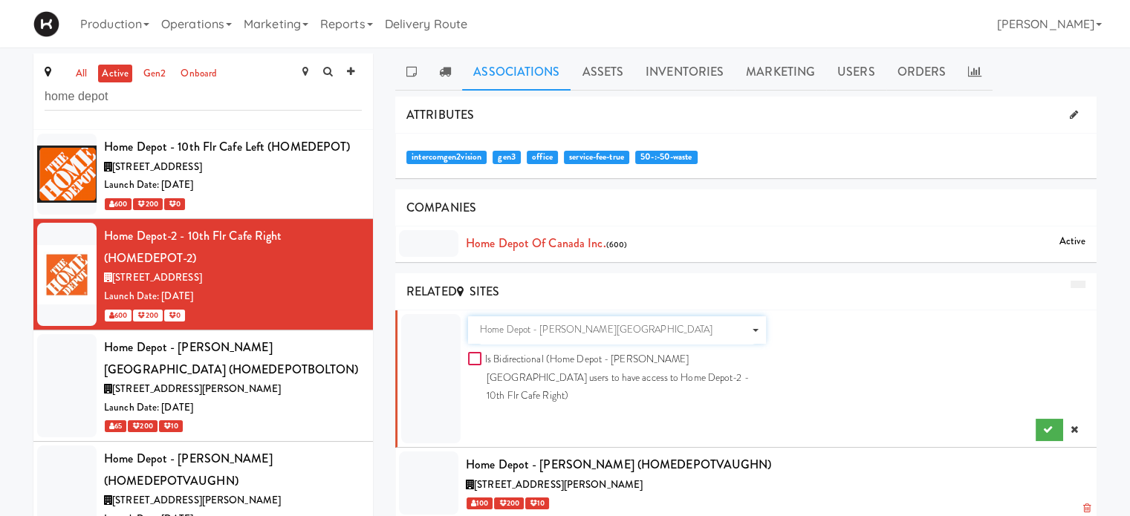
click at [475, 358] on input "Is Bidirectional (Home Depot - Bolton IC users to have access to Home Depot-2 -…" at bounding box center [476, 360] width 17 height 12
checkbox input "true"
click at [1047, 425] on icon "submit" at bounding box center [1048, 430] width 10 height 10
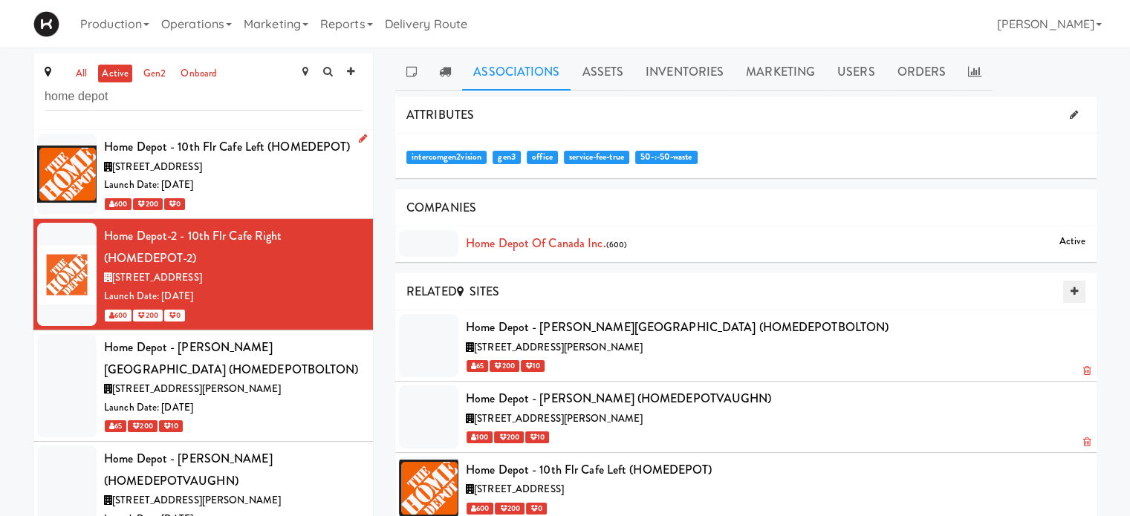
click at [316, 176] on div "Launch Date: [DATE]" at bounding box center [233, 185] width 258 height 19
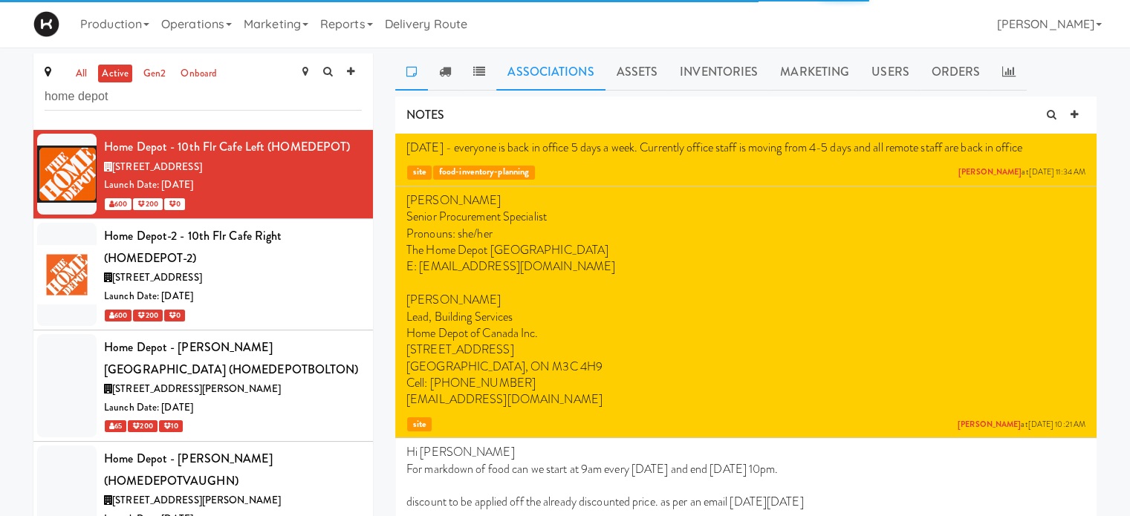
click at [524, 76] on link "Associations" at bounding box center [550, 71] width 108 height 37
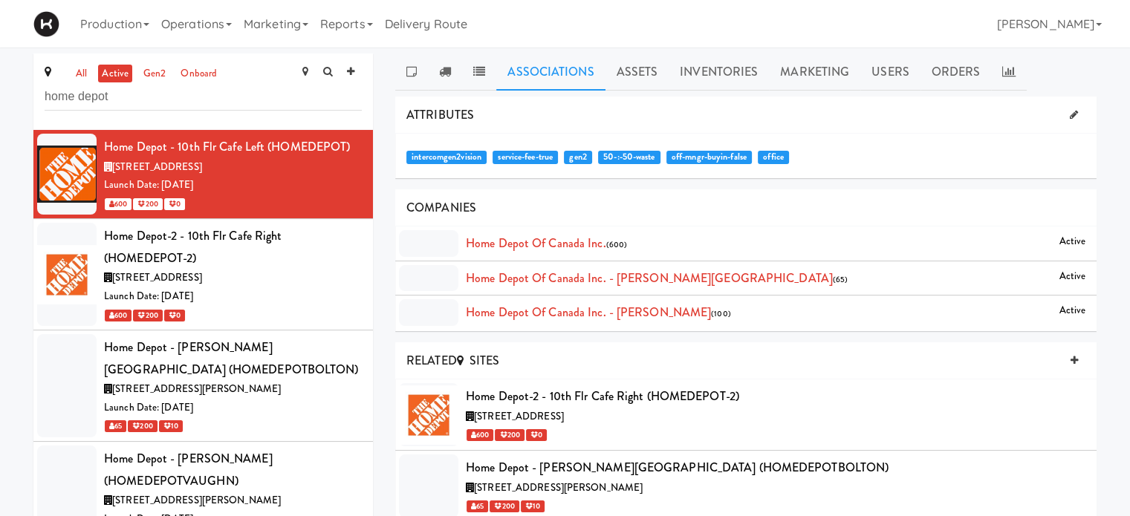
scroll to position [31, 0]
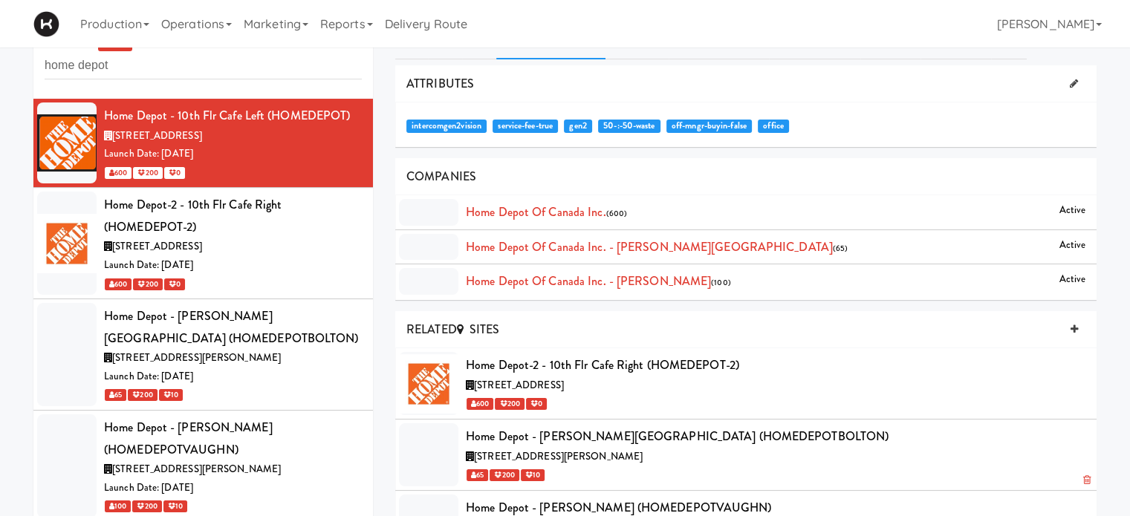
click at [1087, 475] on icon at bounding box center [1086, 480] width 7 height 10
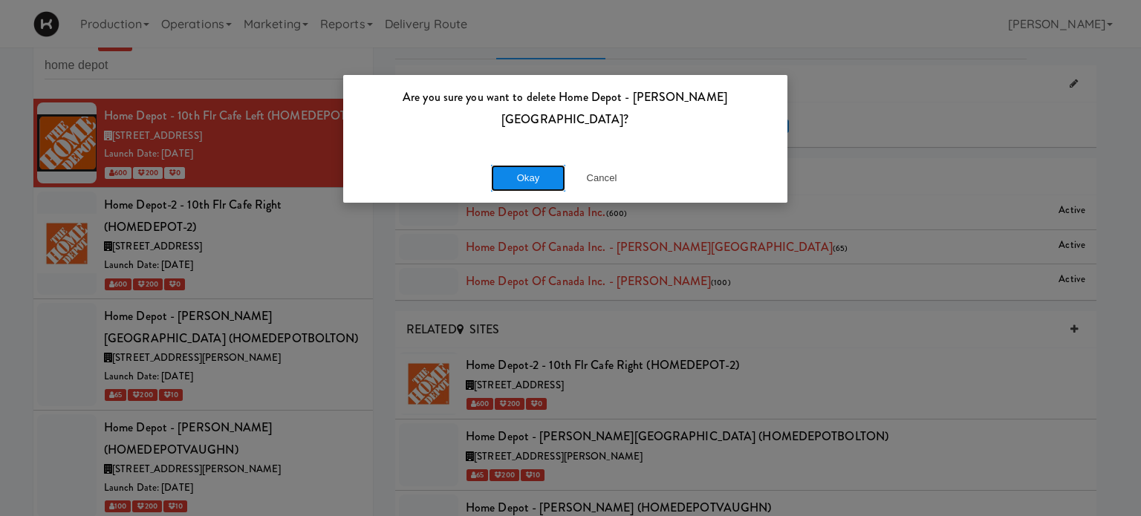
click at [529, 165] on button "Okay" at bounding box center [528, 178] width 74 height 27
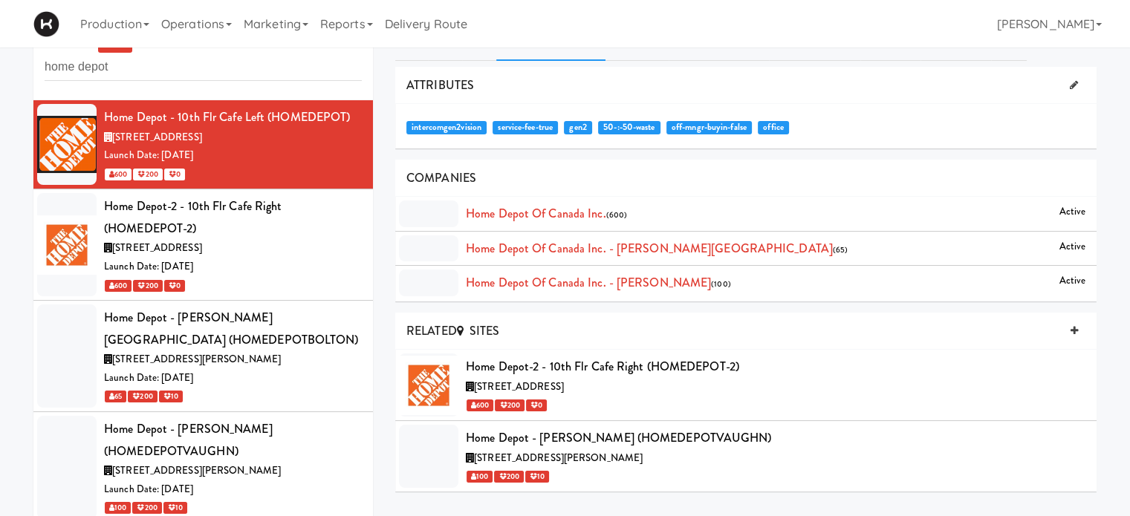
scroll to position [48, 0]
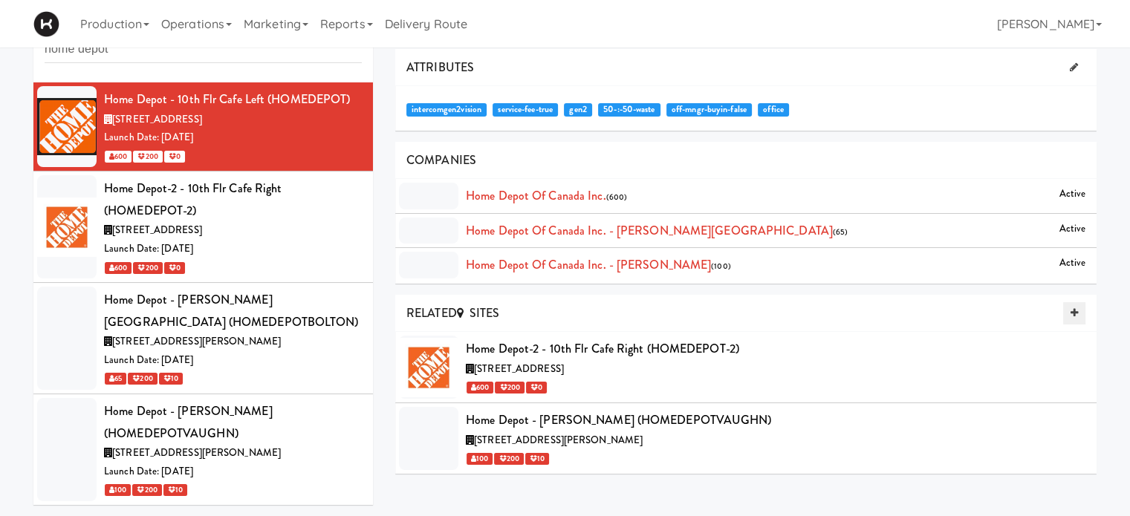
click at [1074, 308] on icon at bounding box center [1073, 313] width 7 height 10
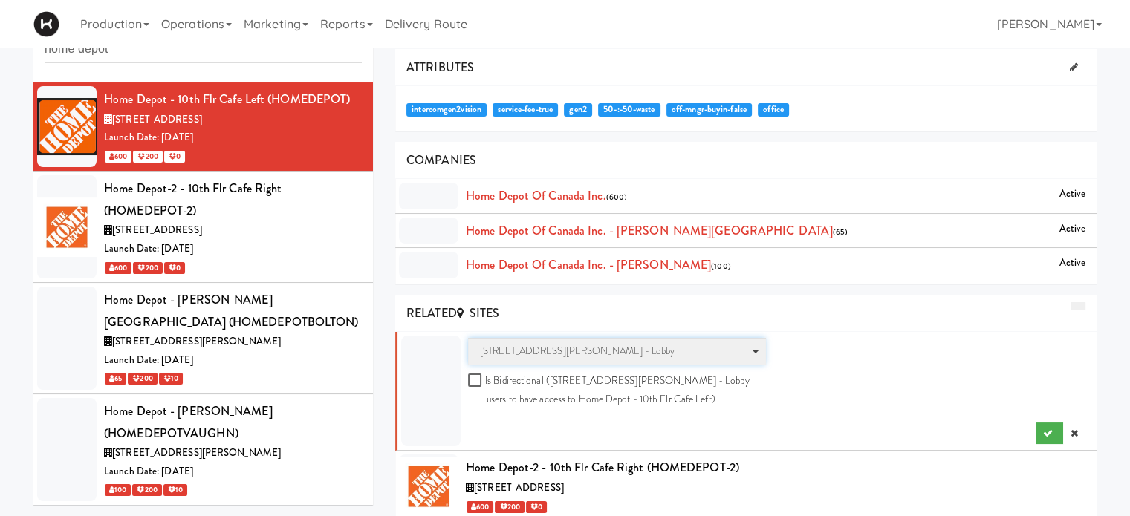
click at [510, 348] on span "100 Sheppard Ave - Lobby" at bounding box center [612, 351] width 264 height 18
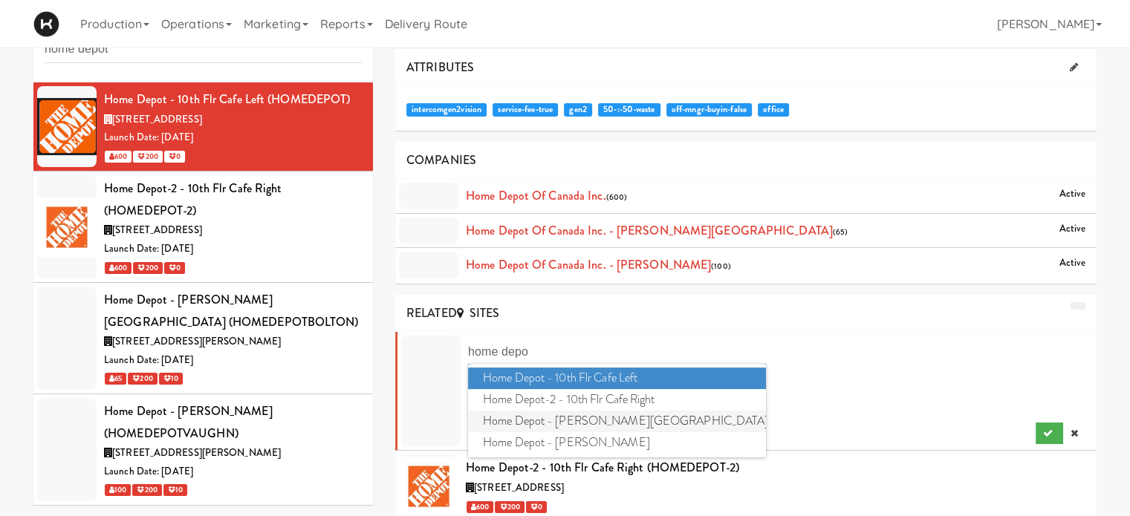
type input "home depo"
click at [536, 420] on span "Home Depot - Bolton IC" at bounding box center [617, 422] width 298 height 22
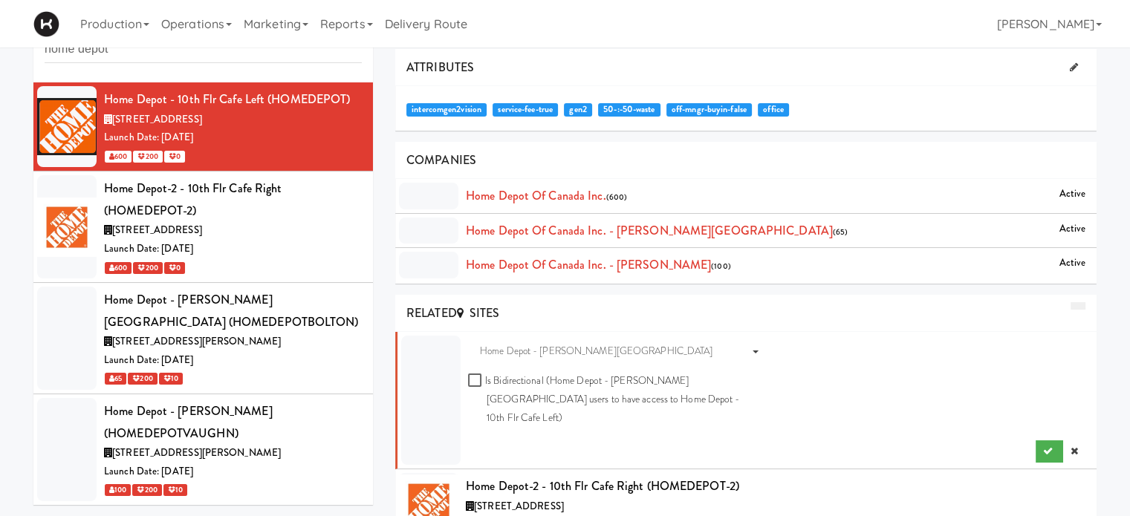
click at [462, 372] on div "Sites Home Depot - Bolton IC Is Bidirectional (Home Depot - Bolton IC users to …" at bounding box center [617, 386] width 320 height 97
click at [477, 380] on input "Is Bidirectional (Home Depot - Bolton IC users to have access to Home Depot - 1…" at bounding box center [476, 381] width 17 height 12
checkbox input "true"
click at [1043, 446] on icon "submit" at bounding box center [1048, 451] width 10 height 10
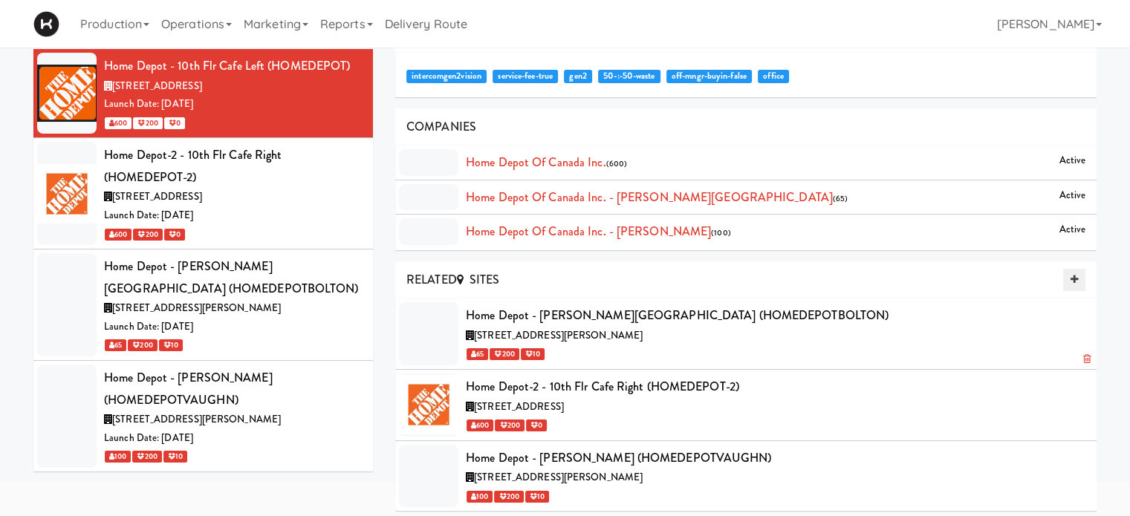
scroll to position [86, 0]
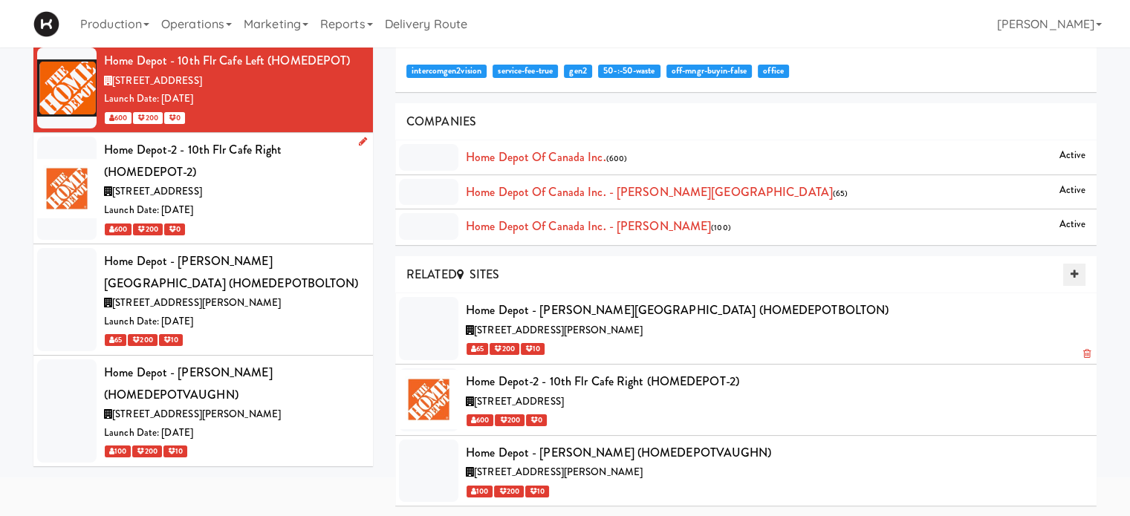
click at [293, 192] on div "[STREET_ADDRESS]" at bounding box center [233, 192] width 258 height 19
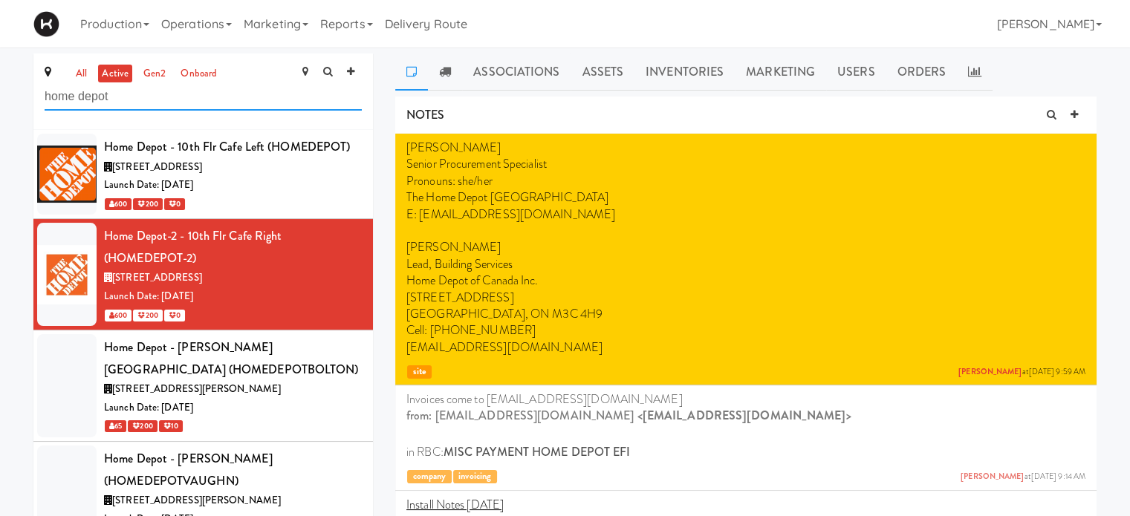
click at [136, 101] on input "home depot" at bounding box center [203, 96] width 317 height 27
type input "h"
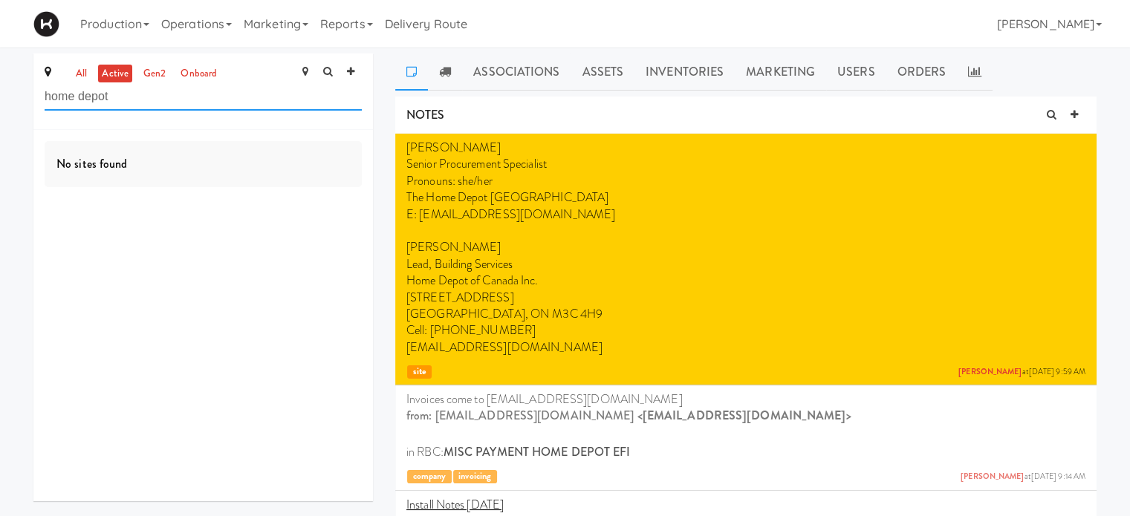
type input "home depot"
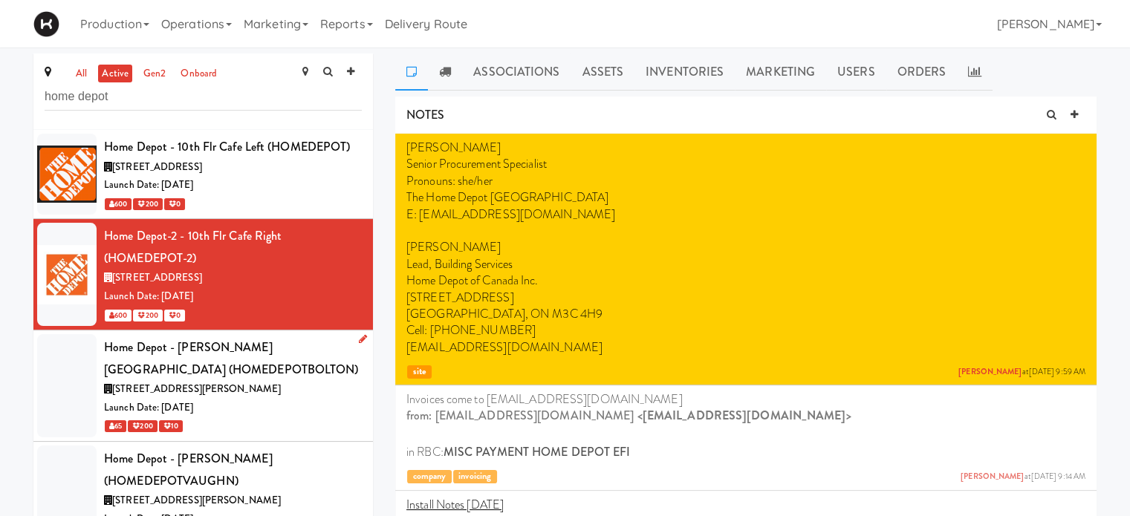
click at [278, 365] on div "Home Depot - [PERSON_NAME][GEOGRAPHIC_DATA] (HOMEDEPOTBOLTON)" at bounding box center [233, 358] width 258 height 44
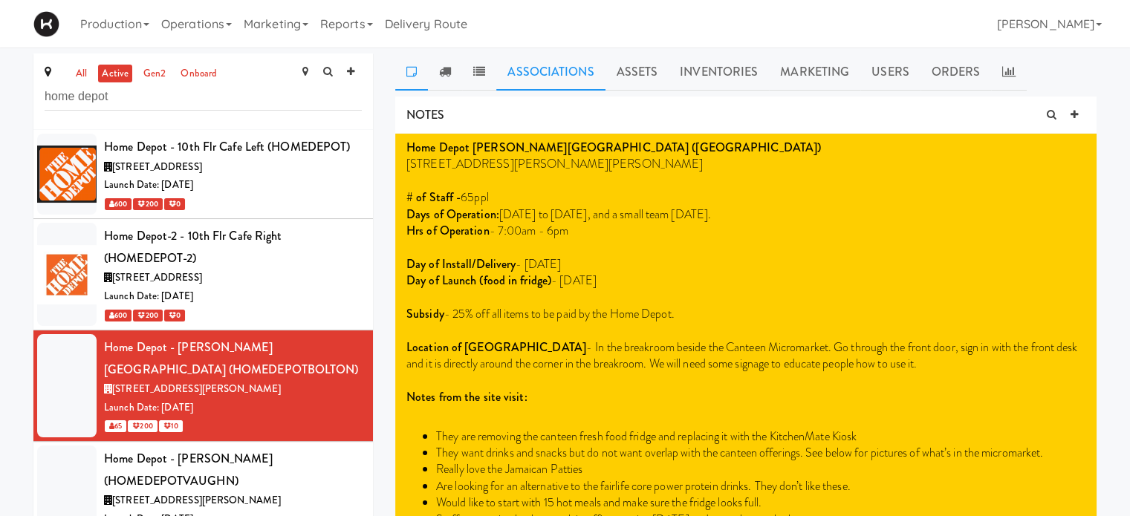
click at [538, 76] on link "Associations" at bounding box center [550, 71] width 108 height 37
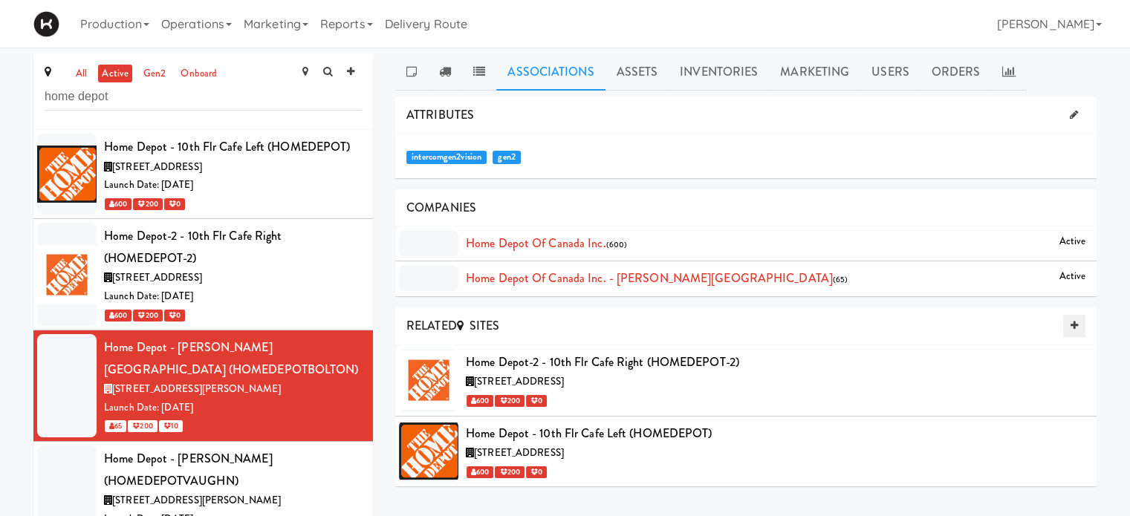
click at [1076, 323] on icon at bounding box center [1073, 326] width 7 height 10
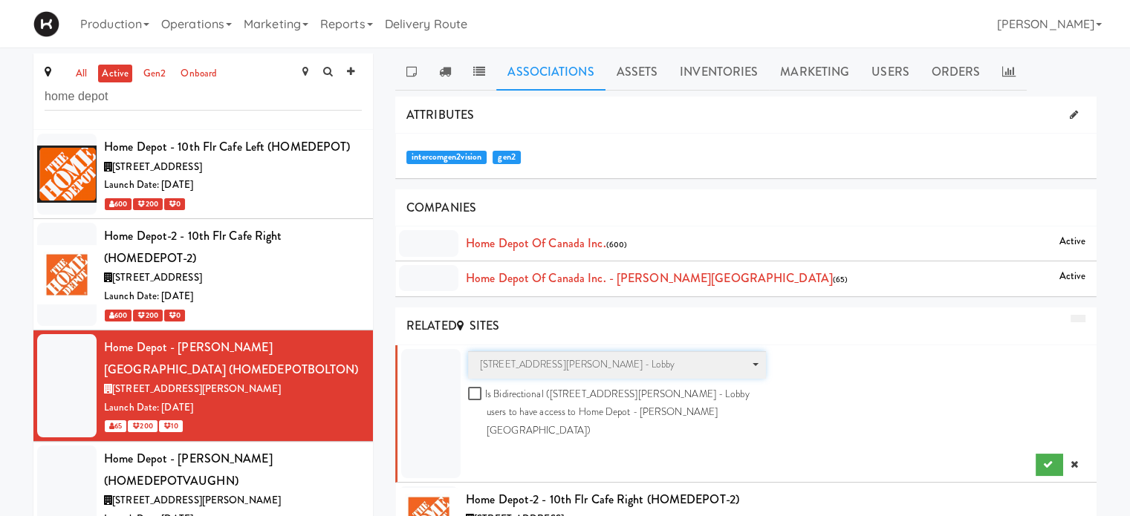
click at [595, 362] on span "100 Sheppard Ave - Lobby" at bounding box center [612, 365] width 264 height 18
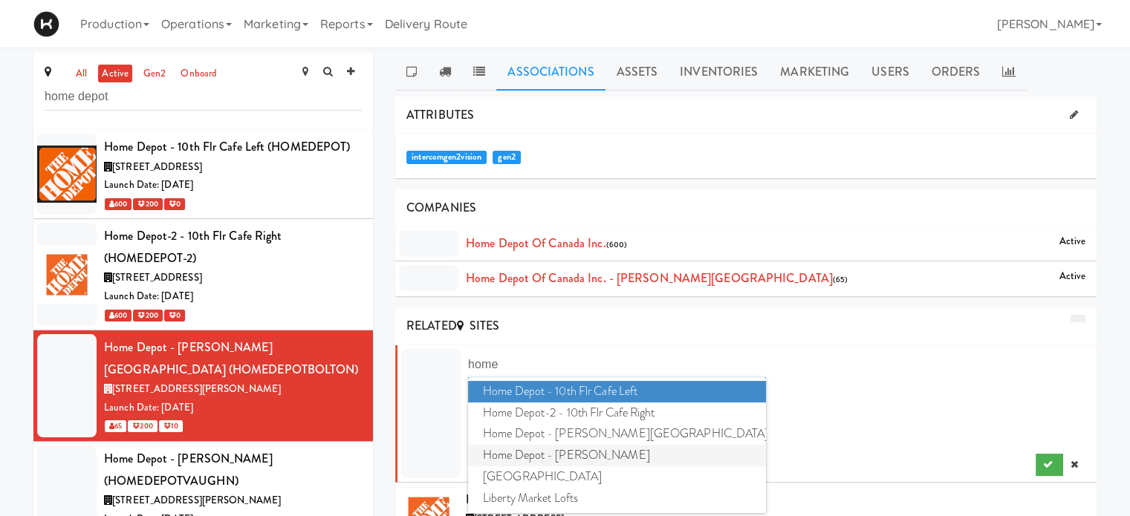
type input "home"
click at [595, 452] on span "Home Depot - [PERSON_NAME]" at bounding box center [617, 456] width 298 height 22
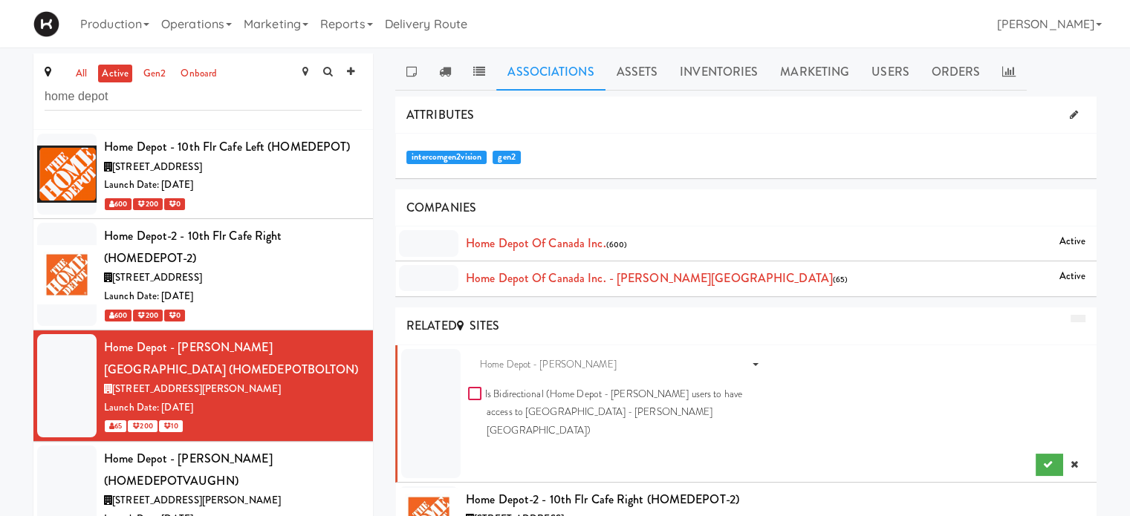
click at [475, 395] on input "Is Bidirectional (Home Depot - Vaughn DC users to have access to Home Depot - B…" at bounding box center [476, 394] width 17 height 12
checkbox input "true"
click at [1052, 454] on button "submit" at bounding box center [1048, 465] width 27 height 22
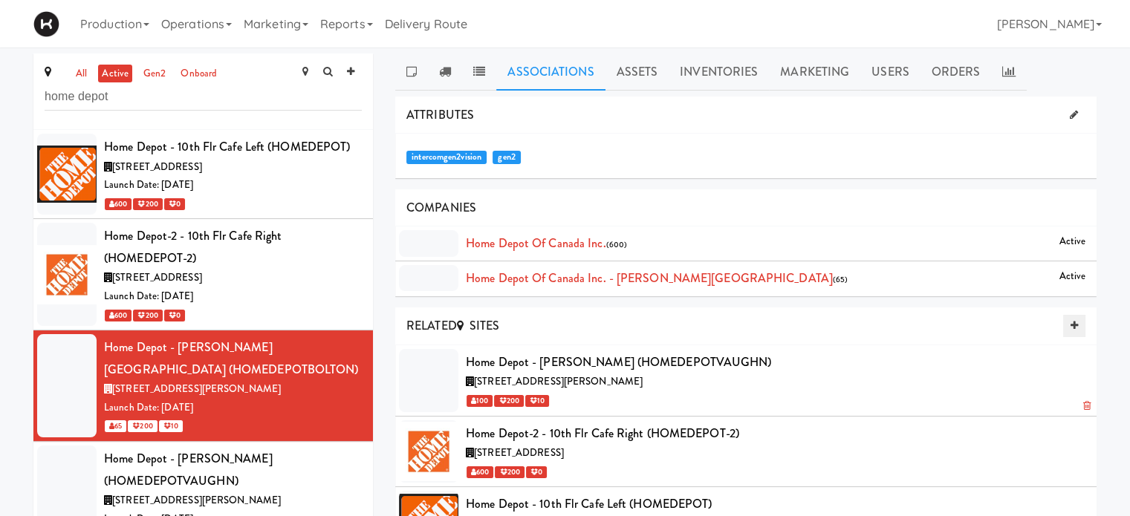
scroll to position [51, 0]
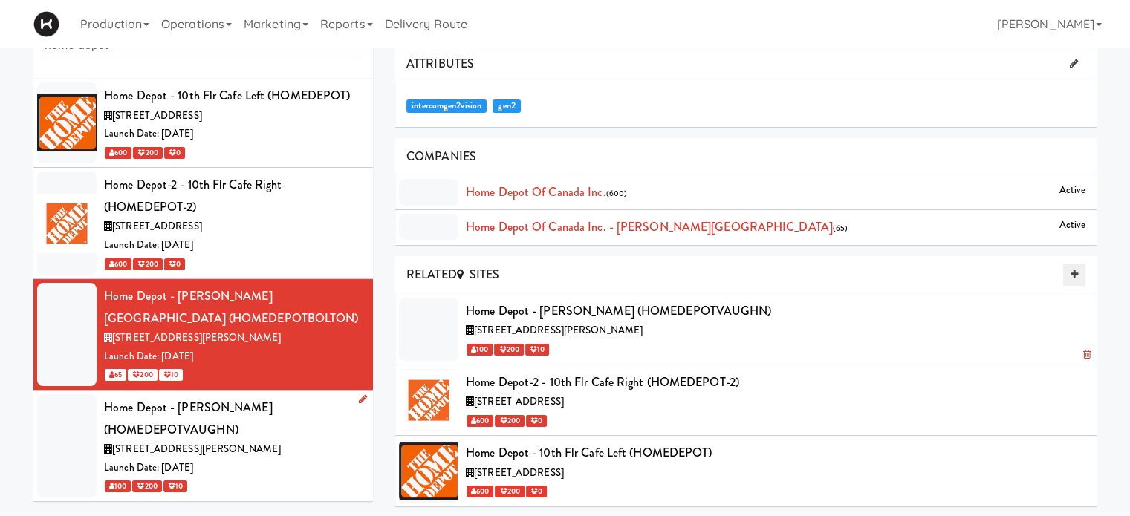
click at [267, 404] on div "Home Depot - [PERSON_NAME] (HOMEDEPOTVAUGHN)" at bounding box center [233, 419] width 258 height 44
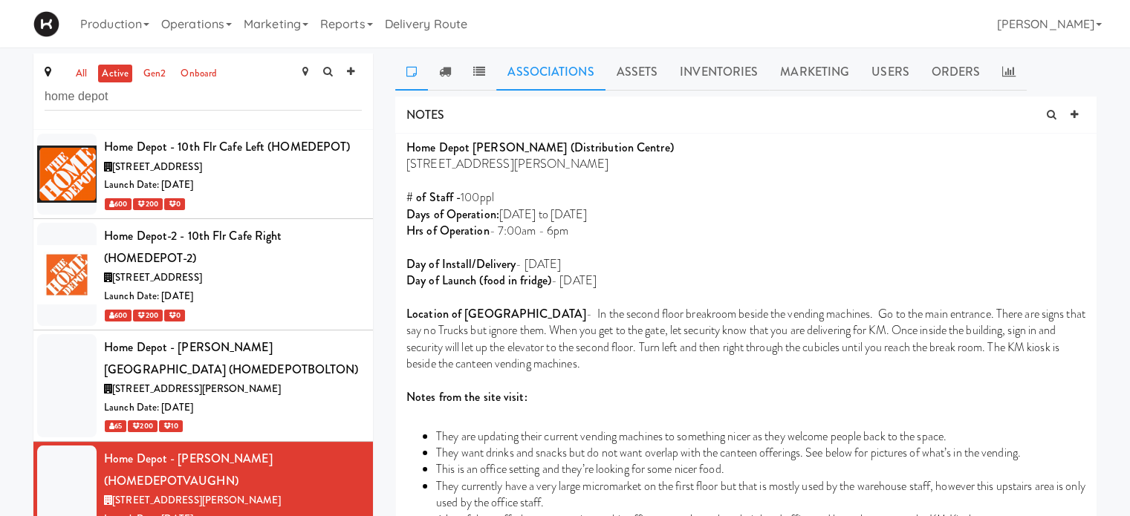
click at [555, 68] on link "Associations" at bounding box center [550, 71] width 108 height 37
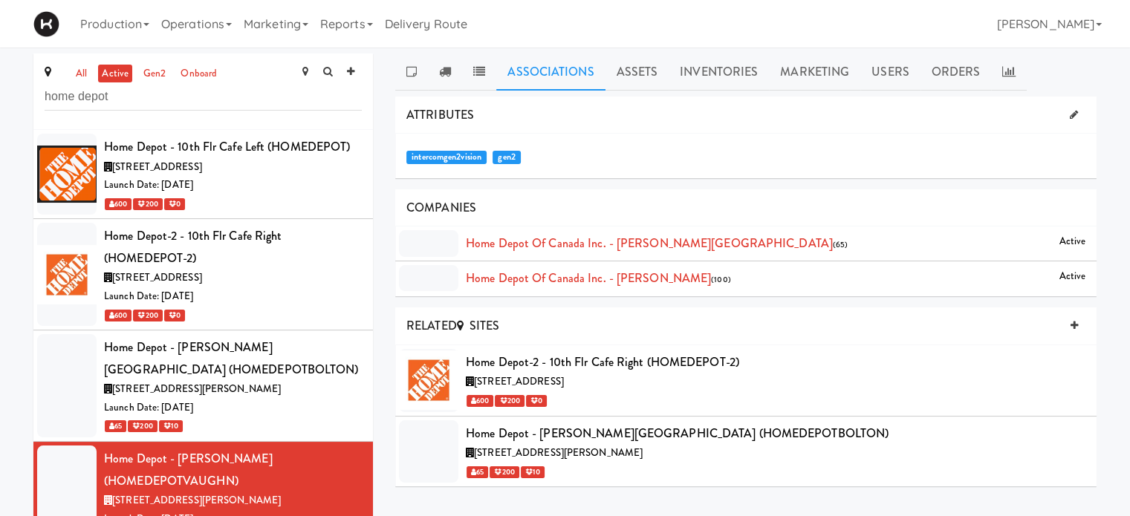
scroll to position [48, 0]
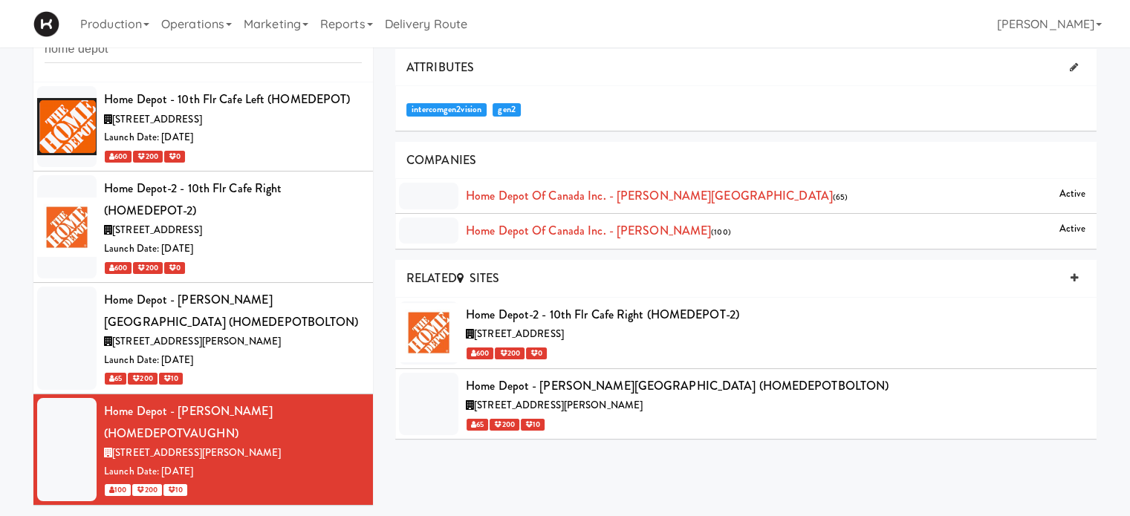
click at [856, 463] on div "all active gen2 onboard home depot Home Depot - 10th Flr Cafe Left (HOMEDEPOT) …" at bounding box center [564, 261] width 1085 height 510
click at [1078, 279] on link at bounding box center [1074, 278] width 22 height 22
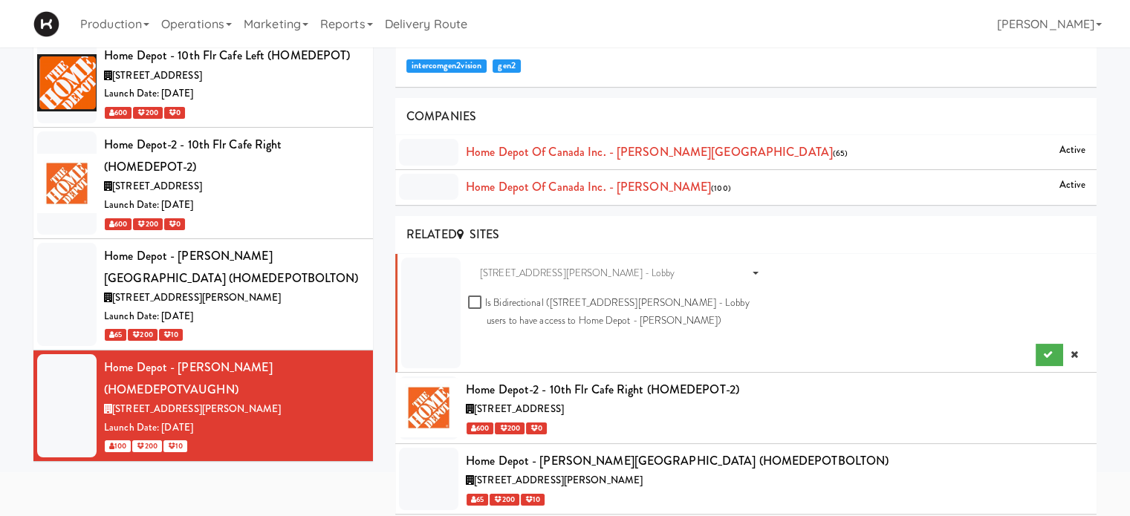
scroll to position [99, 0]
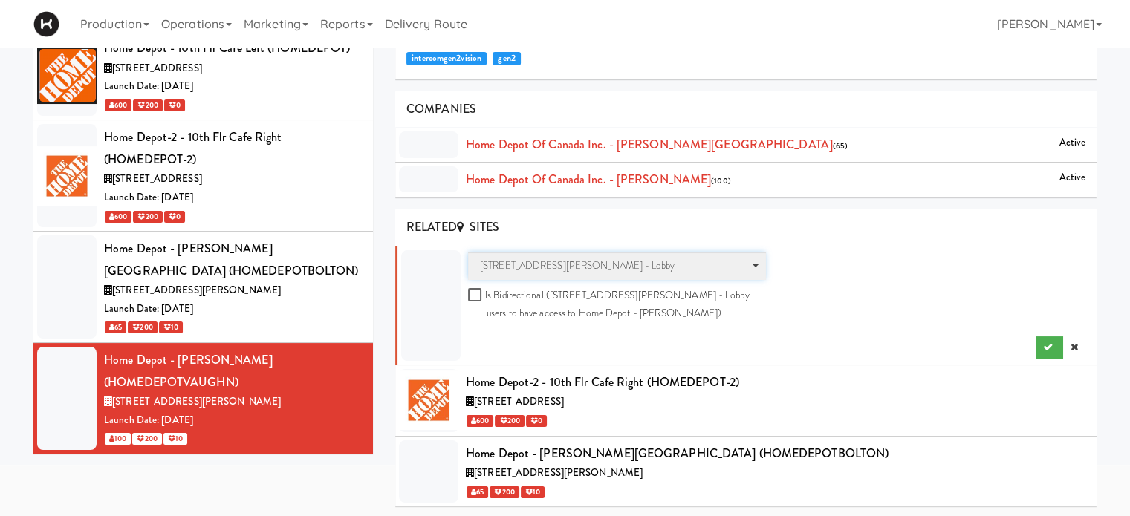
click at [620, 263] on span "100 Sheppard Ave - Lobby" at bounding box center [612, 266] width 264 height 18
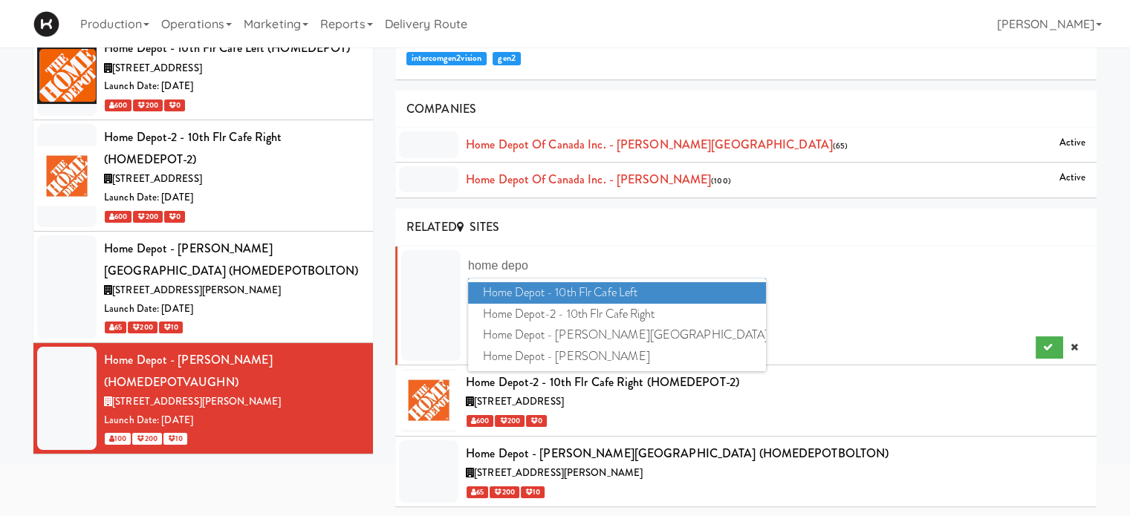
type input "home depo"
click at [627, 292] on span "Home Depot - 10th Flr Cafe Left" at bounding box center [617, 293] width 298 height 22
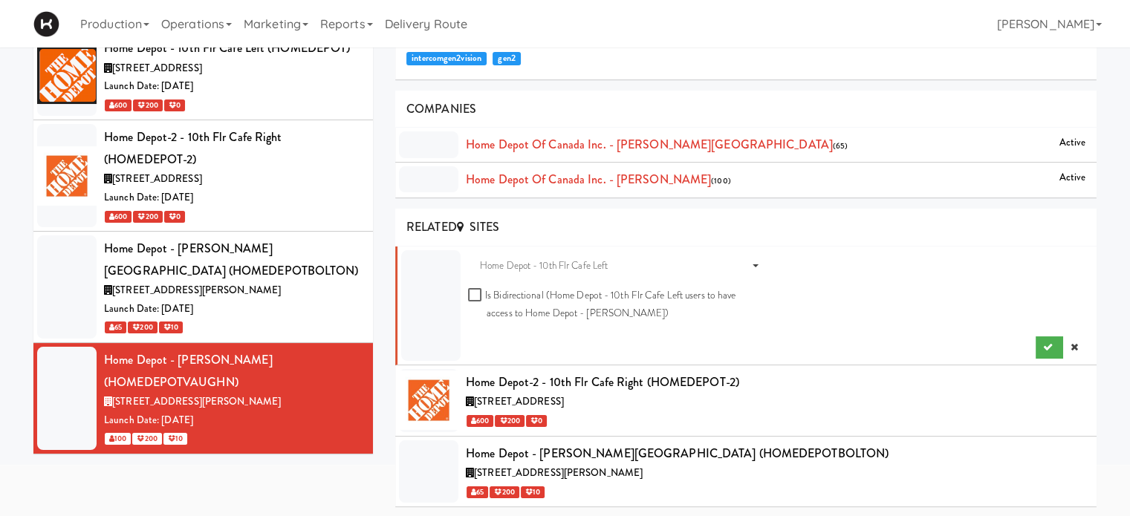
click at [466, 290] on div "Sites Home Depot - 10th Flr Cafe Left Is Bidirectional (Home Depot - 10th Flr C…" at bounding box center [617, 292] width 320 height 78
click at [478, 293] on input "Is Bidirectional (Home Depot - 10th Flr Cafe Left users to have access to Home …" at bounding box center [476, 296] width 17 height 12
click at [1046, 345] on icon "submit" at bounding box center [1048, 347] width 10 height 10
click at [471, 290] on input "Is Bidirectional (Home Depot - 10th Flr Cafe Left users to have access to Home …" at bounding box center [476, 296] width 17 height 12
checkbox input "false"
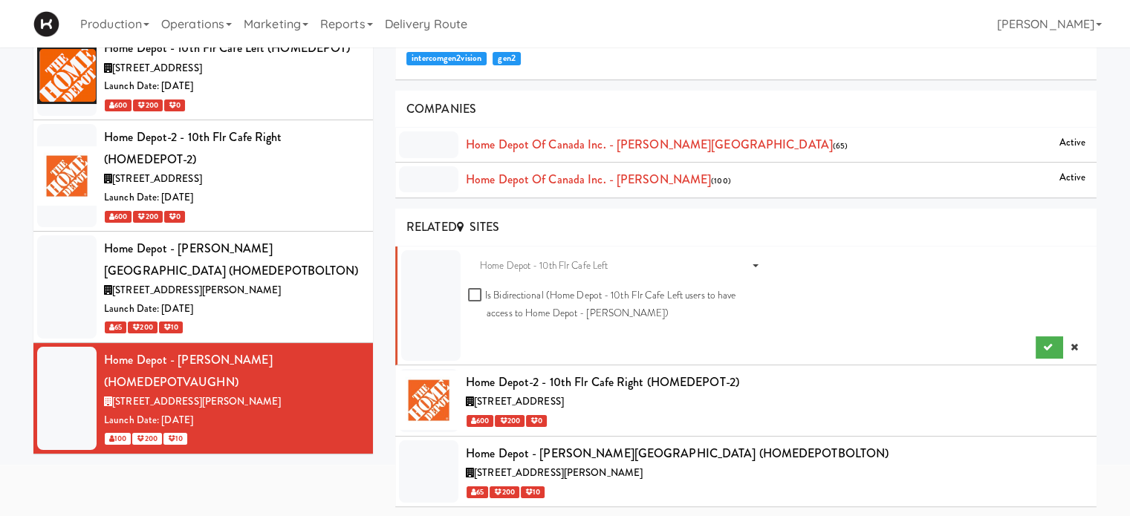
click at [304, 82] on div "Launch Date: [DATE]" at bounding box center [233, 86] width 258 height 19
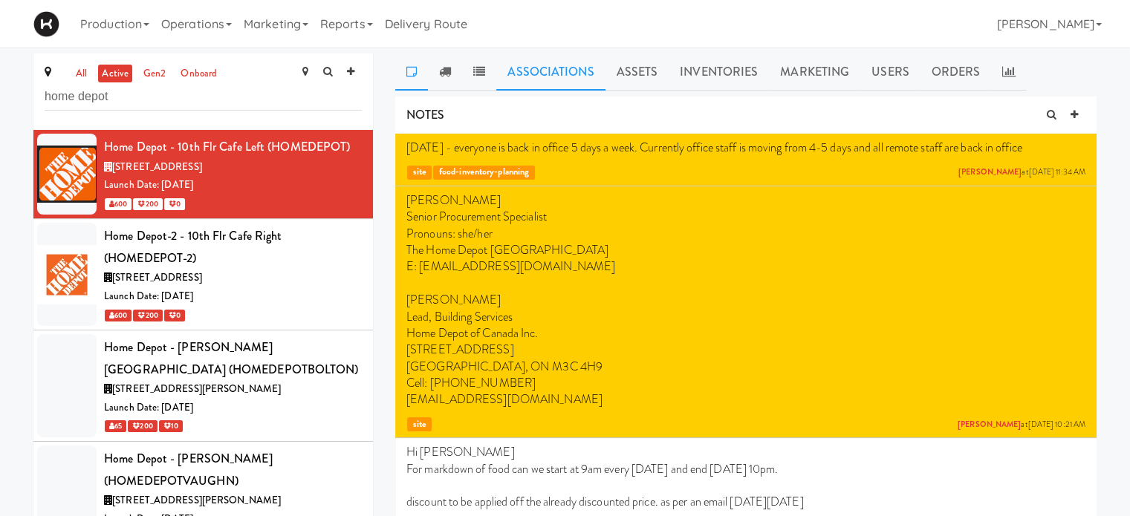
click at [576, 74] on link "Associations" at bounding box center [550, 71] width 108 height 37
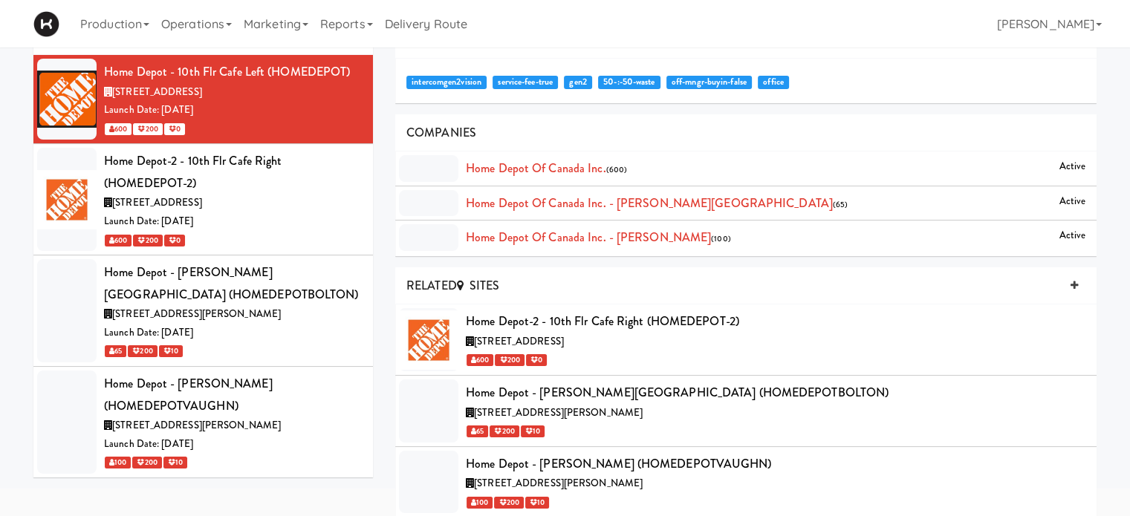
scroll to position [86, 0]
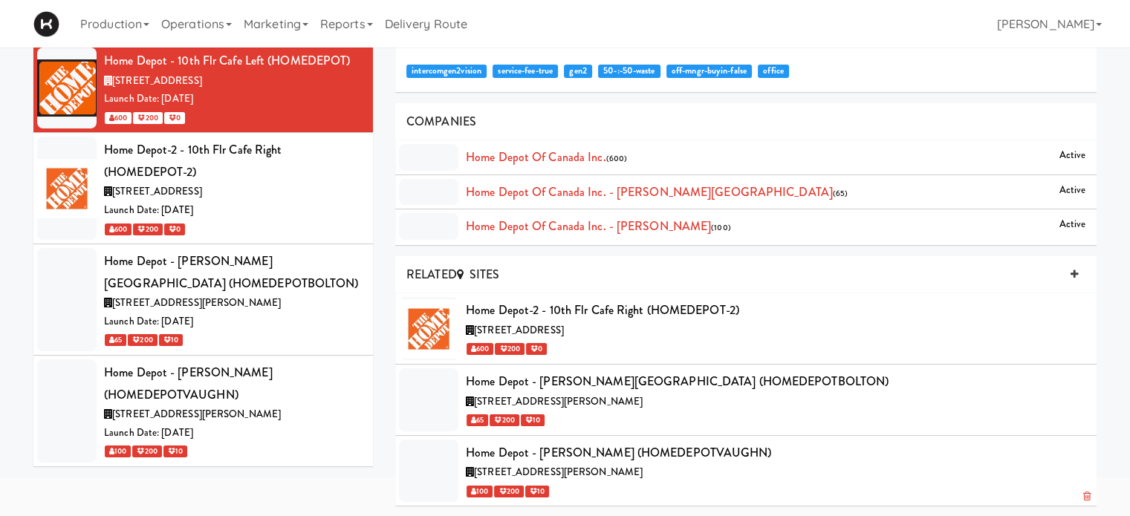
click at [1084, 495] on icon at bounding box center [1086, 497] width 7 height 10
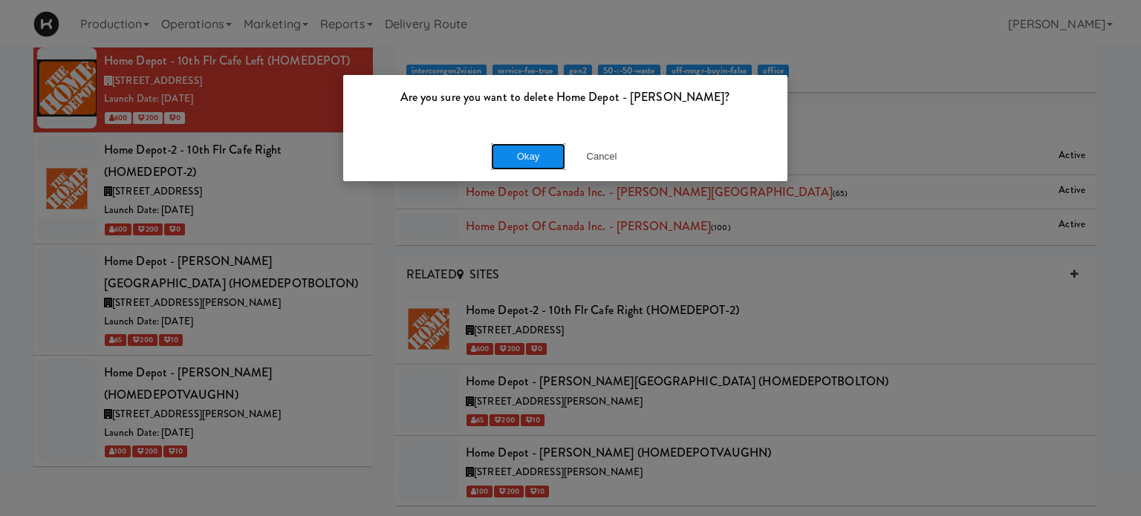
click at [524, 146] on button "Okay" at bounding box center [528, 156] width 74 height 27
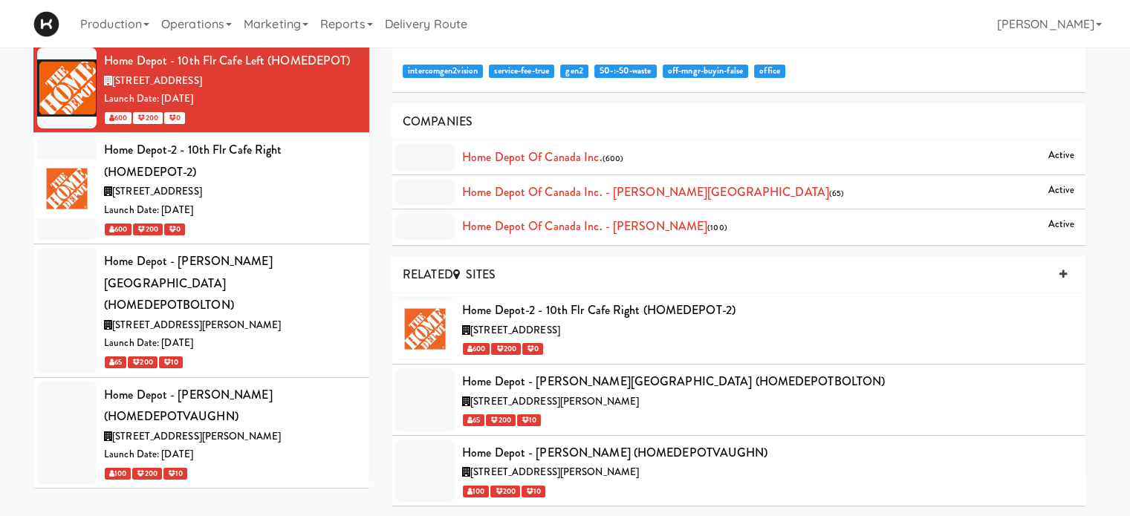
scroll to position [48, 0]
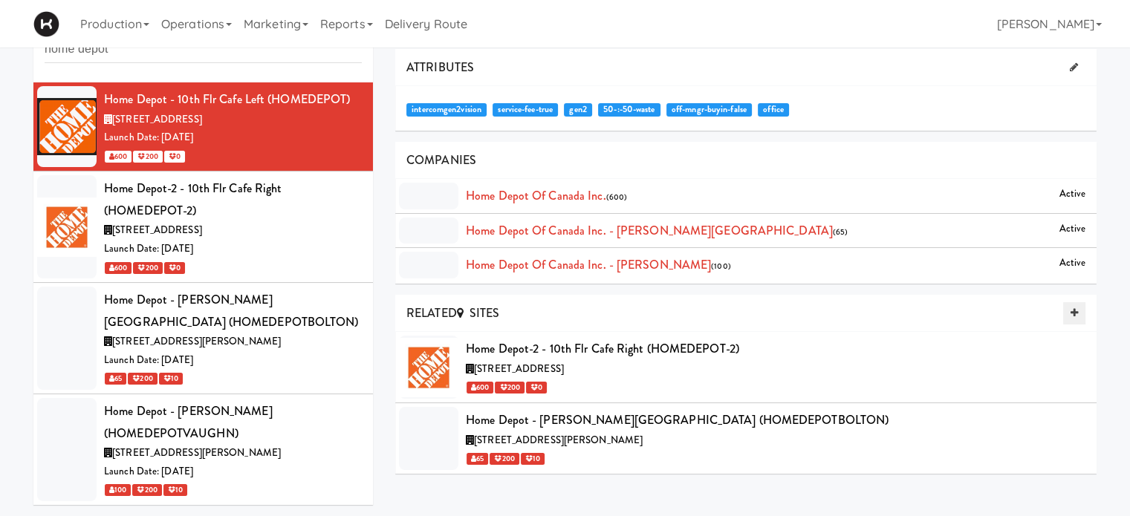
click at [1072, 314] on icon at bounding box center [1073, 313] width 7 height 10
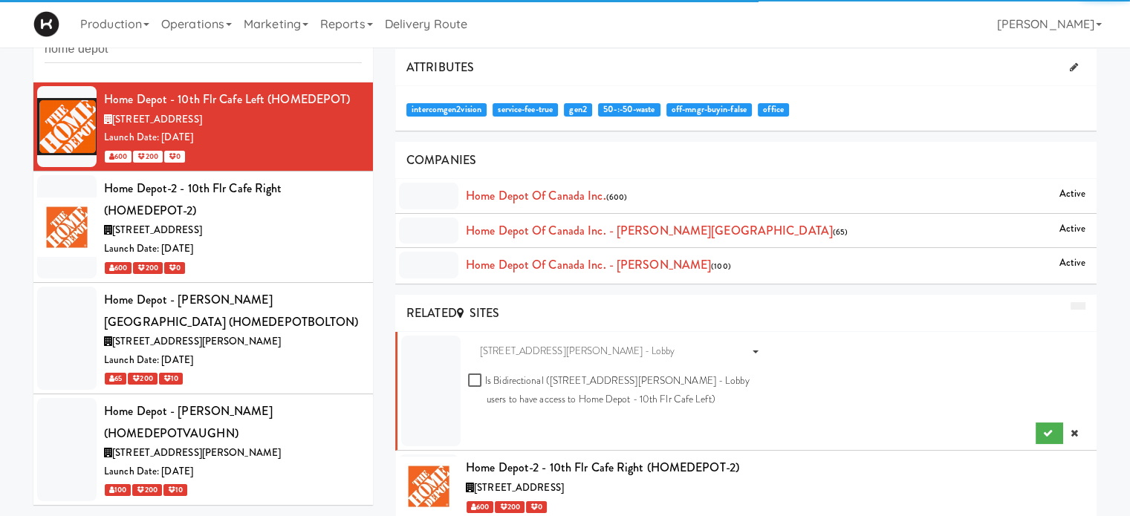
scroll to position [86, 0]
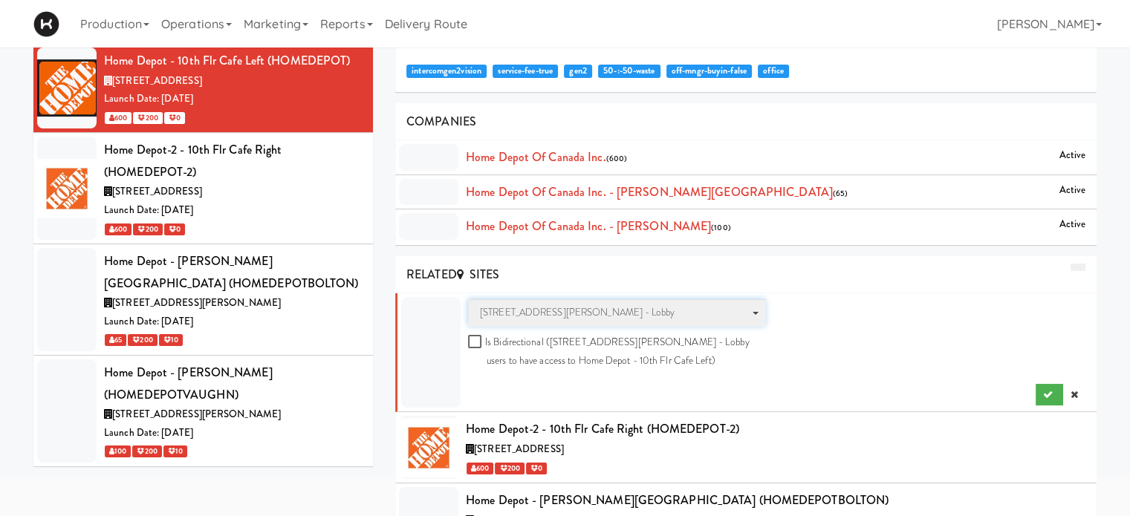
click at [599, 316] on span "100 Sheppard Ave - Lobby" at bounding box center [612, 313] width 264 height 18
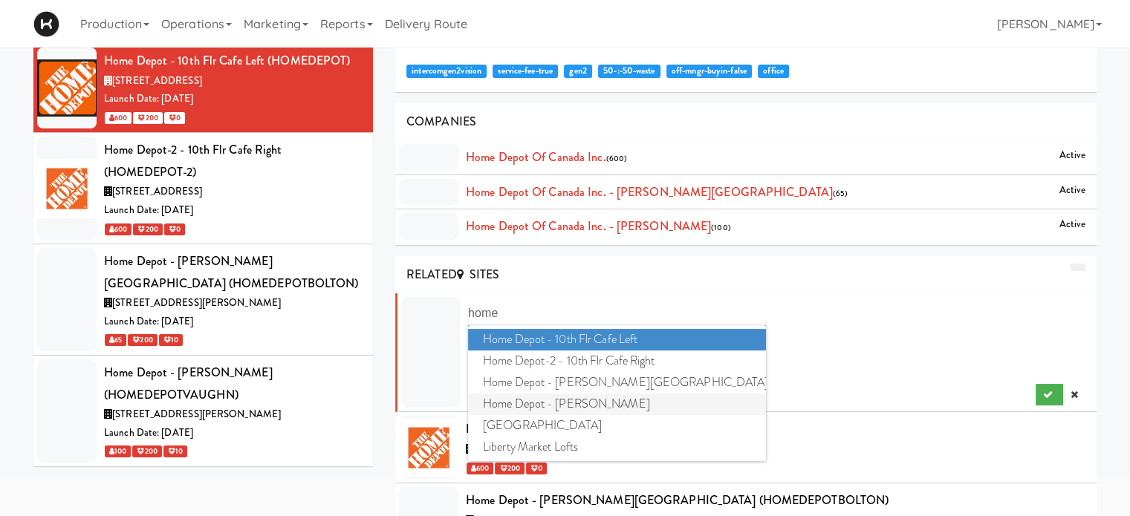
type input "home"
click at [592, 399] on span "Home Depot - [PERSON_NAME]" at bounding box center [617, 405] width 298 height 22
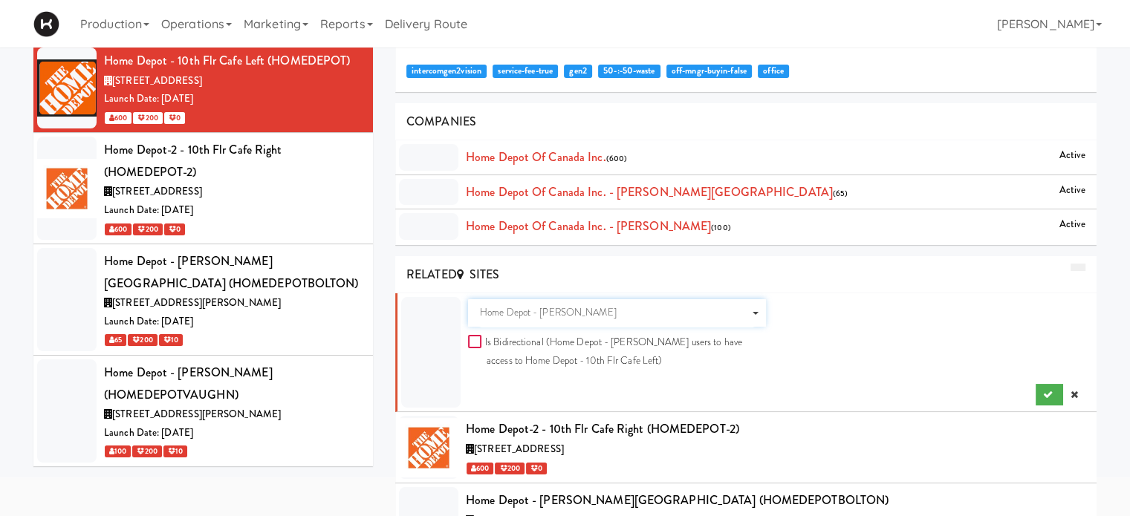
click at [473, 342] on input "Is Bidirectional (Home Depot - Vaughn DC users to have access to Home Depot - 1…" at bounding box center [476, 342] width 17 height 12
checkbox input "true"
click at [1052, 391] on button "submit" at bounding box center [1048, 395] width 27 height 22
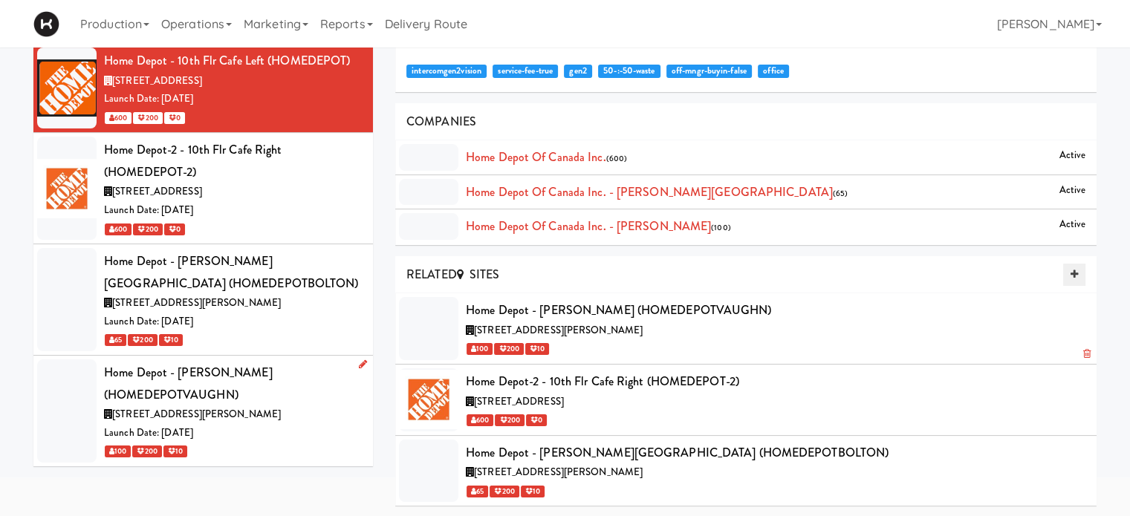
click at [290, 397] on div "Home Depot - [PERSON_NAME] (HOMEDEPOTVAUGHN)" at bounding box center [233, 384] width 258 height 44
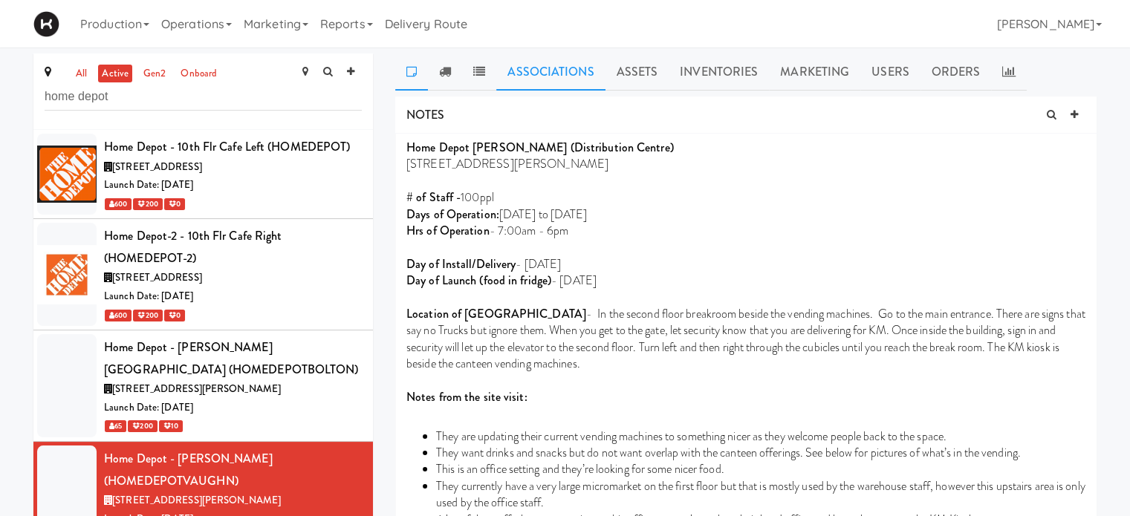
click at [561, 71] on link "Associations" at bounding box center [550, 71] width 108 height 37
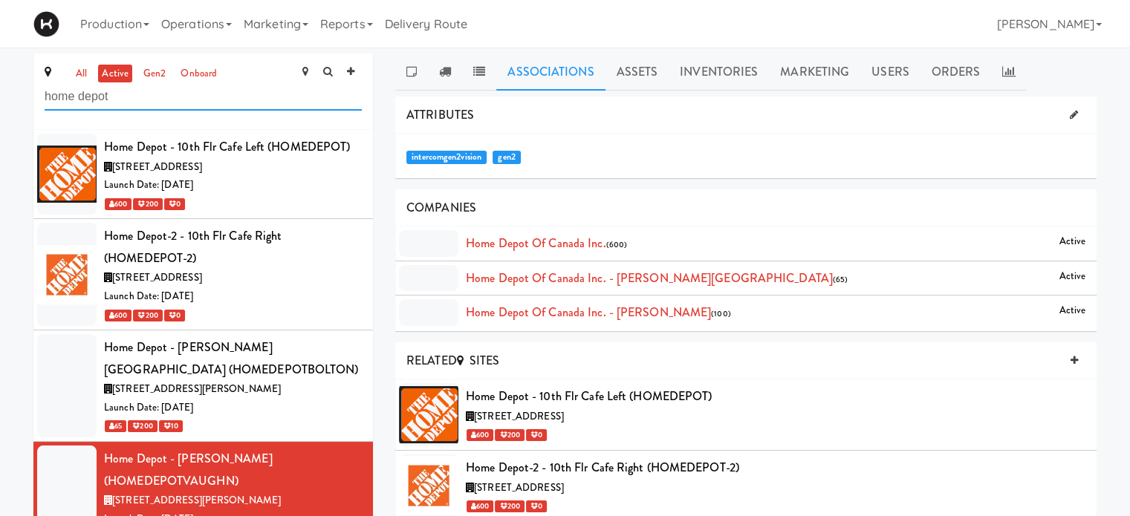
click at [154, 100] on input "home depot" at bounding box center [203, 96] width 317 height 27
type input "h"
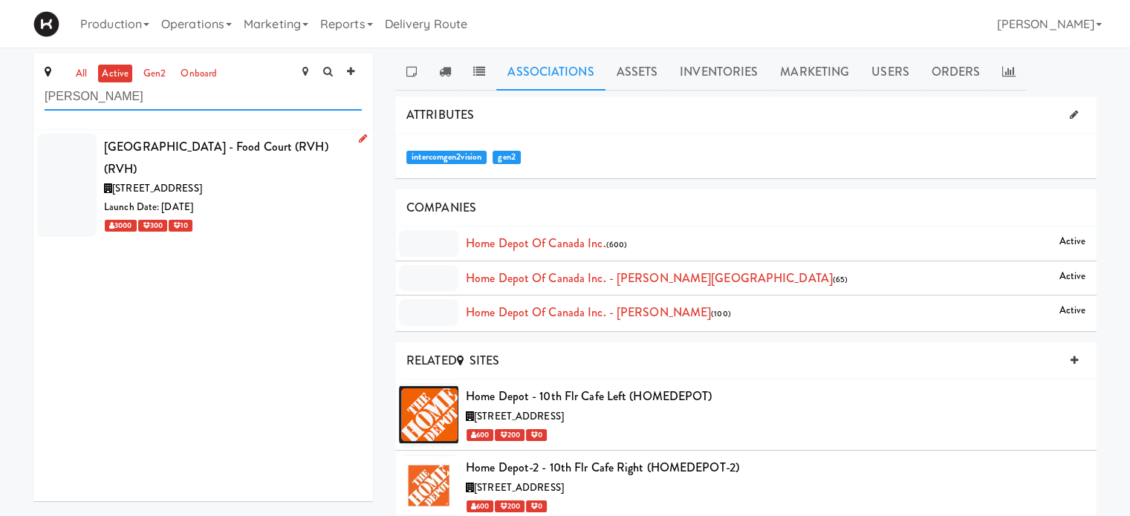
type input "roy"
click at [279, 170] on div "[GEOGRAPHIC_DATA] - Food Court (RVH) (RVH)" at bounding box center [233, 158] width 258 height 44
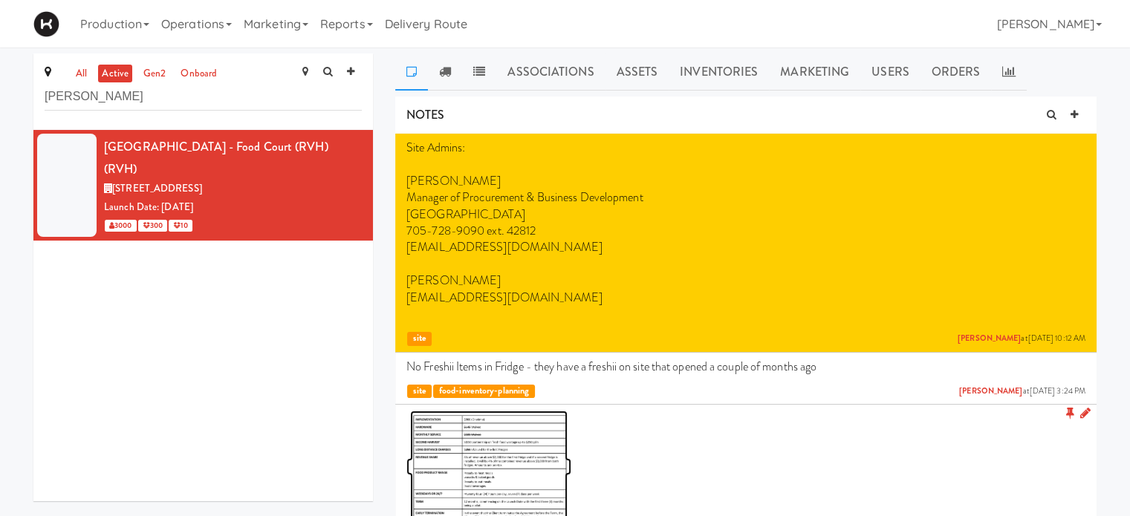
click at [510, 472] on img at bounding box center [488, 466] width 157 height 111
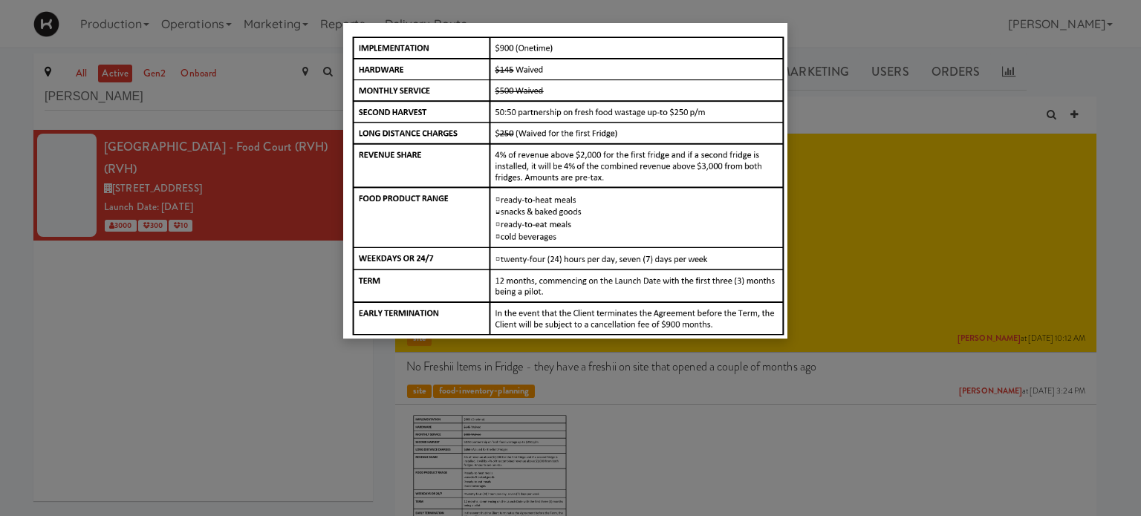
click at [1057, 74] on div at bounding box center [570, 258] width 1141 height 516
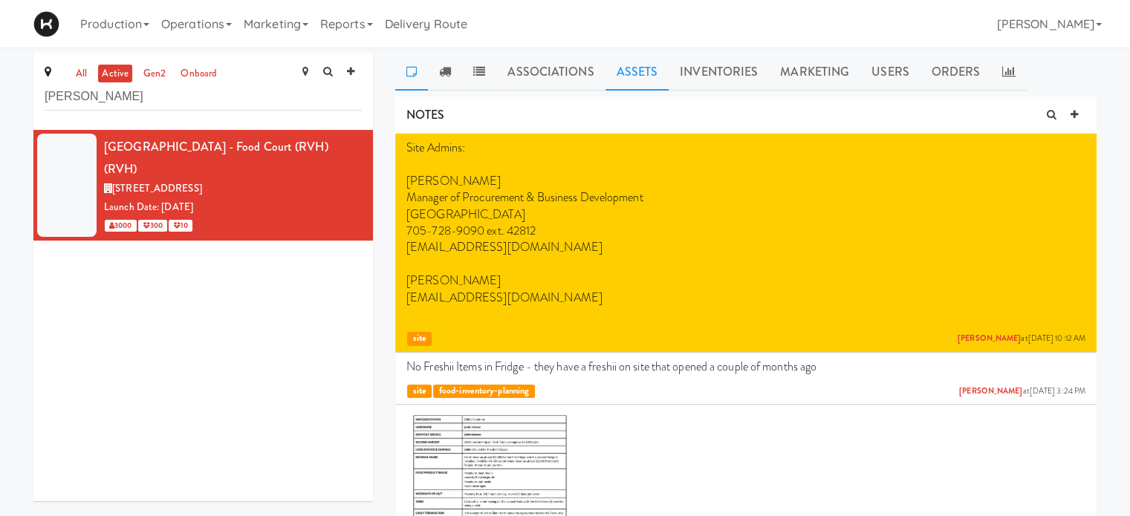
click at [639, 71] on link "Assets" at bounding box center [637, 71] width 64 height 37
